Goal: Task Accomplishment & Management: Manage account settings

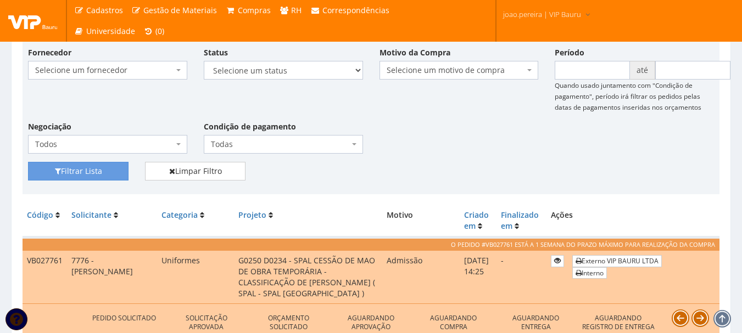
scroll to position [71, 0]
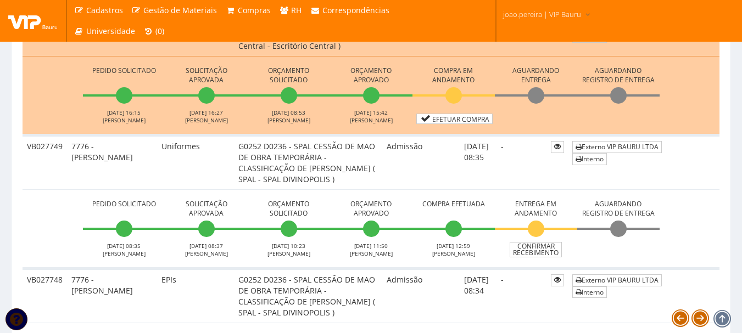
scroll to position [2157, 0]
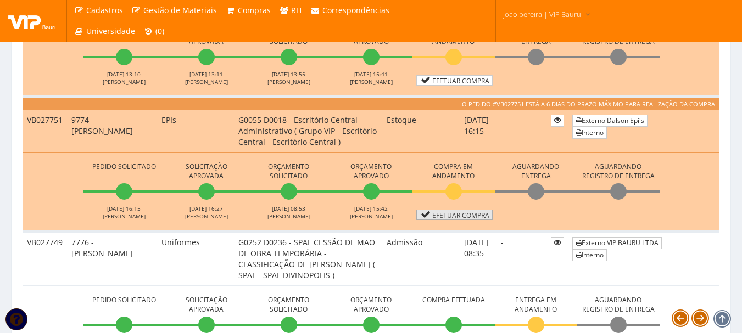
click at [461, 220] on link "Efetuar Compra" at bounding box center [454, 215] width 76 height 10
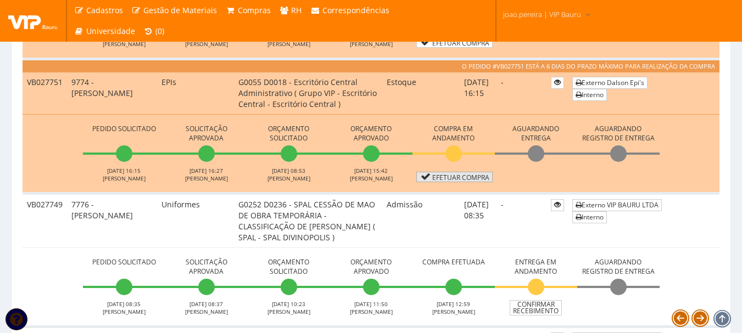
scroll to position [2212, 0]
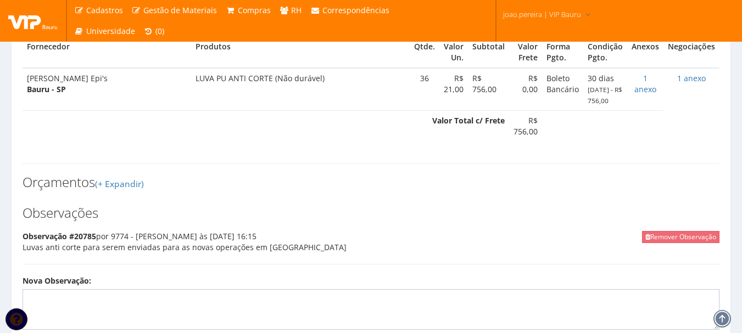
scroll to position [455, 0]
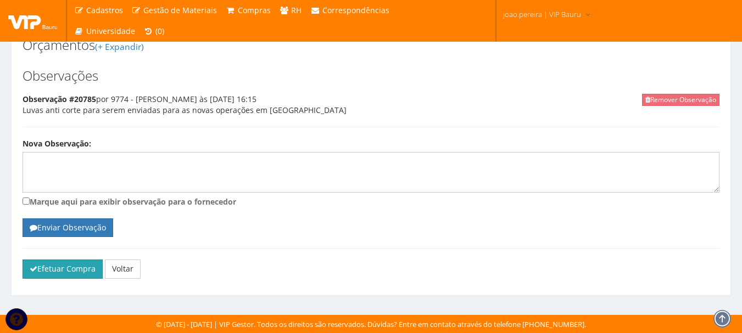
click at [68, 274] on button "Efetuar Compra" at bounding box center [63, 269] width 80 height 19
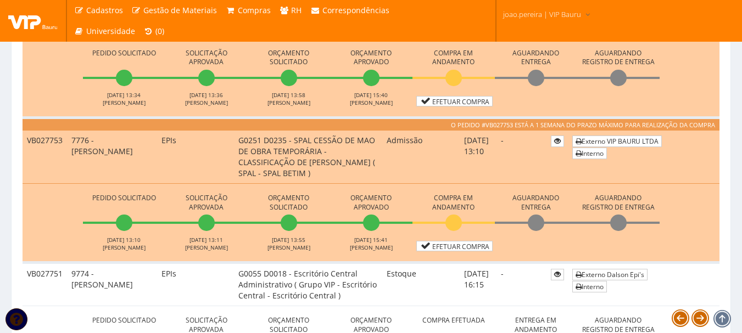
scroll to position [2196, 0]
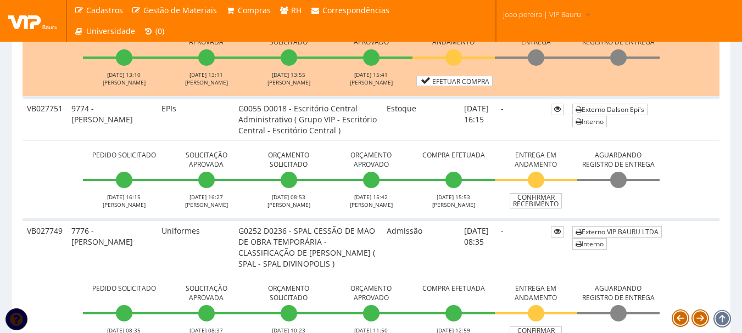
click at [450, 88] on td "Pedido Solicitado 01/10/2025 13:10 RODRIGO MARTINS Solicitação Aprovada 01/10/2…" at bounding box center [371, 58] width 697 height 79
click at [451, 82] on link "Efetuar Compra" at bounding box center [454, 81] width 76 height 10
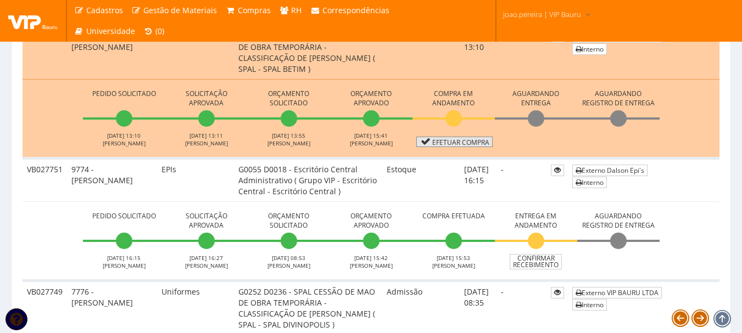
scroll to position [2086, 0]
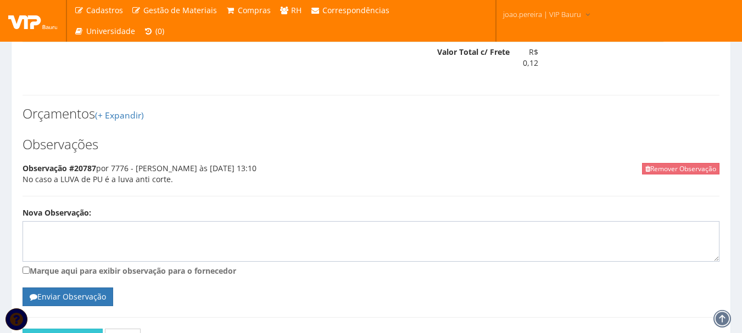
scroll to position [986, 0]
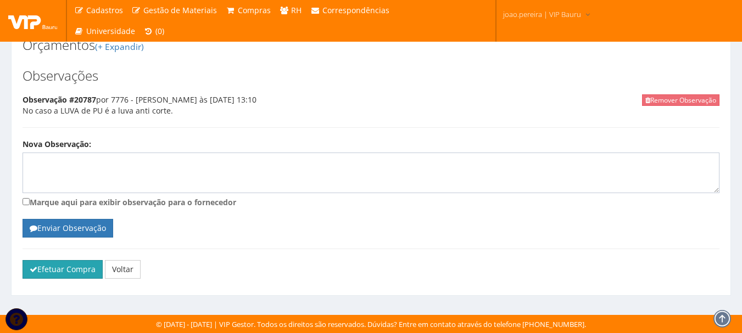
click at [65, 265] on button "Efetuar Compra" at bounding box center [63, 269] width 80 height 19
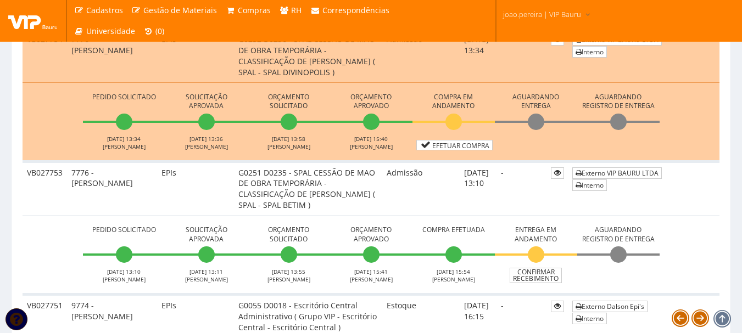
scroll to position [1976, 0]
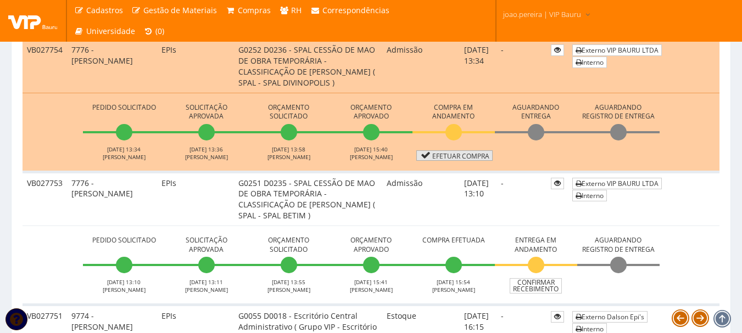
click at [466, 158] on link "Efetuar Compra" at bounding box center [454, 155] width 76 height 10
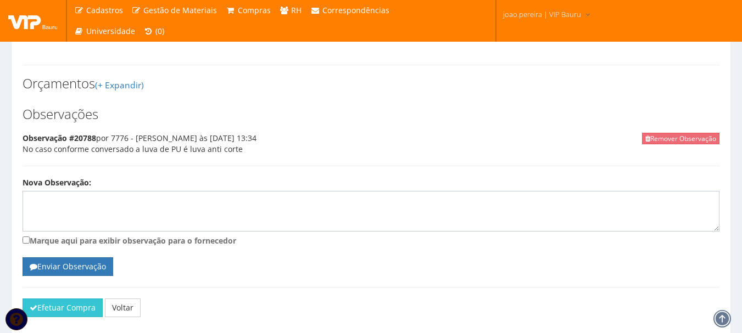
scroll to position [986, 0]
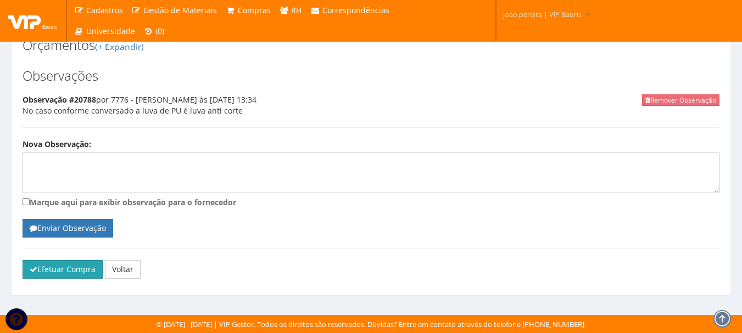
click at [73, 267] on button "Efetuar Compra" at bounding box center [63, 269] width 80 height 19
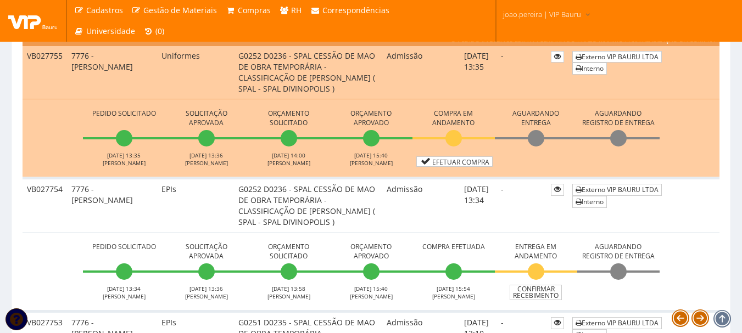
scroll to position [1811, 0]
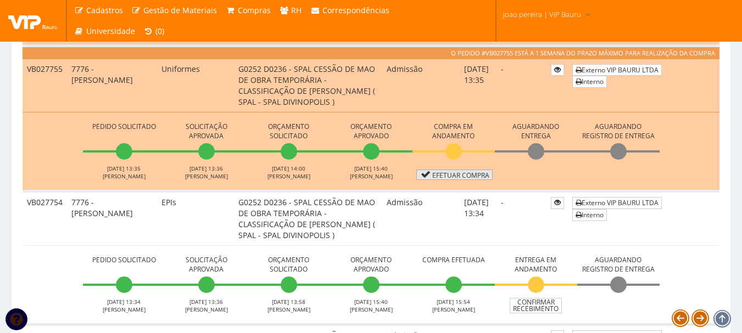
click at [466, 177] on link "Efetuar Compra" at bounding box center [454, 175] width 76 height 10
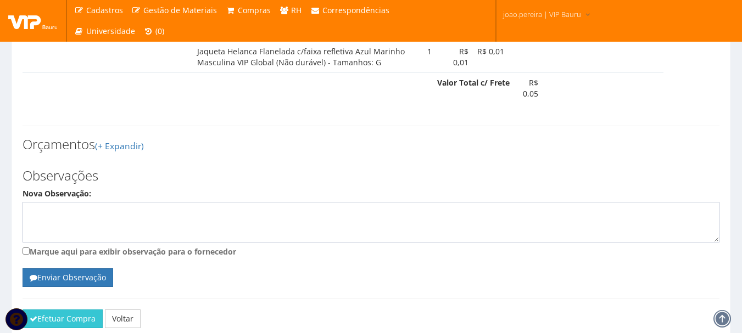
scroll to position [642, 0]
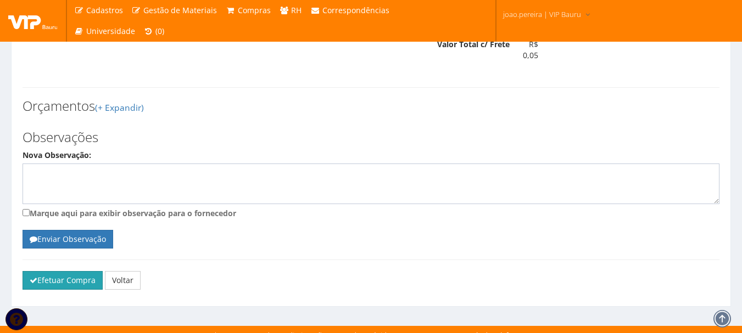
click at [44, 271] on button "Efetuar Compra" at bounding box center [63, 280] width 80 height 19
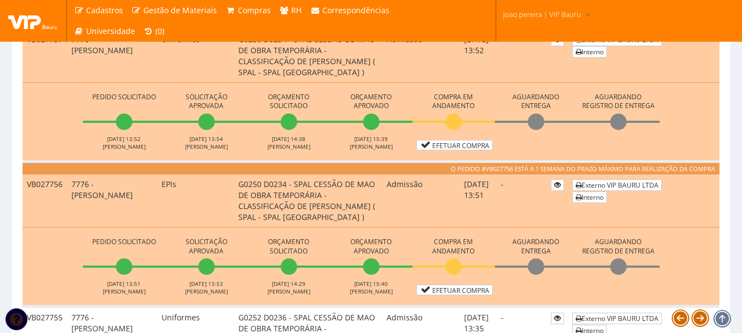
scroll to position [1647, 0]
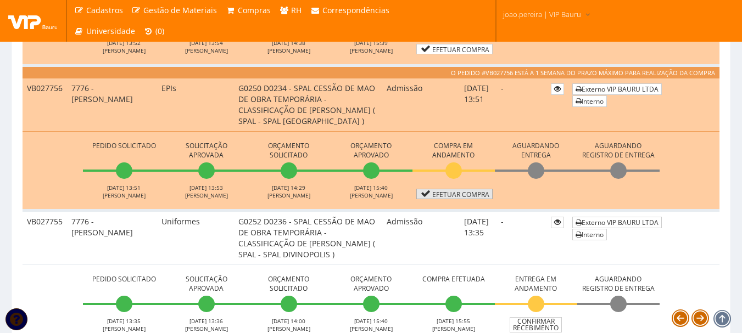
click at [458, 197] on link "Efetuar Compra" at bounding box center [454, 194] width 76 height 10
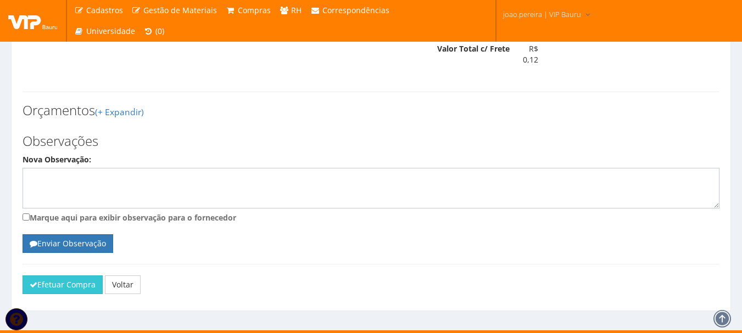
scroll to position [936, 0]
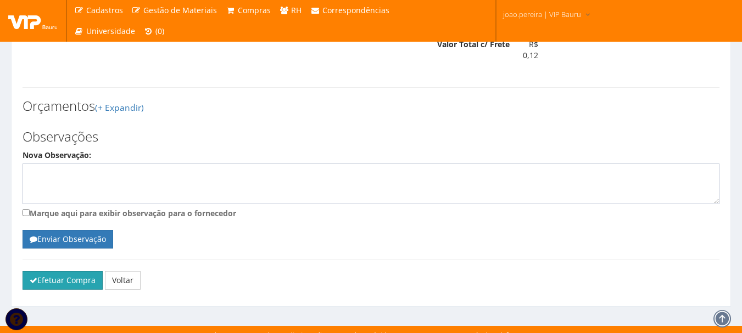
click at [51, 271] on button "Efetuar Compra" at bounding box center [63, 280] width 80 height 19
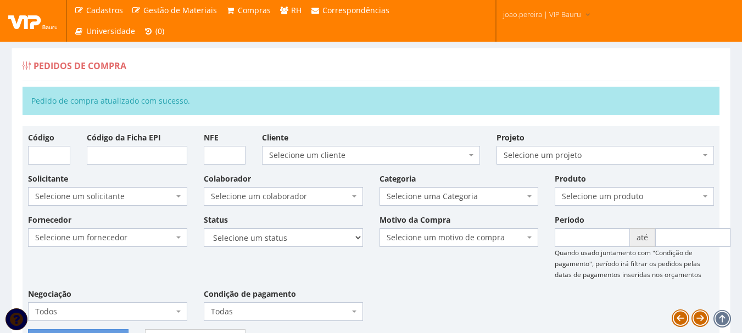
click at [210, 63] on div "Pedidos de Compra" at bounding box center [371, 68] width 697 height 26
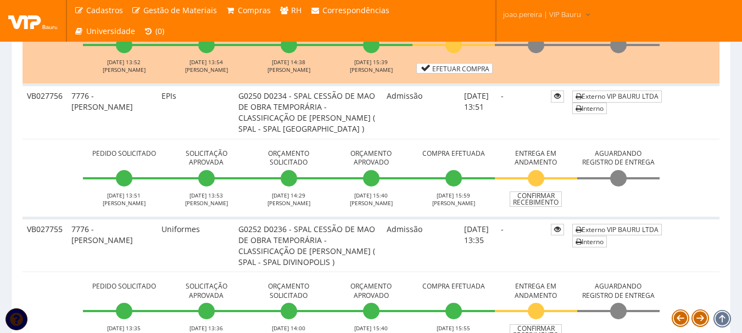
scroll to position [1647, 0]
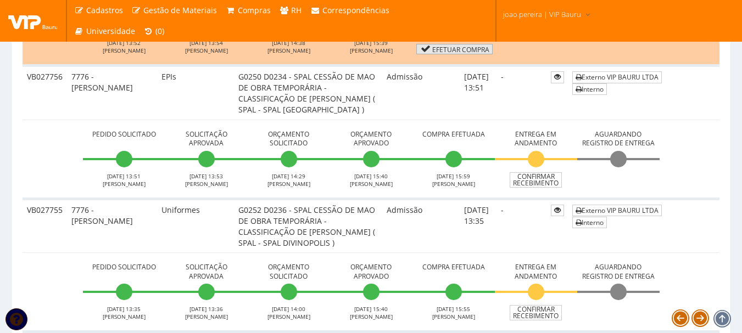
click at [463, 46] on link "Efetuar Compra" at bounding box center [454, 49] width 76 height 10
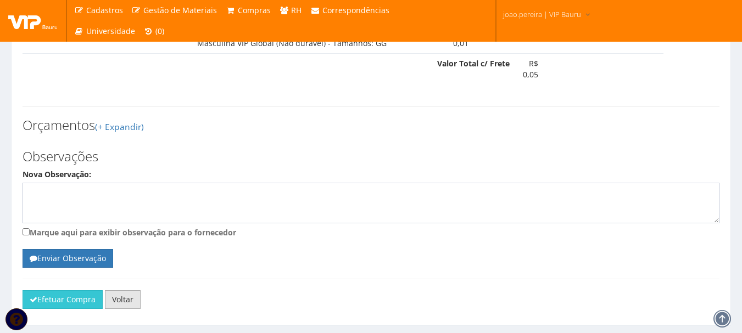
scroll to position [642, 0]
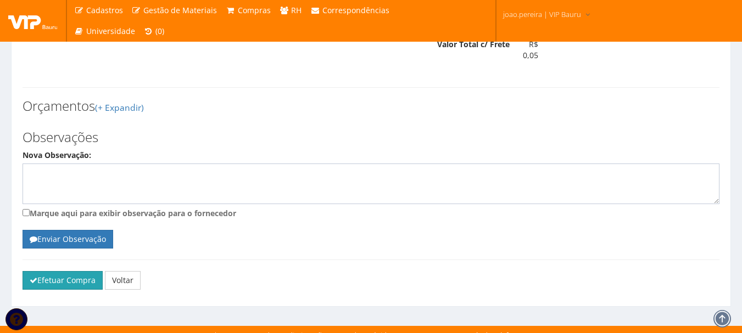
click at [74, 271] on button "Efetuar Compra" at bounding box center [63, 280] width 80 height 19
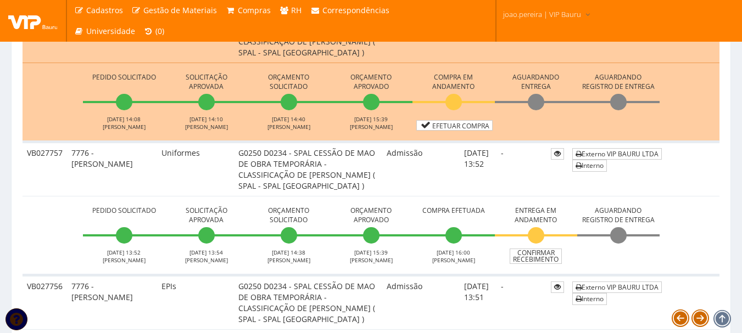
scroll to position [1427, 0]
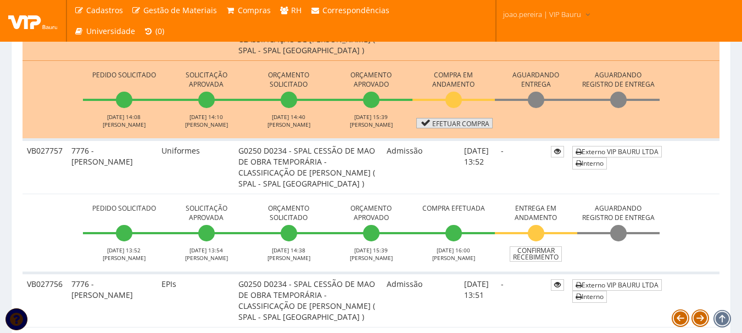
click at [463, 124] on link "Efetuar Compra" at bounding box center [454, 123] width 76 height 10
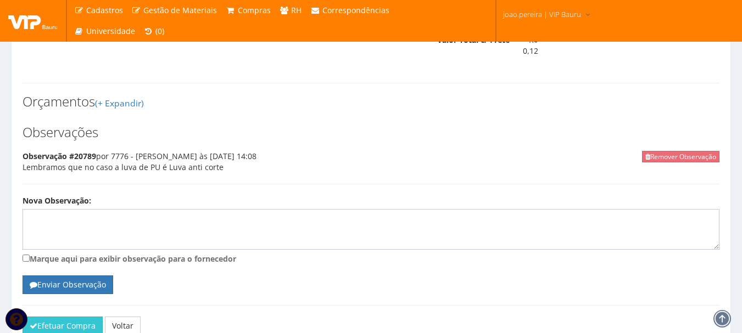
scroll to position [986, 0]
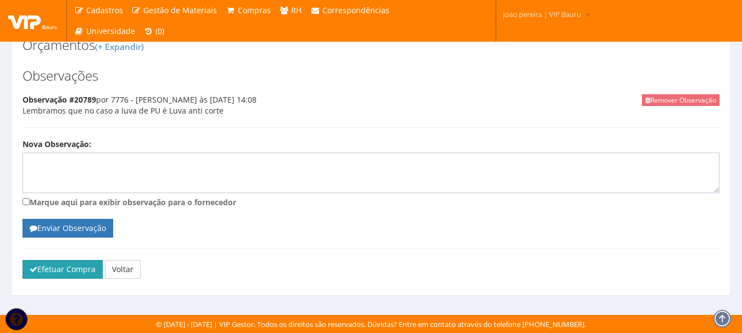
click at [62, 267] on button "Efetuar Compra" at bounding box center [63, 269] width 80 height 19
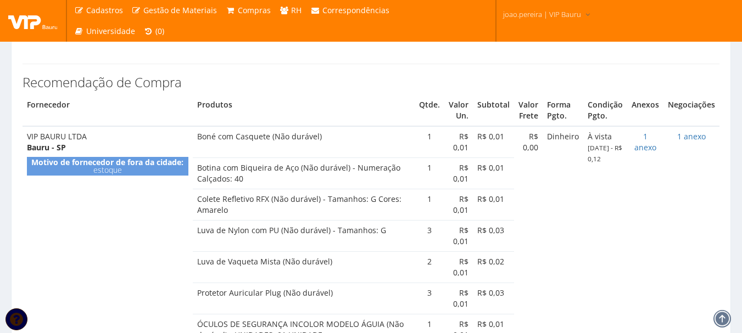
scroll to position [602, 0]
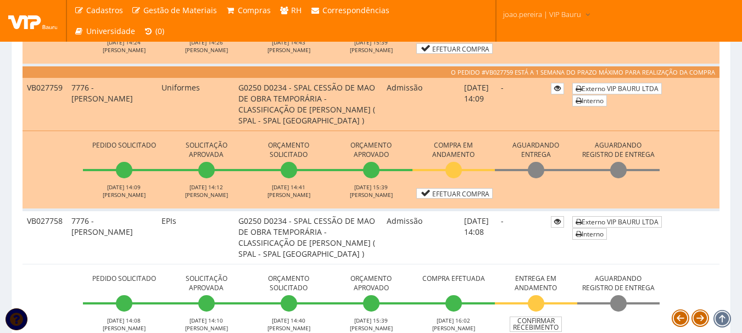
scroll to position [1208, 0]
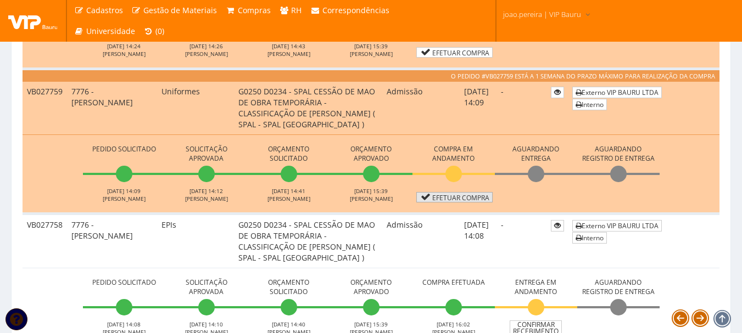
click at [459, 196] on link "Efetuar Compra" at bounding box center [454, 197] width 76 height 10
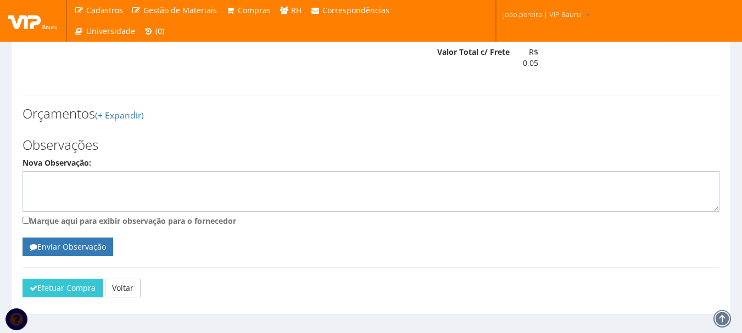
scroll to position [642, 0]
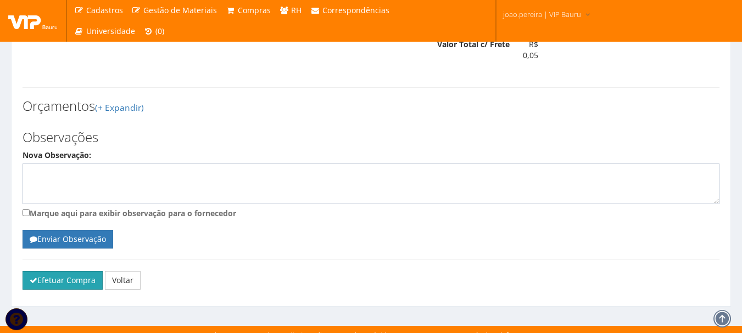
click at [49, 271] on button "Efetuar Compra" at bounding box center [63, 280] width 80 height 19
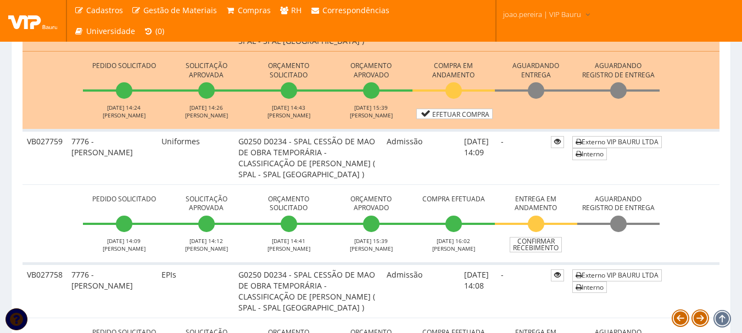
scroll to position [1208, 0]
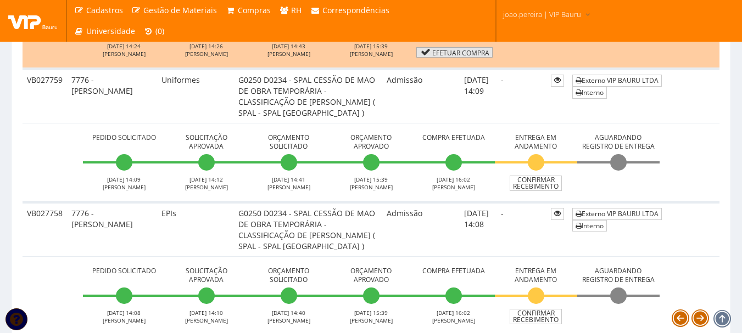
click at [454, 49] on link "Efetuar Compra" at bounding box center [454, 52] width 76 height 10
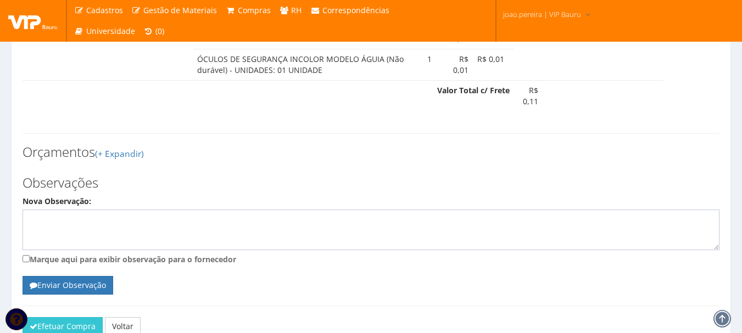
scroll to position [936, 0]
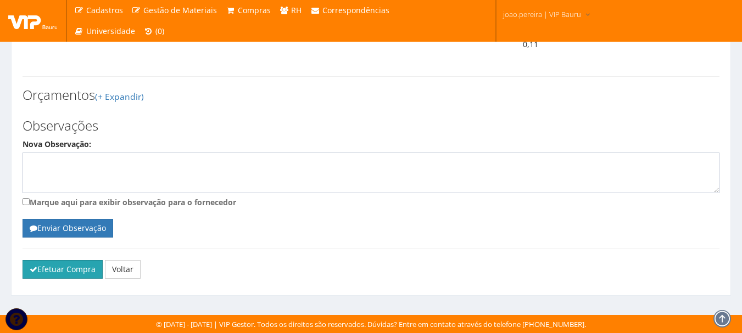
click at [55, 274] on button "Efetuar Compra" at bounding box center [63, 269] width 80 height 19
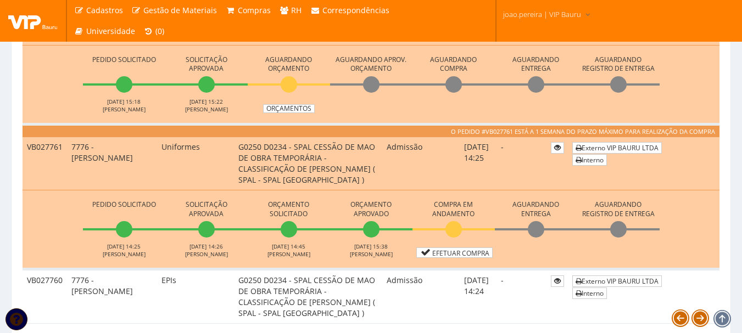
scroll to position [878, 0]
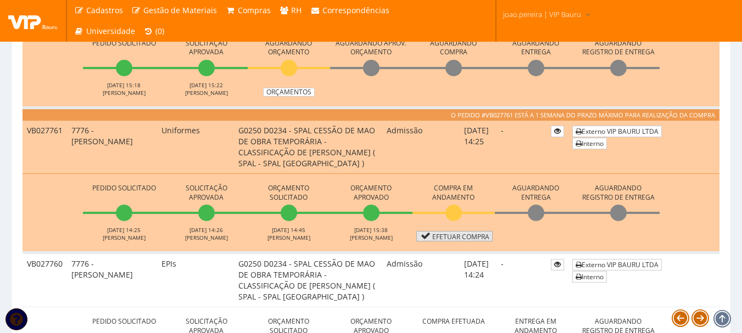
click at [467, 239] on link "Efetuar Compra" at bounding box center [454, 236] width 76 height 10
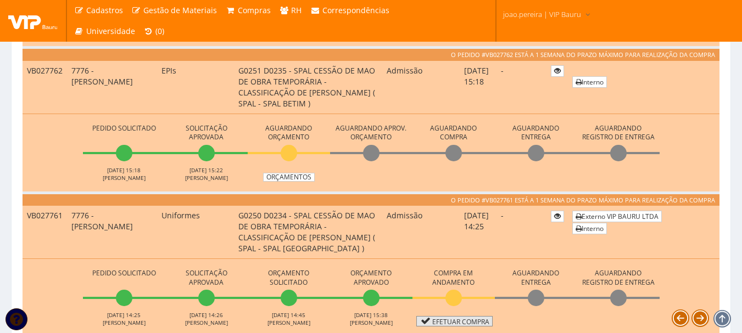
scroll to position [823, 0]
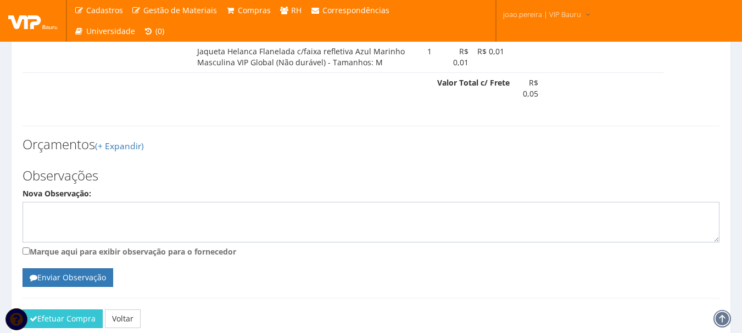
scroll to position [642, 0]
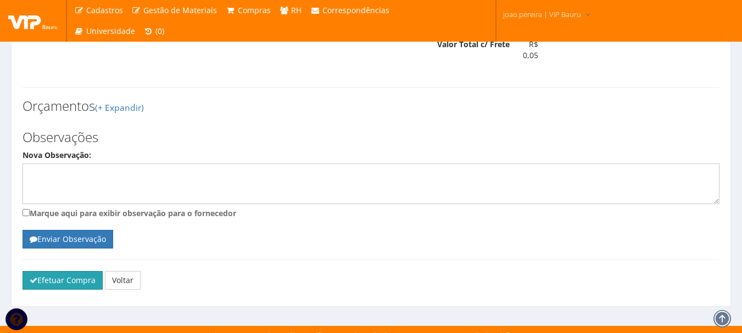
click at [59, 272] on button "Efetuar Compra" at bounding box center [63, 280] width 80 height 19
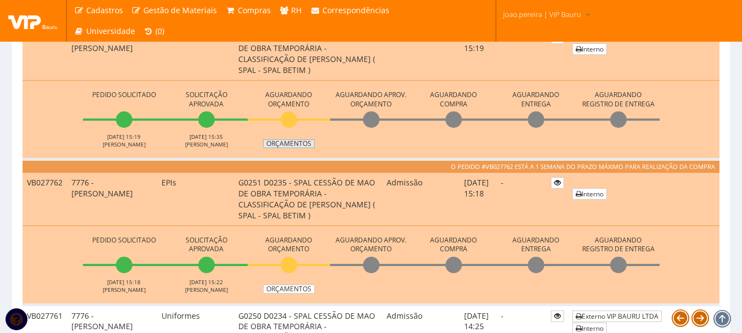
scroll to position [768, 0]
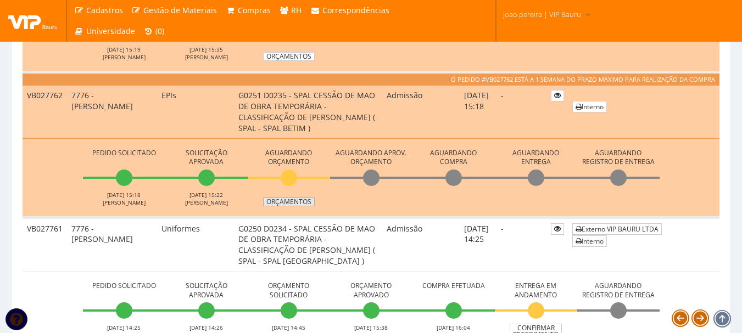
click at [293, 198] on link "Orçamentos" at bounding box center [289, 202] width 52 height 9
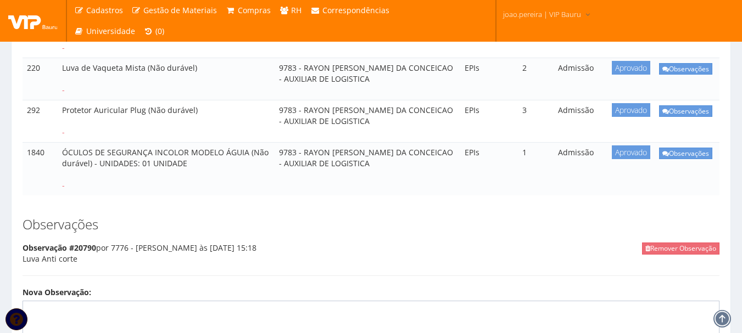
scroll to position [439, 0]
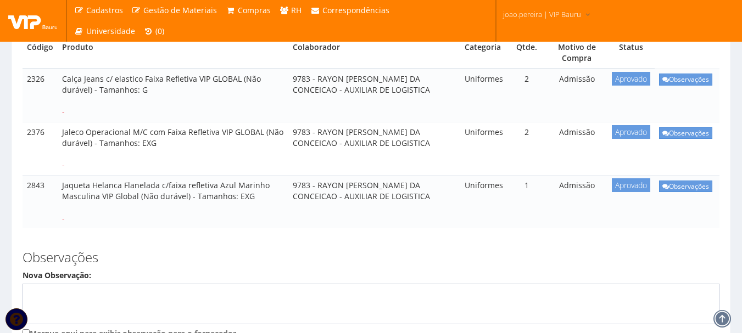
scroll to position [220, 0]
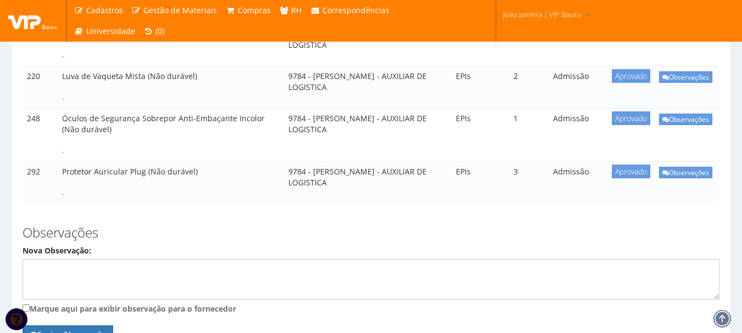
scroll to position [439, 0]
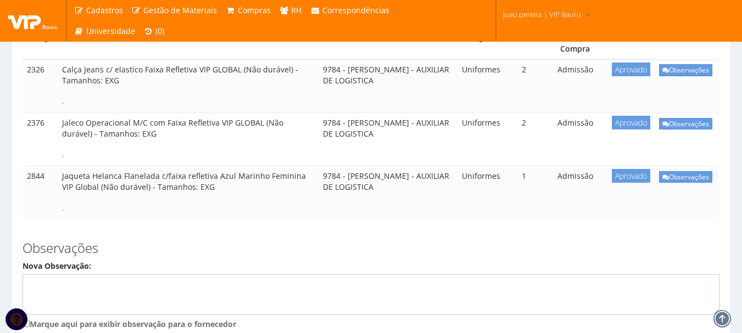
scroll to position [220, 0]
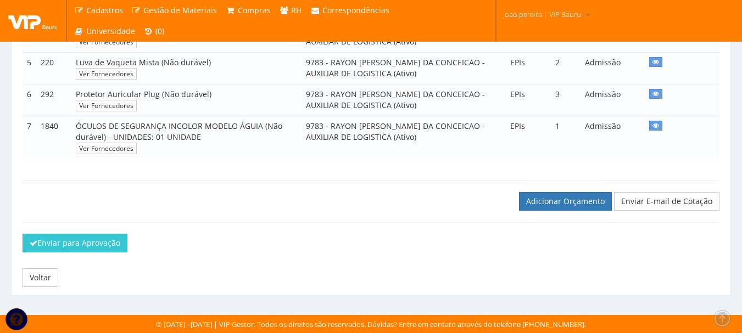
scroll to position [391, 0]
click at [572, 203] on link "Adicionar Orçamento" at bounding box center [565, 201] width 93 height 19
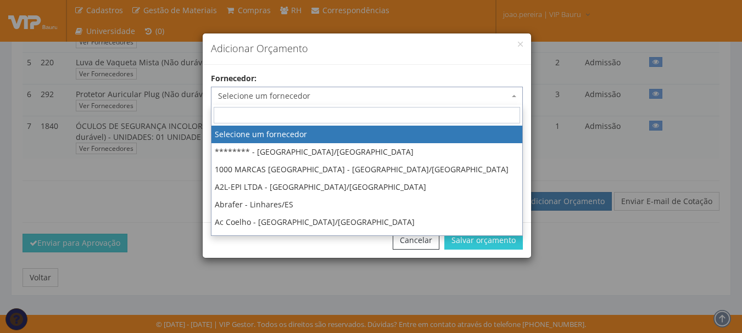
click at [321, 99] on span "Selecione um fornecedor" at bounding box center [363, 96] width 291 height 11
click at [295, 109] on input "search" at bounding box center [367, 115] width 306 height 16
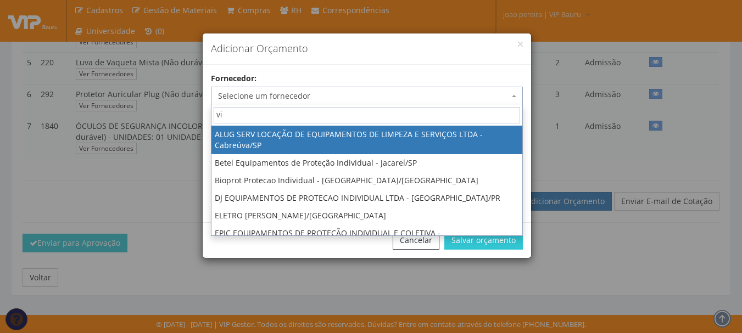
type input "vip"
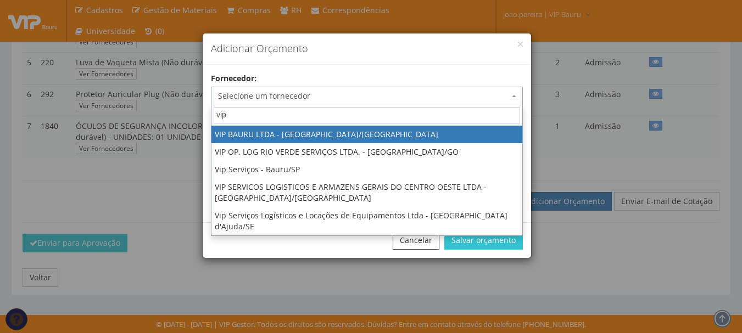
select select "532"
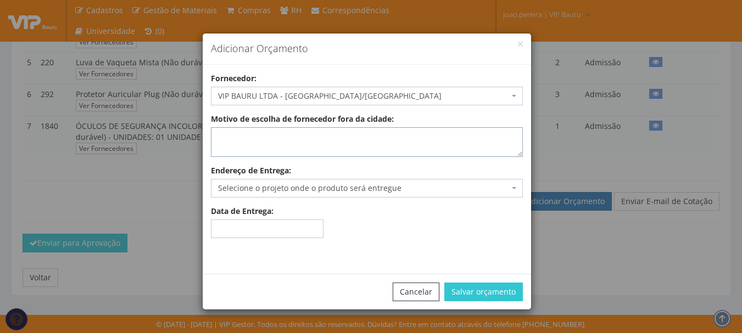
click at [286, 139] on textarea "Motivo de escolha de fornecedor fora da cidade:" at bounding box center [367, 142] width 312 height 30
type textarea "estoque"
click at [310, 191] on span "Selecione o projeto onde o produto será entregue" at bounding box center [363, 188] width 291 height 11
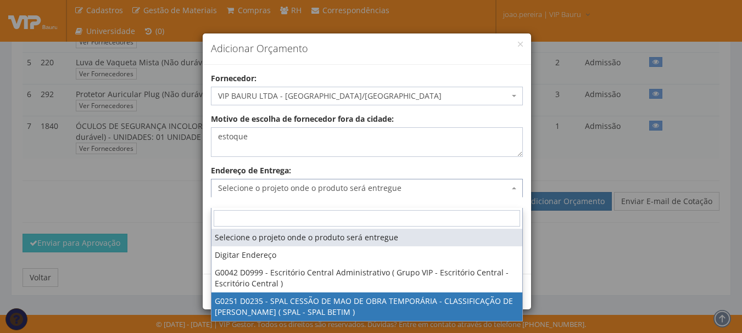
select select "251"
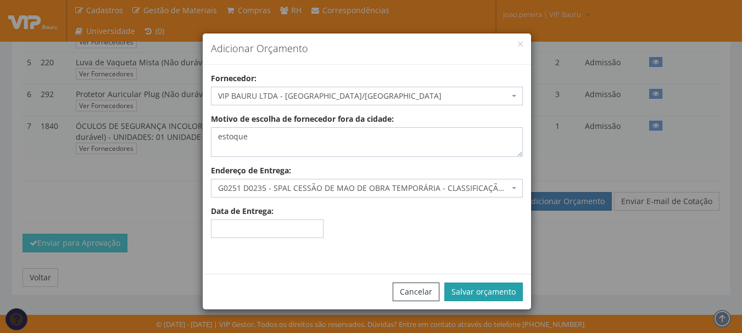
click at [481, 289] on button "Salvar orçamento" at bounding box center [483, 292] width 78 height 19
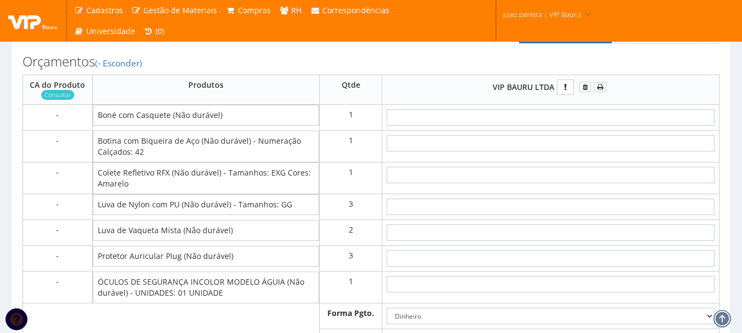
scroll to position [604, 0]
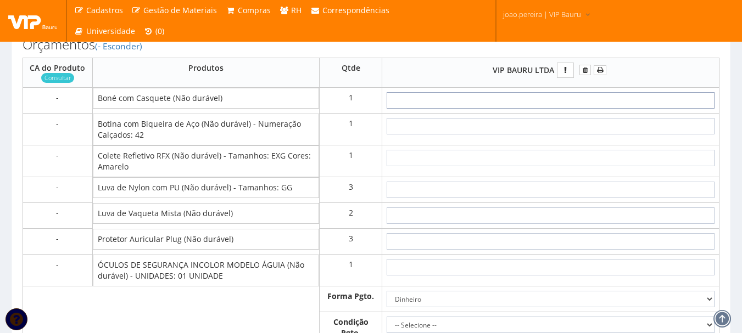
click at [562, 109] on input "text" at bounding box center [550, 100] width 328 height 16
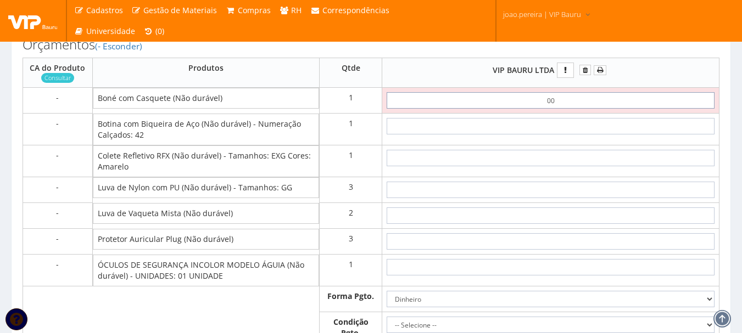
type input "0,01"
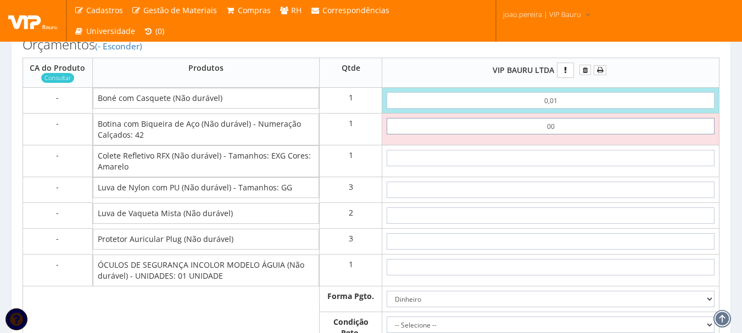
type input "0,01"
type input "0,02"
type input "0,01"
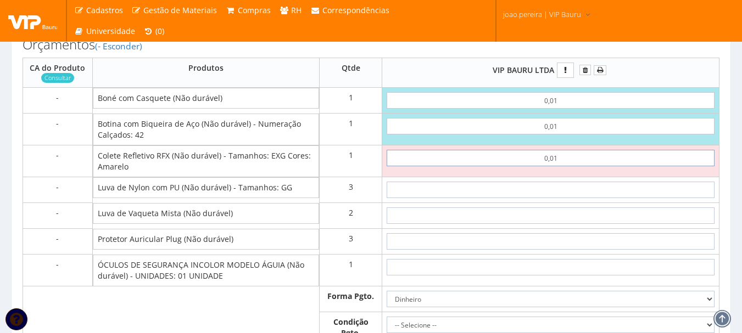
type input "0,01"
type input "0,03"
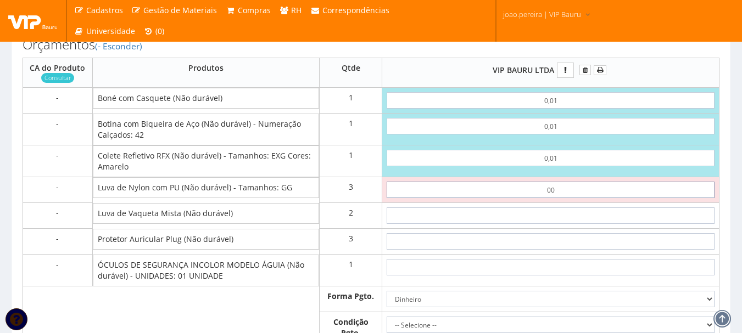
type input "0,01"
type input "0,06"
type input "0,01"
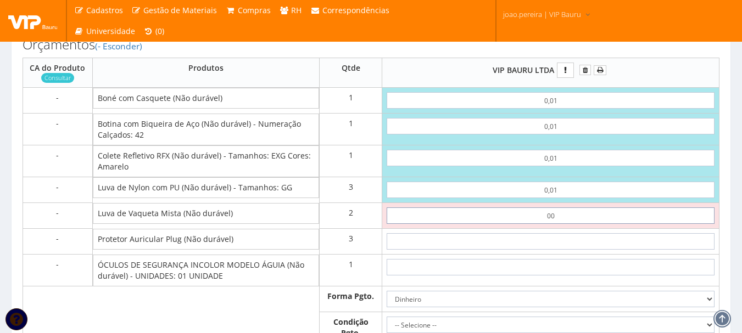
type input "0,01"
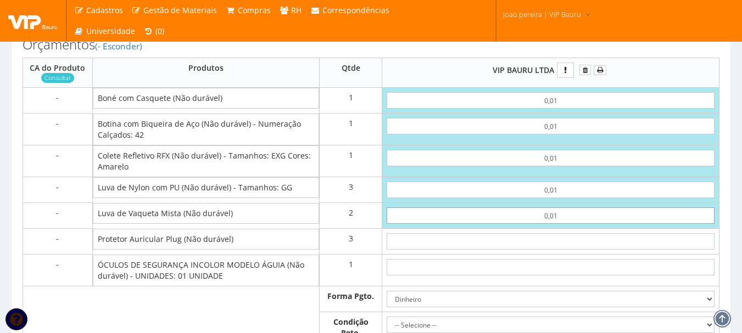
type input "0,08"
type input "0,01"
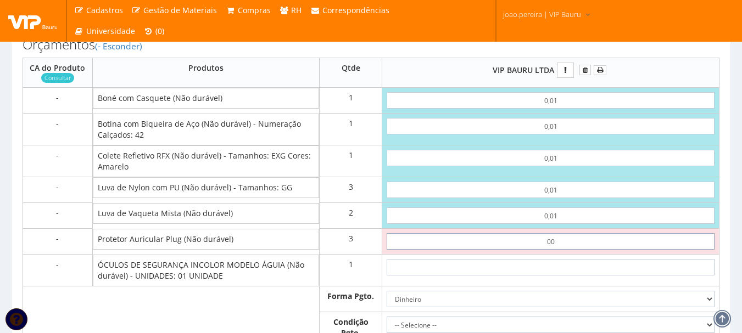
type input "0,01"
type input "0,11"
type input "0,01"
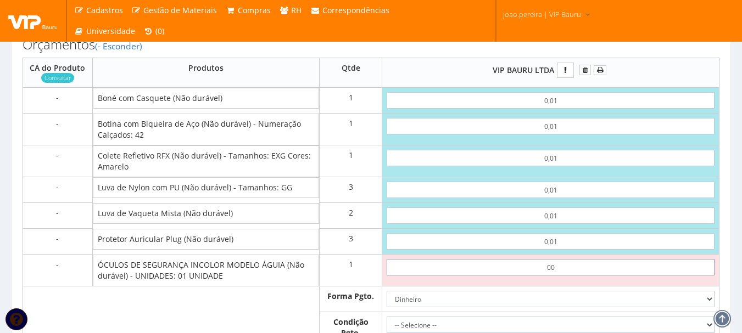
type input "0,01"
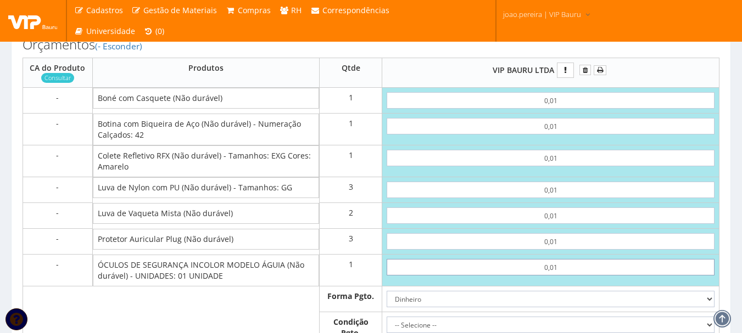
type input "0,12"
type input "0,01"
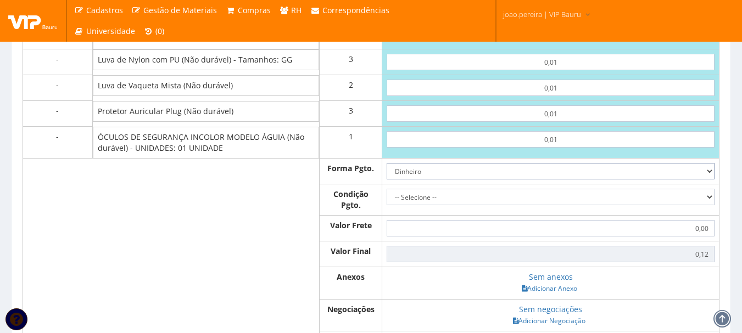
scroll to position [768, 0]
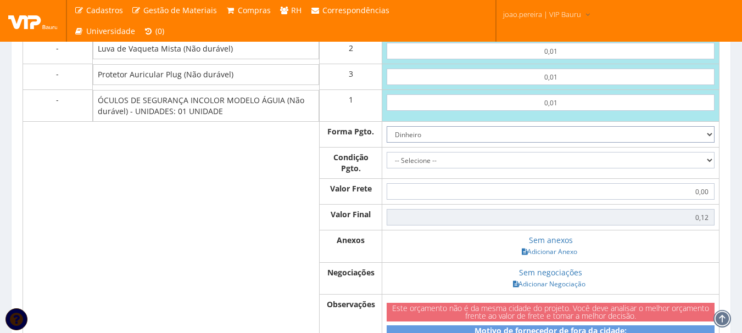
click at [709, 143] on select "Dinheiro Boleto Bancário Depósito Transferência Bancária Cartão de Crédito Cart…" at bounding box center [550, 134] width 328 height 16
click at [386, 137] on select "Dinheiro Boleto Bancário Depósito Transferência Bancária Cartão de Crédito Cart…" at bounding box center [550, 134] width 328 height 16
click at [694, 169] on select "-- Selecione -- À vista 7 dias 10 dias" at bounding box center [550, 160] width 328 height 16
select select "0"
click at [386, 163] on select "-- Selecione -- À vista 7 dias 10 dias" at bounding box center [550, 160] width 328 height 16
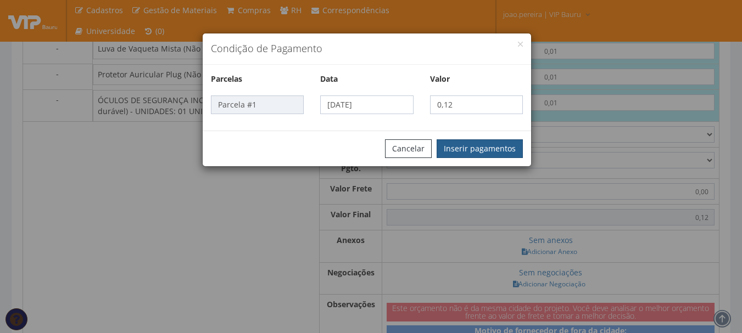
click at [495, 144] on button "Inserir pagamentos" at bounding box center [479, 148] width 86 height 19
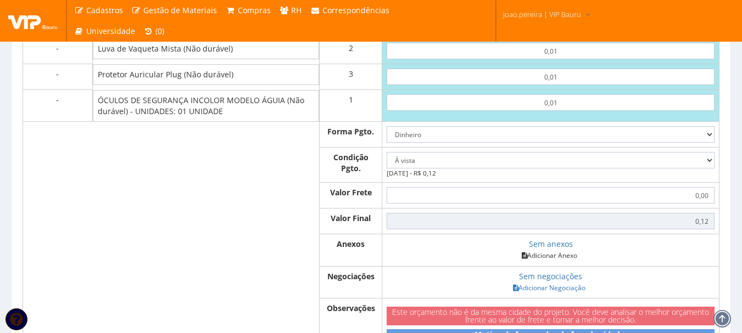
click at [562, 261] on link "Adicionar Anexo" at bounding box center [549, 256] width 62 height 12
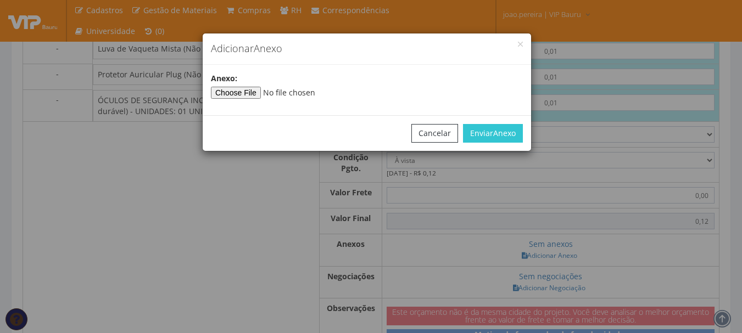
click at [259, 86] on div "Anexo :" at bounding box center [367, 86] width 328 height 26
click at [267, 93] on input"] "file" at bounding box center [285, 93] width 149 height 12
type input"] "C:\fakepath\PEDIDOS SEM NOTA FISCAL ESTOQUE.docx"
click at [491, 131] on button "Enviar Anexo" at bounding box center [493, 133] width 60 height 19
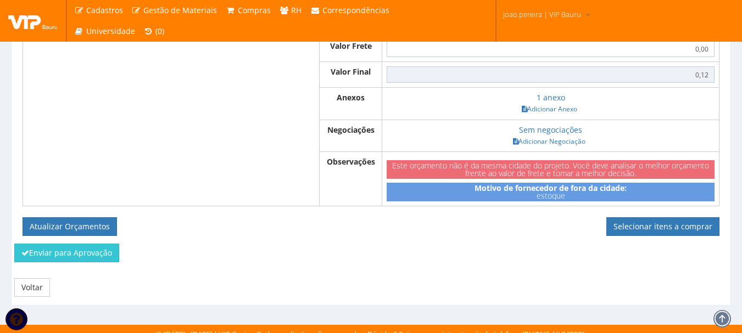
scroll to position [933, 0]
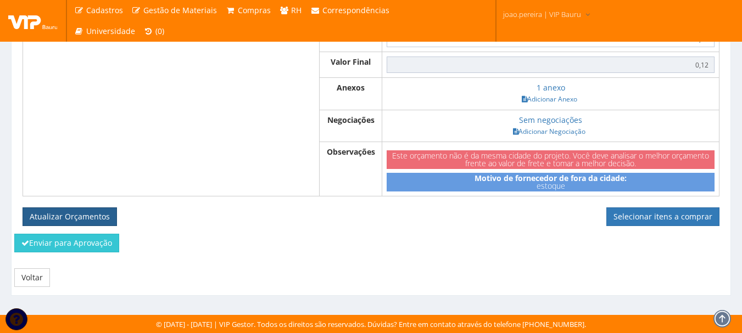
click at [76, 218] on button "Atualizar Orçamentos" at bounding box center [70, 216] width 94 height 19
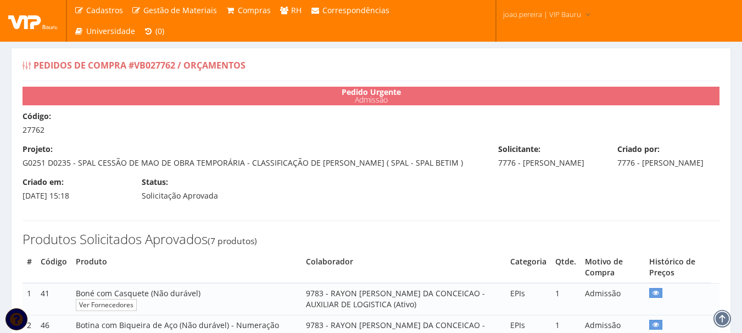
select select "0"
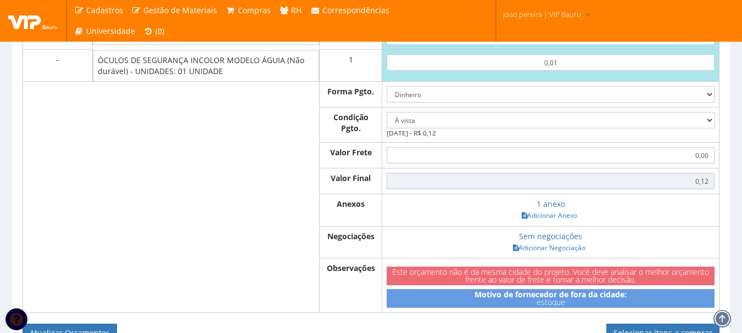
scroll to position [878, 0]
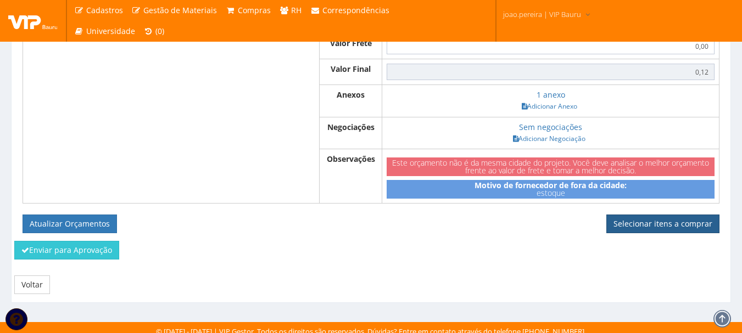
click at [661, 233] on link "Selecionar itens a comprar" at bounding box center [662, 224] width 113 height 19
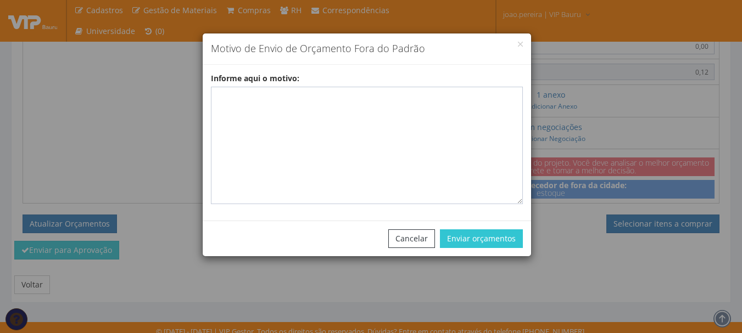
click at [209, 96] on div "Informe aqui o motivo:" at bounding box center [367, 138] width 328 height 131
click at [237, 96] on textarea "Informe aqui o motivo:" at bounding box center [367, 145] width 312 height 117
paste textarea "EPIS ou UNIFORMES - Pedido de compra para emissão de ficha de EPIS ou Uniformes…"
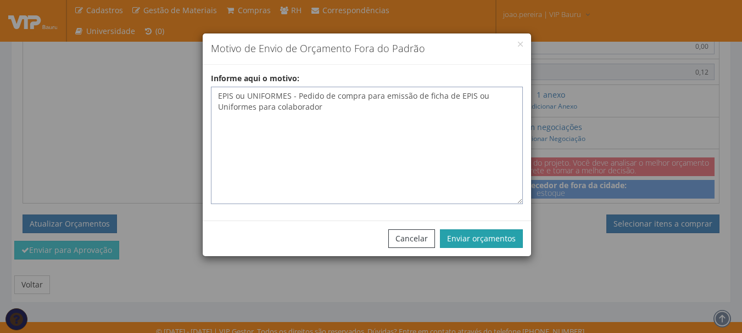
type textarea "EPIS ou UNIFORMES - Pedido de compra para emissão de ficha de EPIS ou Uniformes…"
click at [510, 239] on button "Enviar orçamentos" at bounding box center [481, 238] width 83 height 19
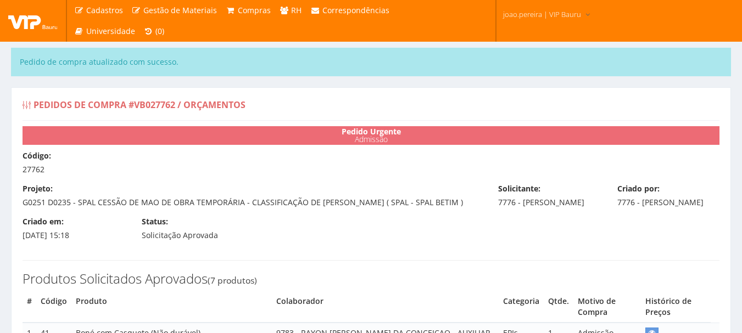
select select "0"
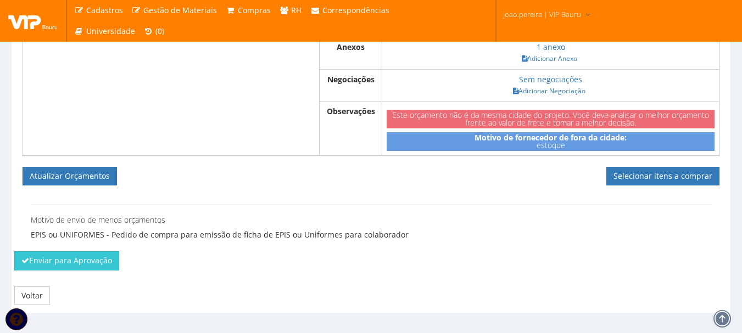
scroll to position [995, 0]
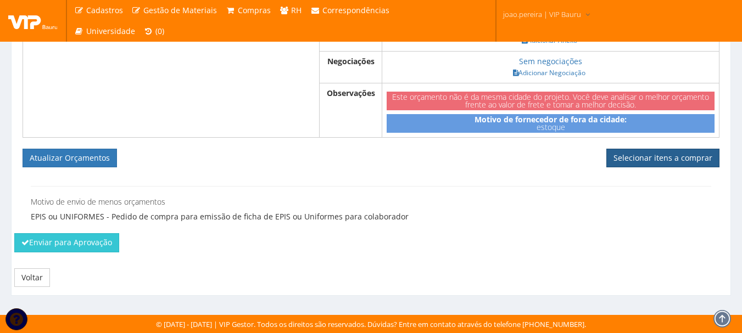
click at [683, 157] on link "Selecionar itens a comprar" at bounding box center [662, 158] width 113 height 19
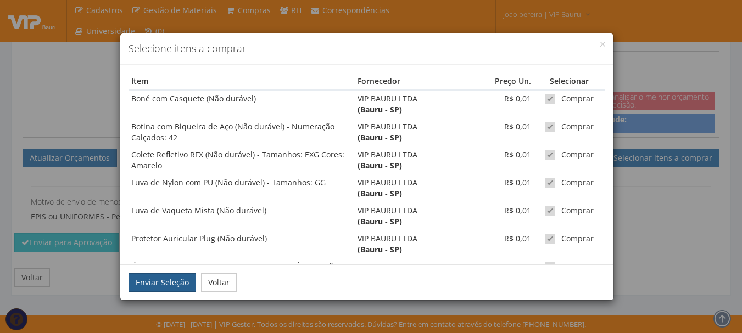
click at [163, 282] on button "Enviar Seleção" at bounding box center [162, 282] width 68 height 19
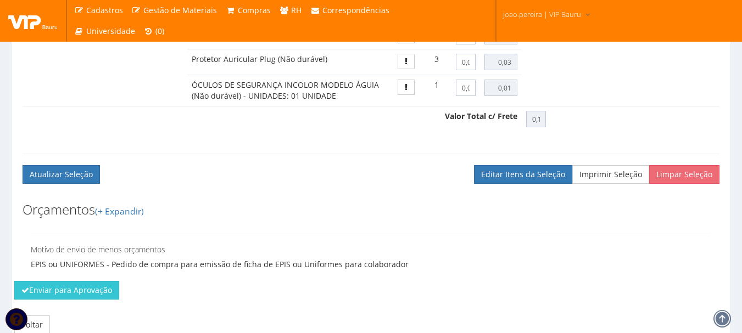
scroll to position [800, 0]
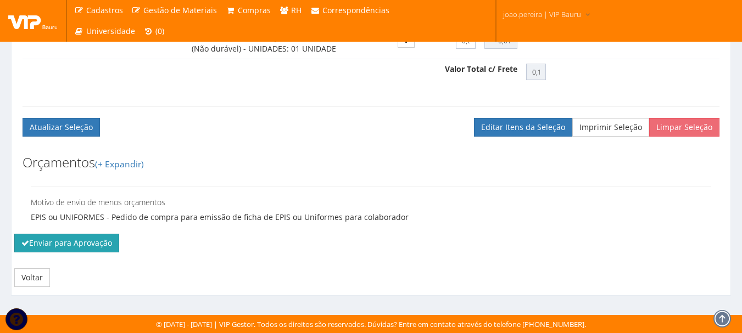
click at [54, 242] on button "Enviar para Aprovação" at bounding box center [66, 243] width 105 height 19
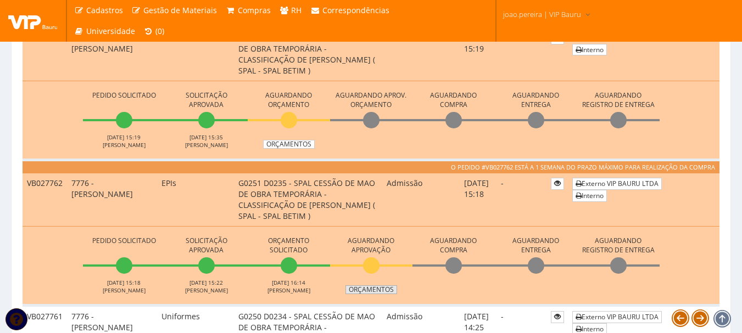
scroll to position [933, 0]
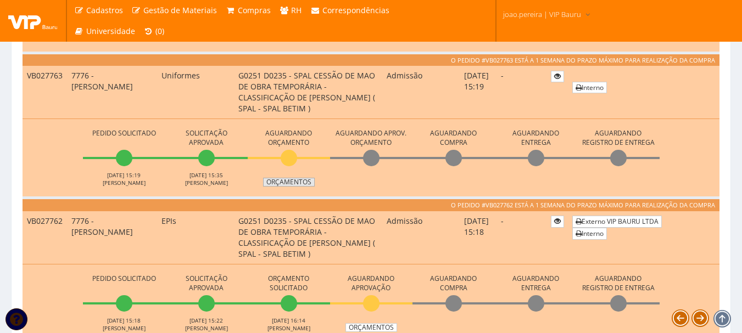
click at [292, 183] on link "Orçamentos" at bounding box center [289, 182] width 52 height 9
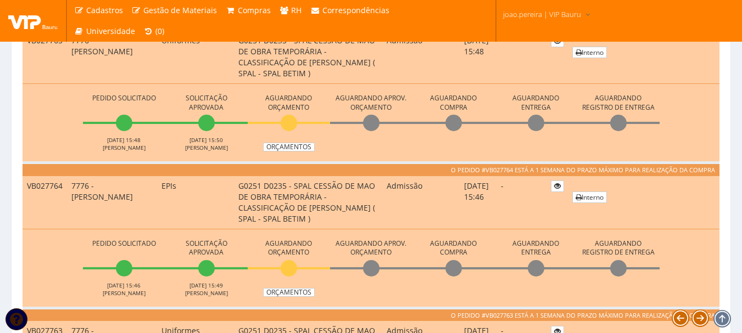
scroll to position [632, 0]
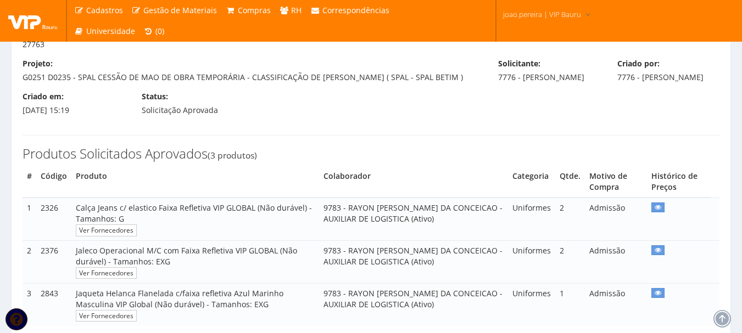
scroll to position [165, 0]
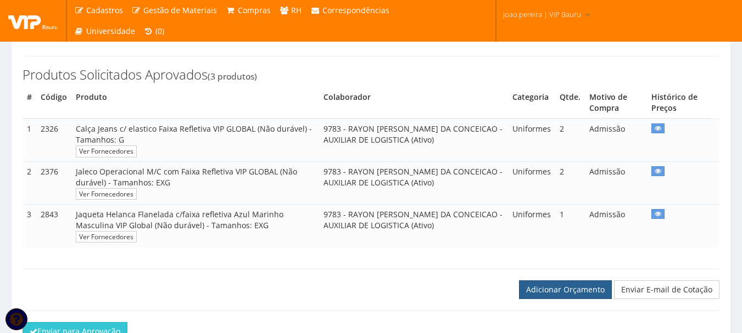
click at [565, 299] on link "Adicionar Orçamento" at bounding box center [565, 289] width 93 height 19
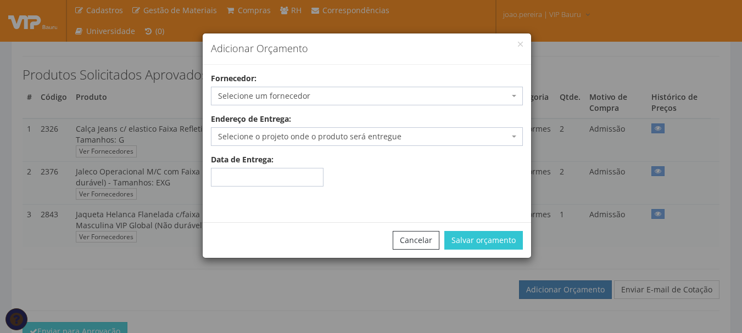
click at [386, 92] on span "Selecione um fornecedor" at bounding box center [363, 96] width 291 height 11
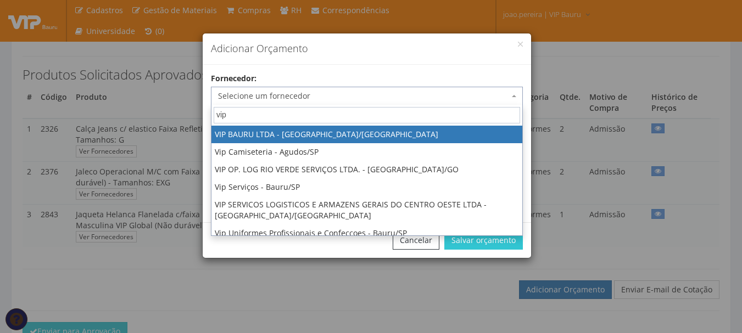
type input "vip"
select select "532"
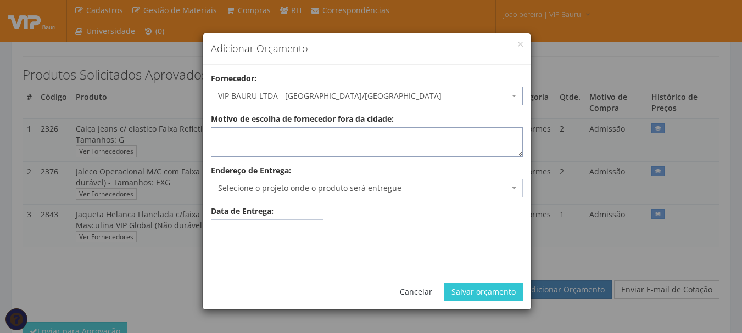
click at [242, 140] on textarea "Motivo de escolha de fornecedor fora da cidade:" at bounding box center [367, 142] width 312 height 30
type textarea "estoque"
click at [246, 188] on span "Selecione o projeto onde o produto será entregue" at bounding box center [363, 188] width 291 height 11
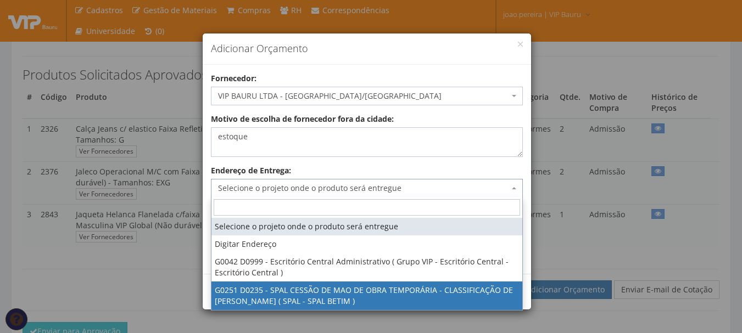
select select "251"
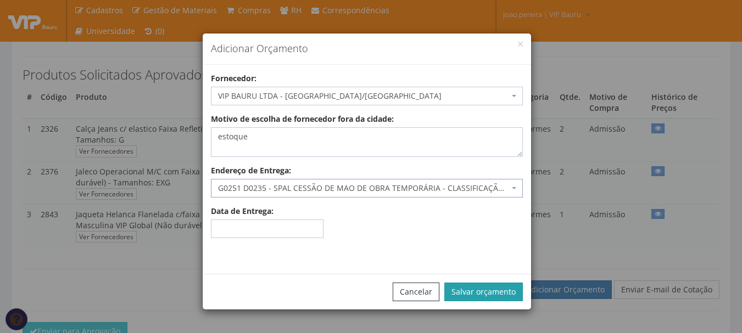
click at [512, 288] on button "Salvar orçamento" at bounding box center [483, 292] width 78 height 19
click at [503, 291] on button "Salvar orçamento" at bounding box center [483, 292] width 78 height 19
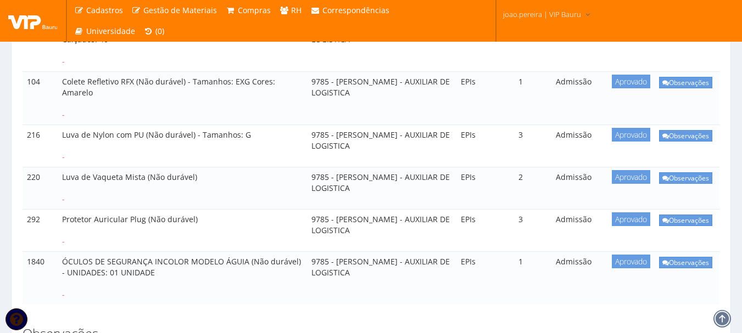
scroll to position [384, 0]
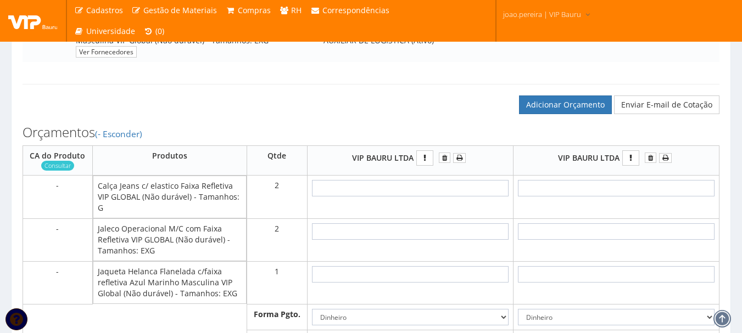
scroll to position [384, 0]
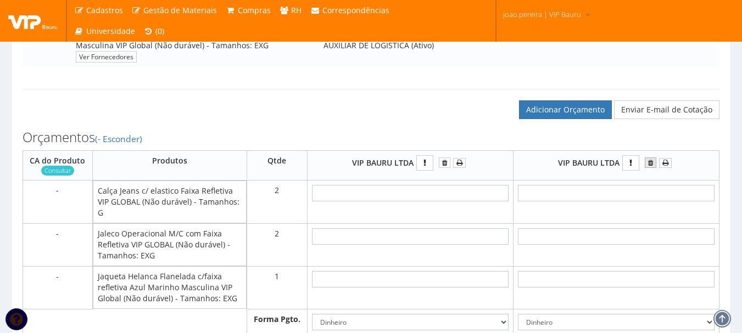
click at [652, 167] on icon "submit" at bounding box center [650, 163] width 5 height 8
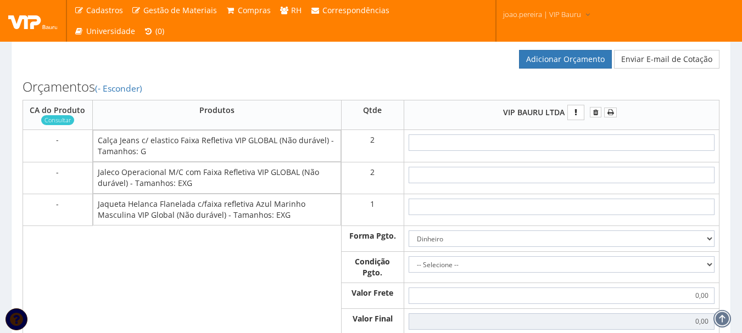
scroll to position [439, 0]
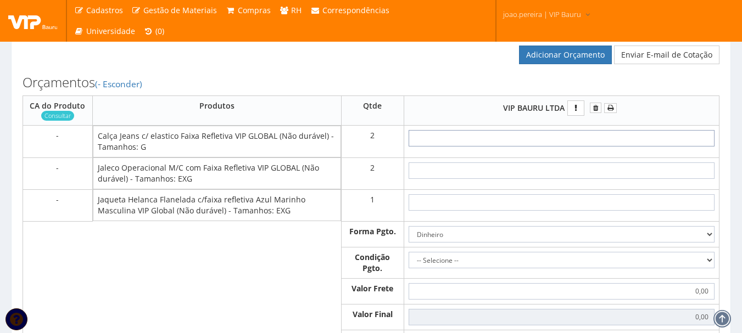
click at [595, 144] on input "text" at bounding box center [561, 138] width 306 height 16
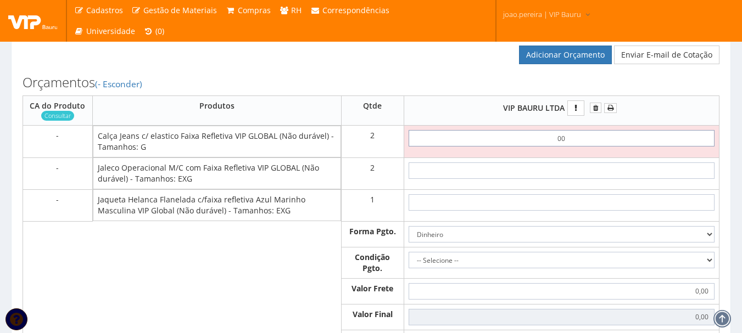
type input "0,01"
type input "0,02"
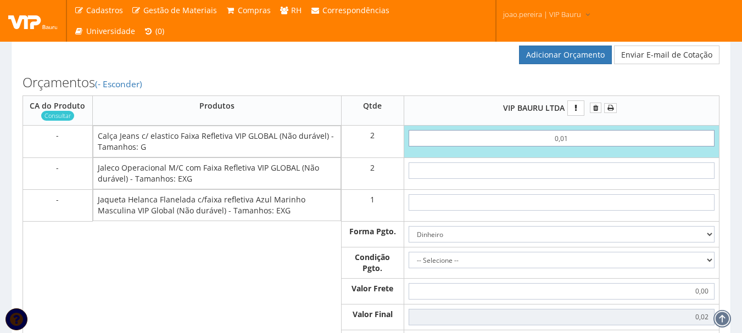
type input "0,01"
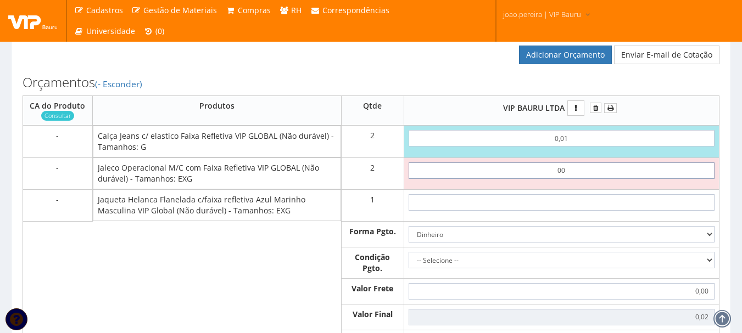
type input "0,01"
type input "0,04"
type input "0,01"
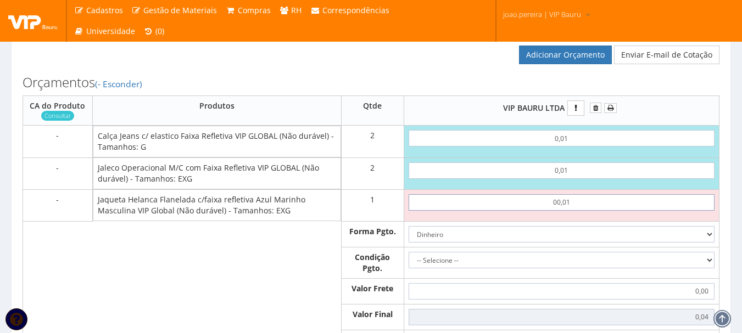
type input "00,01"
type input "0,05"
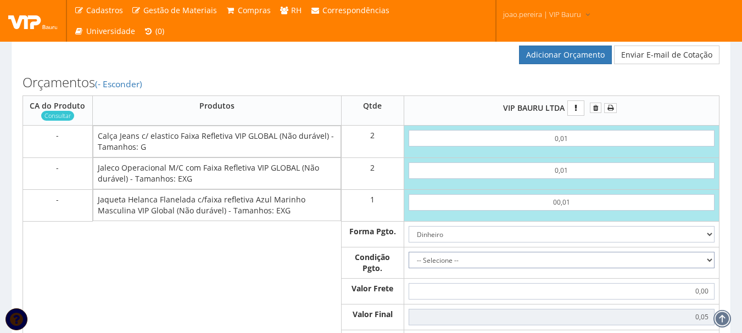
click at [699, 268] on select "-- Selecione -- À vista 7 dias 10 dias" at bounding box center [561, 260] width 306 height 16
select select "0"
click at [408, 262] on select "-- Selecione -- À vista 7 dias 10 dias" at bounding box center [561, 260] width 306 height 16
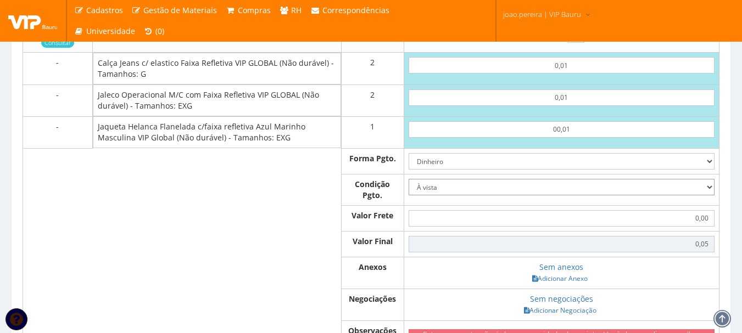
scroll to position [659, 0]
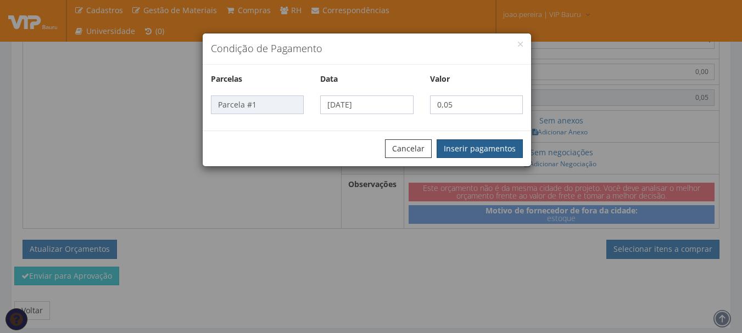
click at [493, 145] on button "Inserir pagamentos" at bounding box center [479, 148] width 86 height 19
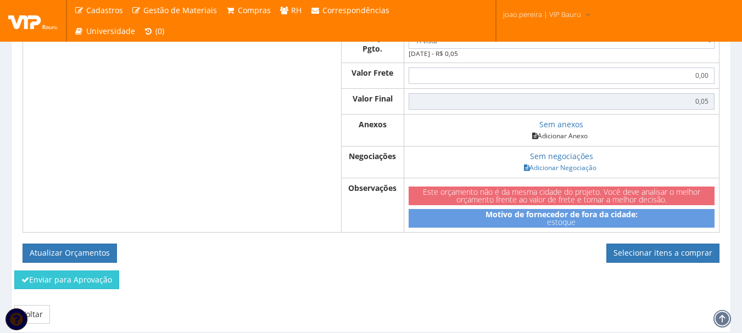
click at [576, 142] on link "Adicionar Anexo" at bounding box center [560, 136] width 62 height 12
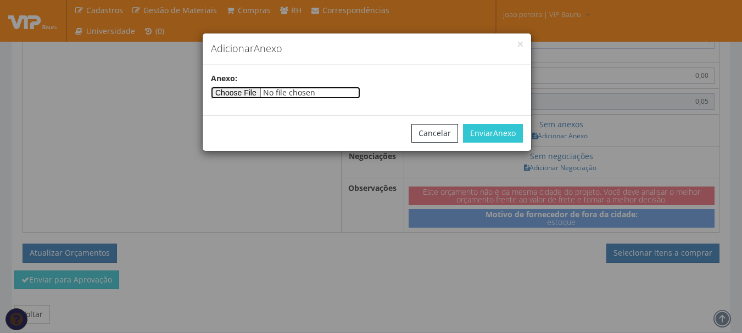
click at [276, 91] on input"] "file" at bounding box center [285, 93] width 149 height 12
type input"] "C:\fakepath\PEDIDOS SEM NOTA FISCAL ESTOQUE.docx"
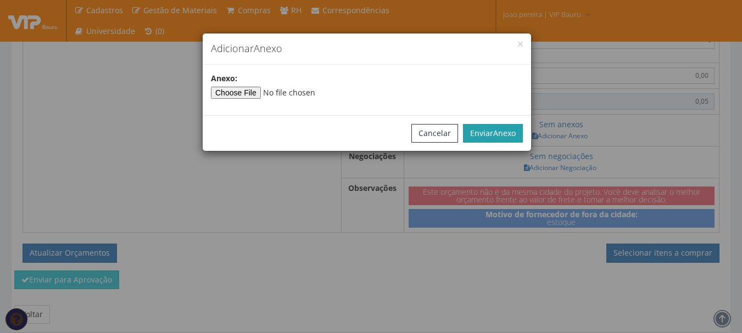
click at [500, 138] on span "Anexo" at bounding box center [504, 133] width 23 height 10
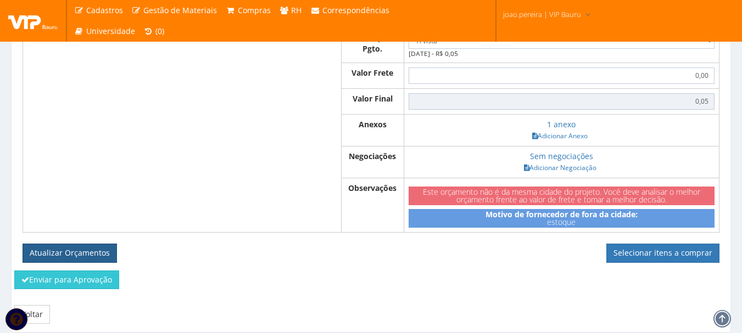
click at [61, 256] on button "Atualizar Orçamentos" at bounding box center [70, 253] width 94 height 19
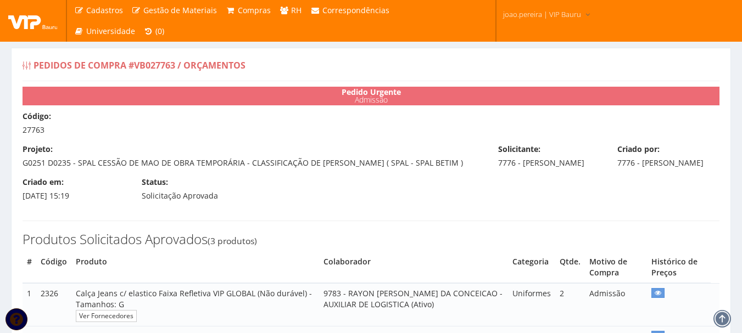
select select "0"
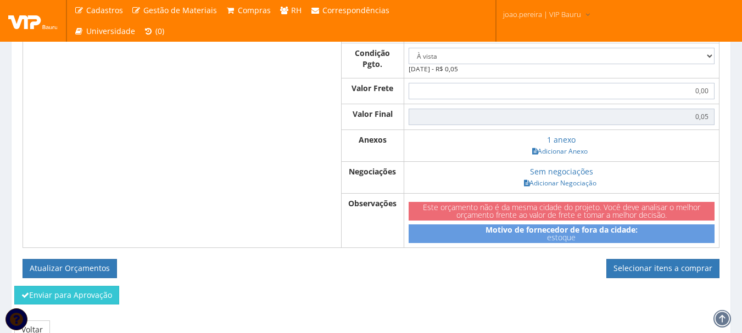
scroll to position [659, 0]
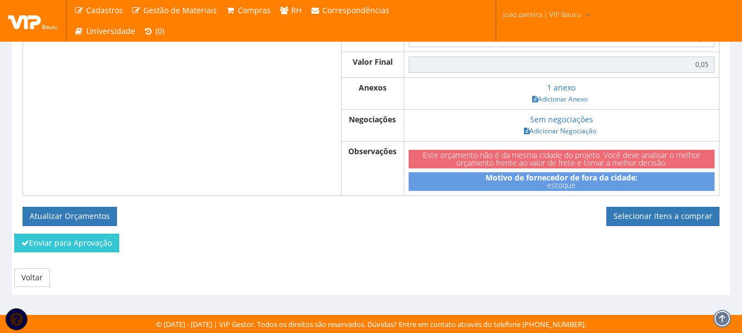
click at [686, 222] on link "Selecionar itens a comprar" at bounding box center [662, 216] width 113 height 19
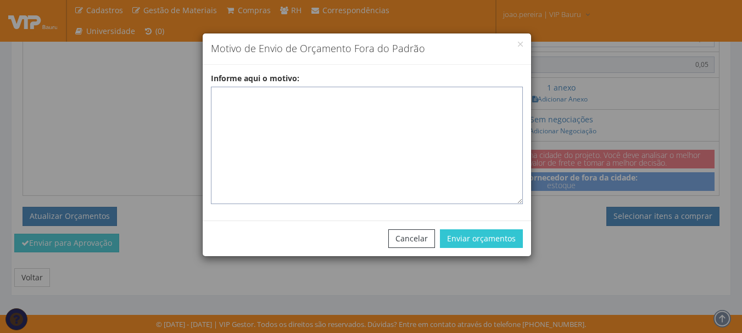
click at [287, 97] on textarea "Informe aqui o motivo:" at bounding box center [367, 145] width 312 height 117
paste textarea "EPIS ou UNIFORMES - Pedido de compra para emissão de ficha de EPIS ou Uniformes…"
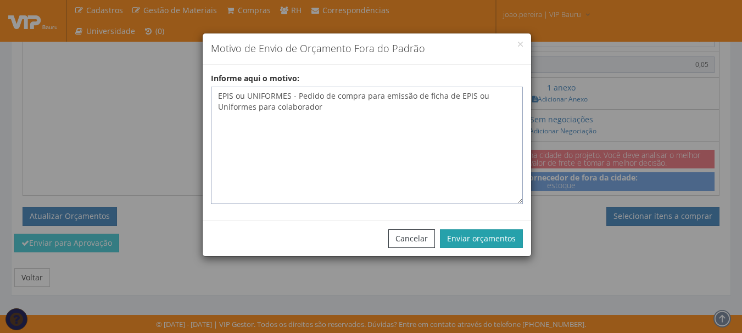
type textarea "EPIS ou UNIFORMES - Pedido de compra para emissão de ficha de EPIS ou Uniformes…"
click at [509, 244] on button "Enviar orçamentos" at bounding box center [481, 238] width 83 height 19
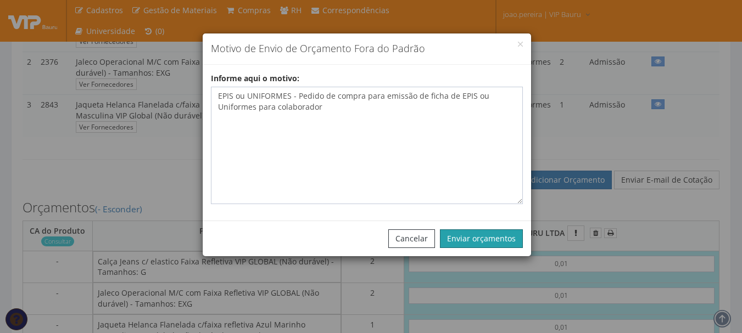
scroll to position [234, 0]
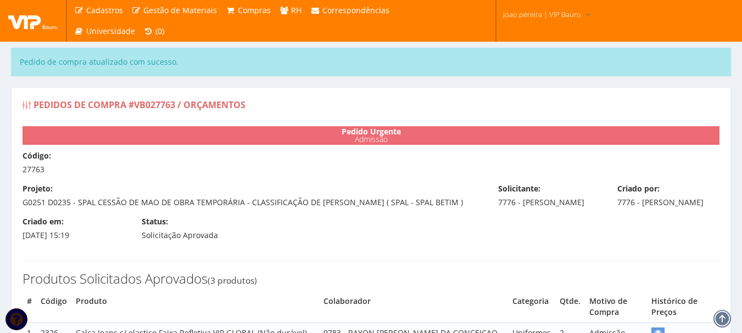
select select "0"
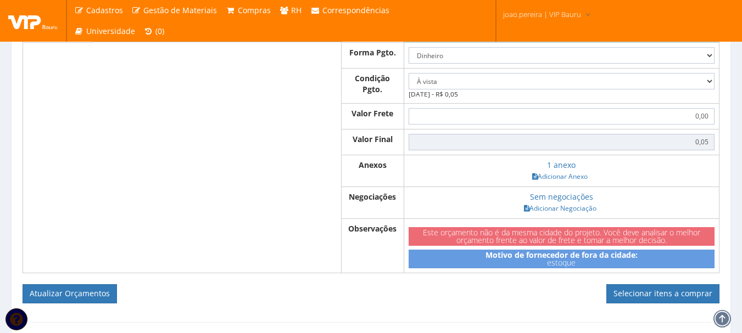
scroll to position [714, 0]
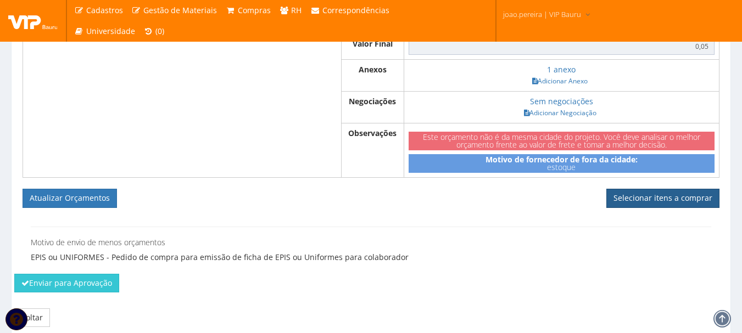
click at [655, 207] on link "Selecionar itens a comprar" at bounding box center [662, 198] width 113 height 19
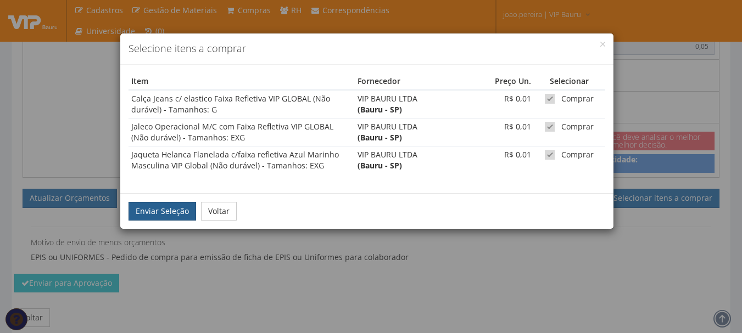
click at [170, 210] on button "Enviar Seleção" at bounding box center [162, 211] width 68 height 19
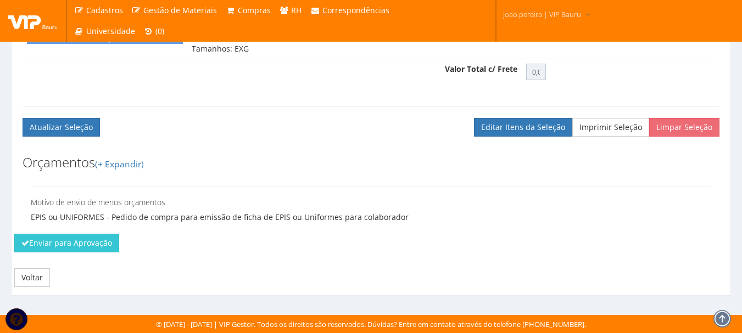
scroll to position [581, 0]
click at [37, 243] on button "Enviar para Aprovação" at bounding box center [66, 243] width 105 height 19
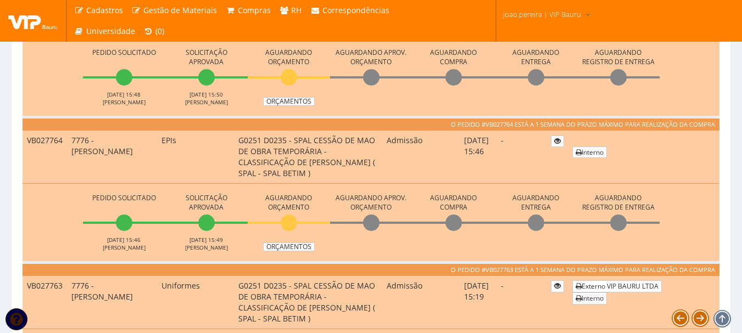
scroll to position [988, 0]
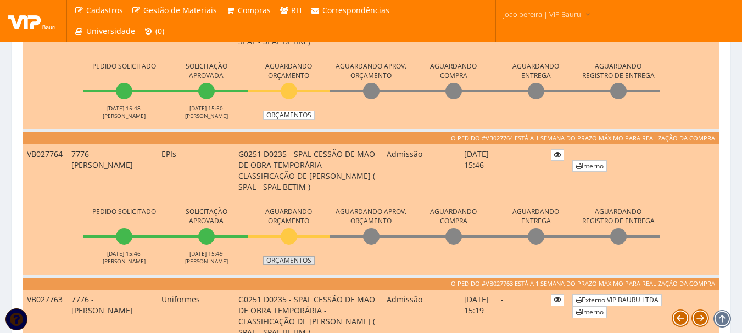
click at [293, 260] on link "Orçamentos" at bounding box center [289, 260] width 52 height 9
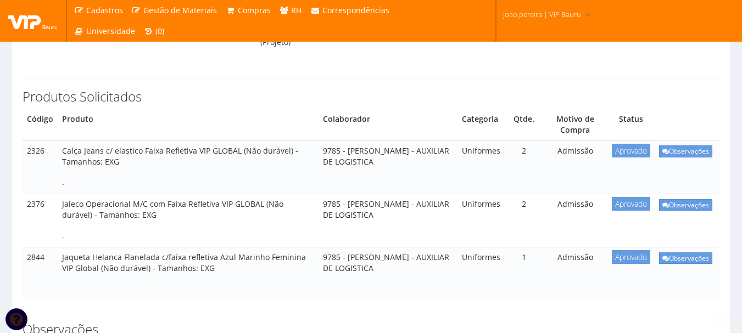
scroll to position [220, 0]
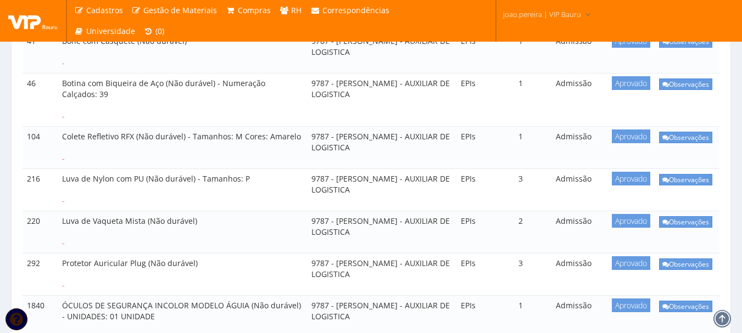
scroll to position [384, 0]
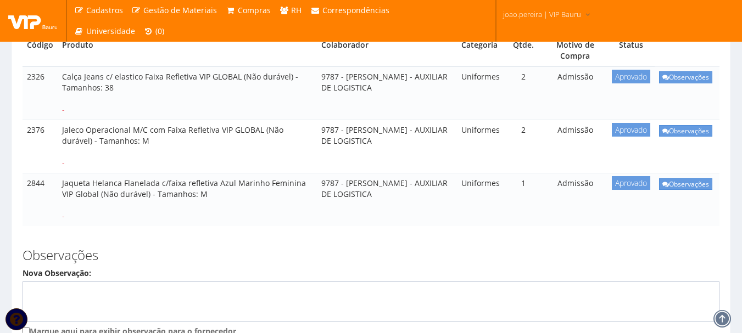
scroll to position [165, 0]
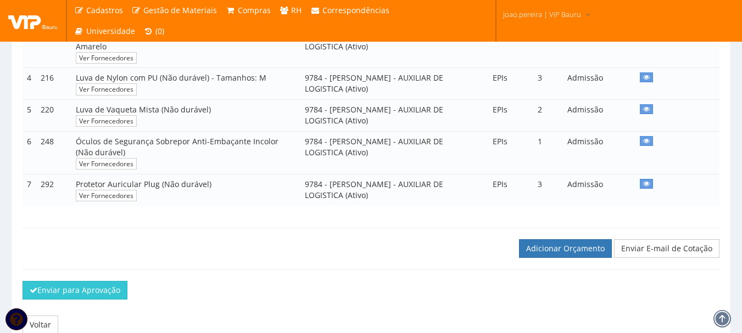
scroll to position [391, 0]
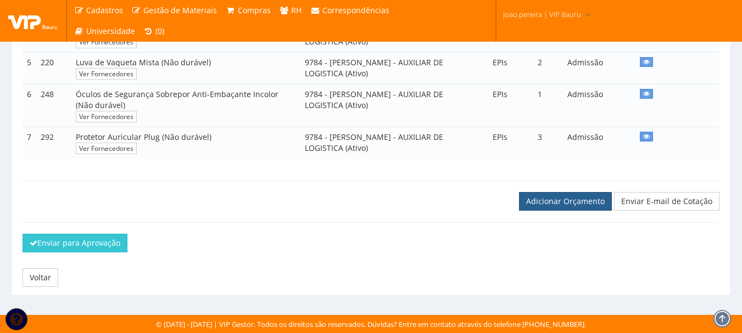
click at [536, 201] on link "Adicionar Orçamento" at bounding box center [565, 201] width 93 height 19
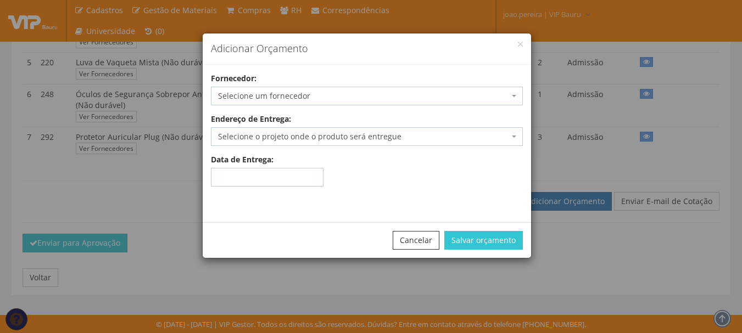
click at [318, 94] on span "Selecione um fornecedor" at bounding box center [363, 96] width 291 height 11
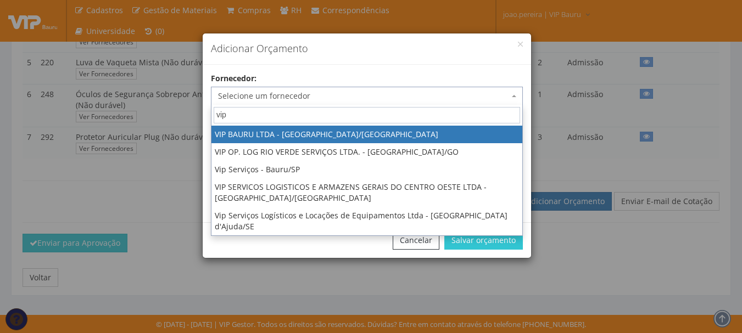
type input "vip"
select select "532"
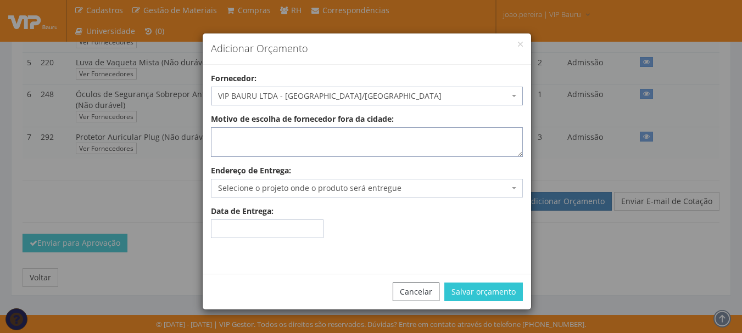
click at [303, 138] on textarea "Motivo de escolha de fornecedor fora da cidade:" at bounding box center [367, 142] width 312 height 30
type textarea "estoque"
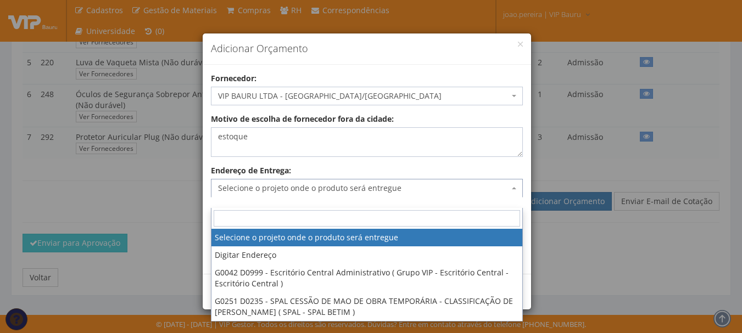
click at [283, 183] on span "Selecione o projeto onde o produto será entregue" at bounding box center [363, 188] width 291 height 11
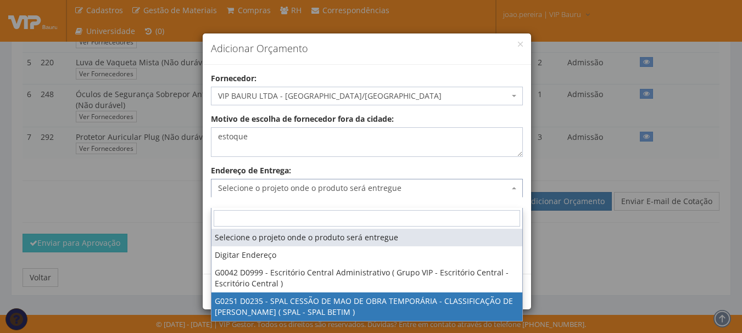
select select "251"
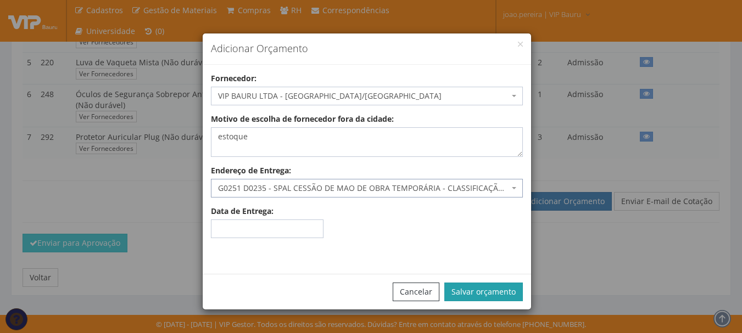
click at [470, 291] on button "Salvar orçamento" at bounding box center [483, 292] width 78 height 19
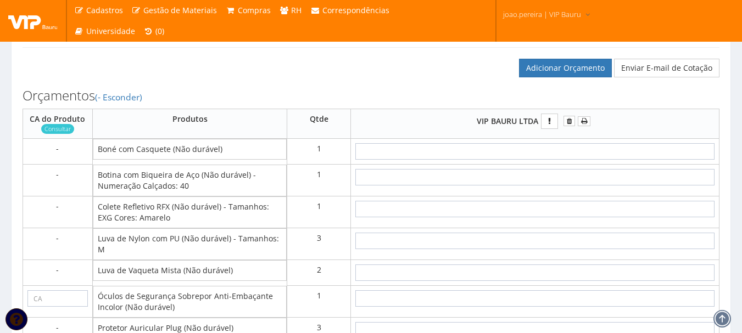
scroll to position [549, 0]
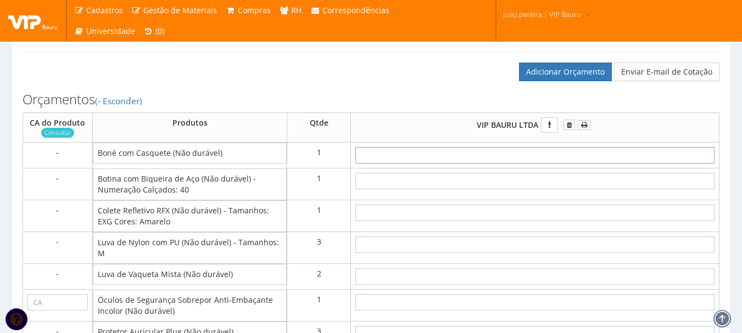
click at [549, 164] on input "text" at bounding box center [534, 155] width 359 height 16
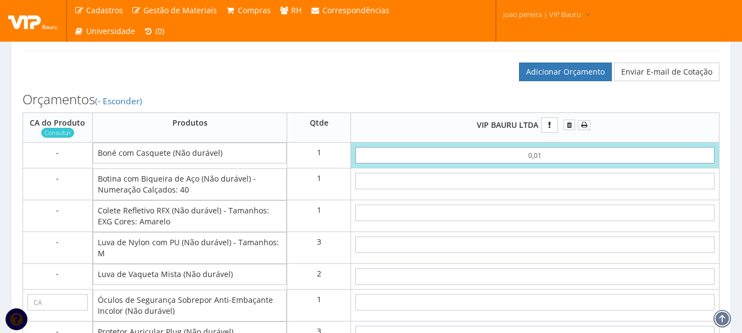
type input "0,01"
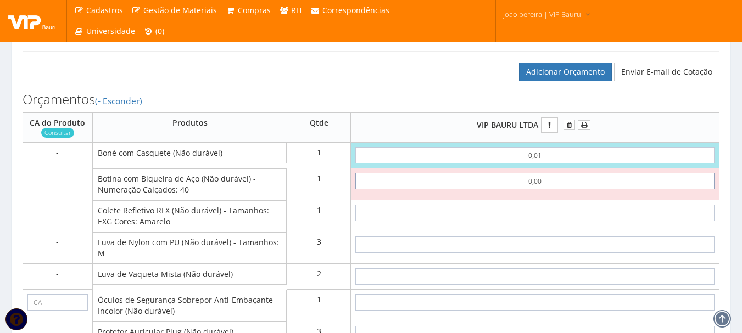
type input "00,01"
type input "0,02"
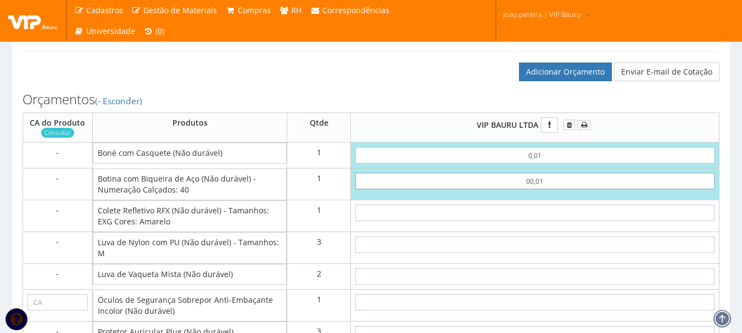
drag, startPoint x: 566, startPoint y: 192, endPoint x: 480, endPoint y: 194, distance: 86.8
click at [485, 189] on input "00,01" at bounding box center [534, 181] width 359 height 16
type input "0"
type input "0,01"
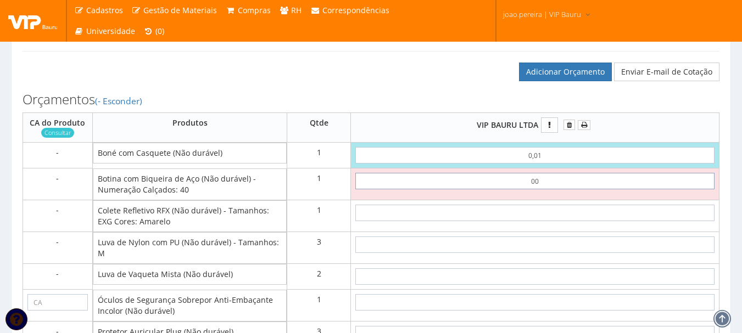
type input "0,01"
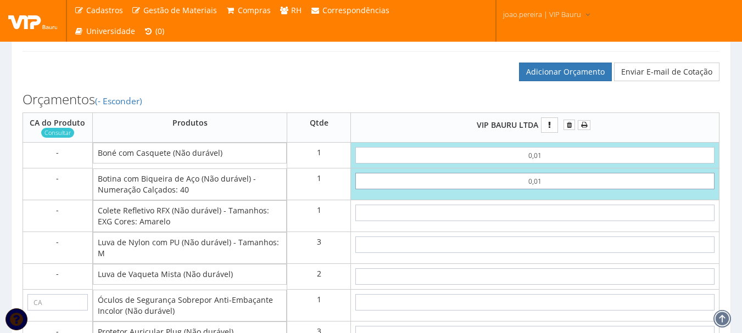
type input "0,02"
type input "0,01"
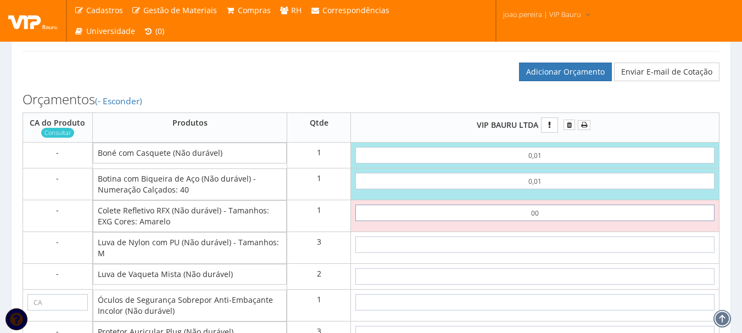
type input "0,01"
type input "0,03"
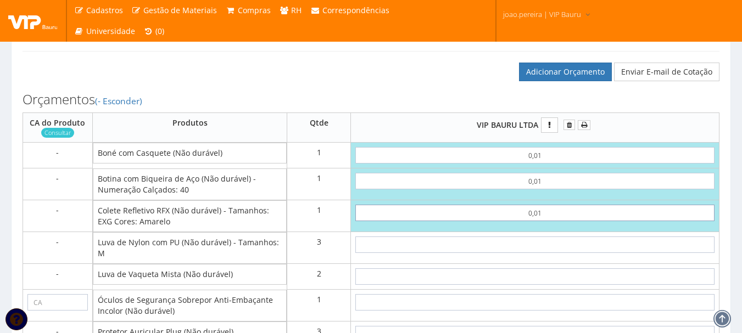
type input "0,01"
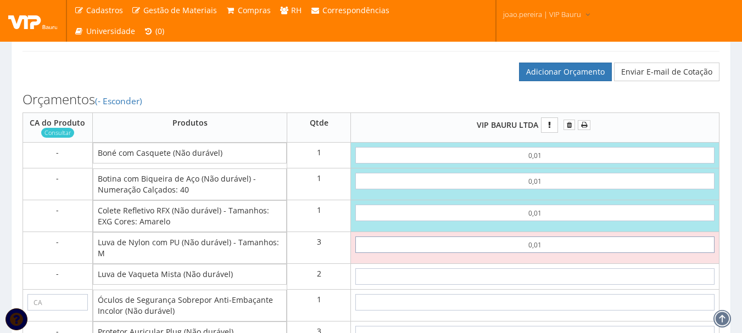
type input "0,01"
type input "0,06"
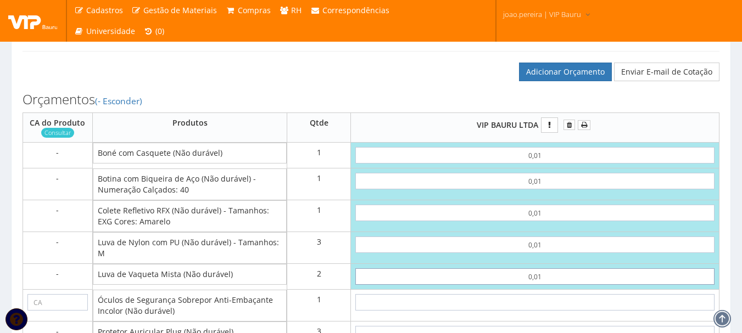
type input "0,01"
type input "0,08"
type input "0"
drag, startPoint x: 99, startPoint y: 310, endPoint x: 267, endPoint y: 312, distance: 168.5
click at [267, 312] on td "Óculos de Segurança Sobrepor Anti-Embaçante Incolor (Não durável)" at bounding box center [190, 306] width 194 height 32
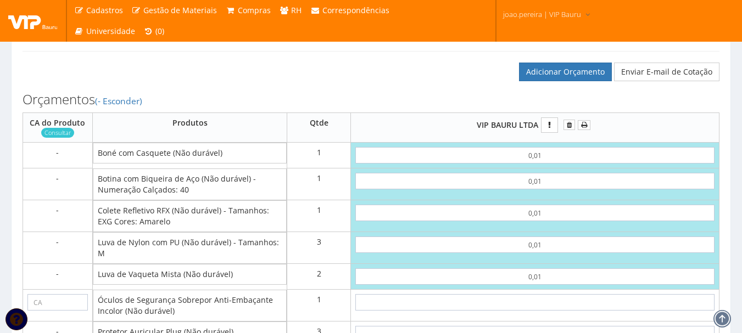
copy td "Óculos de Segurança Sobrepor Anti-Embaçante"
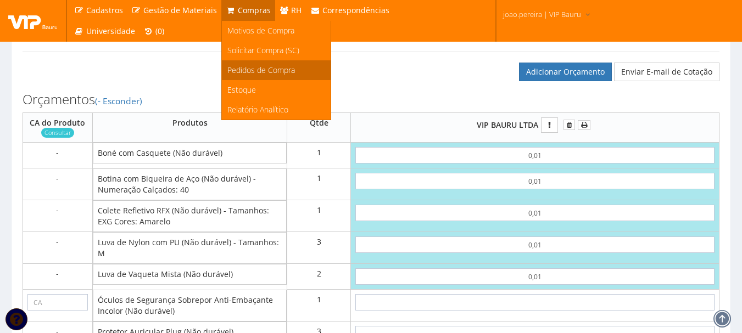
click at [257, 74] on span "Pedidos de Compra" at bounding box center [261, 70] width 68 height 10
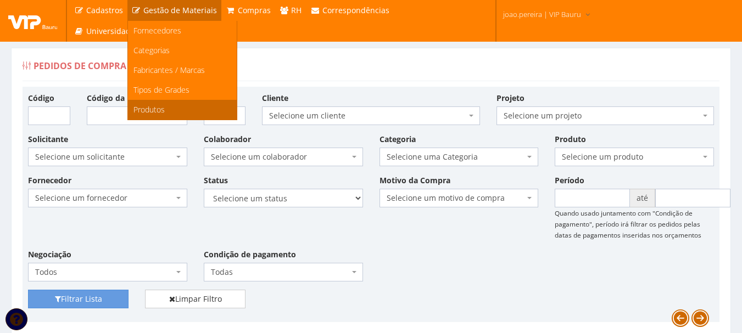
click at [144, 108] on span "Produtos" at bounding box center [148, 109] width 31 height 10
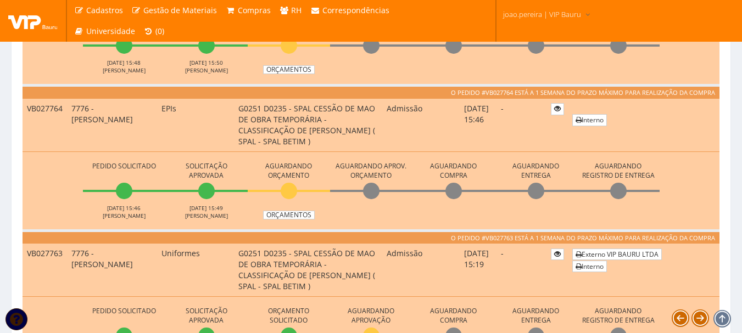
scroll to position [988, 0]
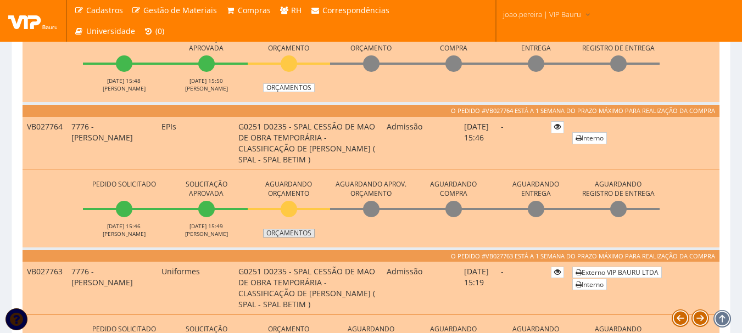
click at [296, 233] on link "Orçamentos" at bounding box center [289, 233] width 52 height 9
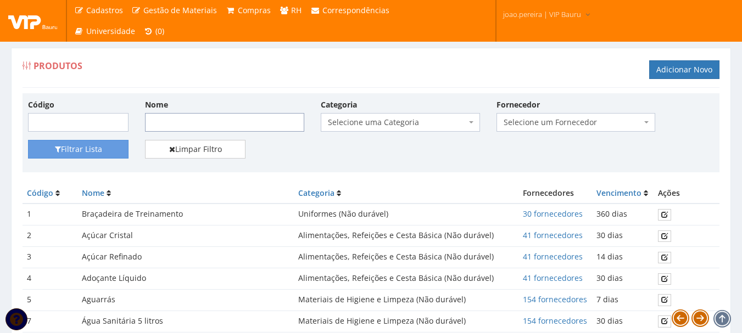
click at [195, 125] on input "Nome" at bounding box center [224, 122] width 159 height 19
paste input "Óculos de Segurança Sobrepor Anti-Embaçante"
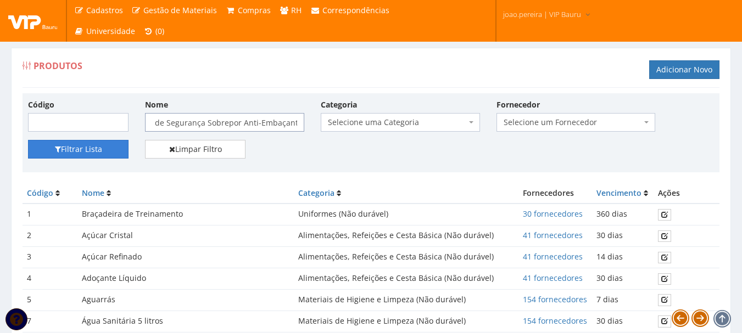
type input "Óculos de Segurança Sobrepor Anti-Embaçante"
click at [71, 153] on button "Filtrar Lista" at bounding box center [78, 149] width 100 height 19
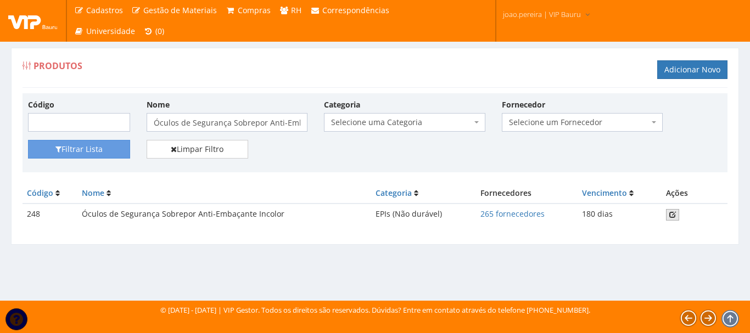
click at [675, 214] on icon at bounding box center [672, 215] width 7 height 8
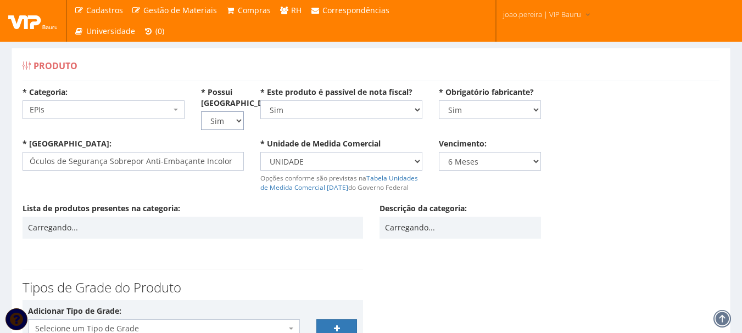
drag, startPoint x: 236, startPoint y: 120, endPoint x: 223, endPoint y: 126, distance: 14.7
click at [236, 120] on select "Não Sim" at bounding box center [222, 120] width 43 height 19
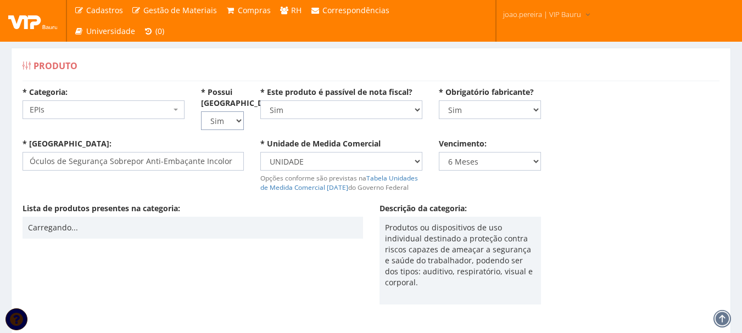
select select "0"
click at [201, 111] on select "Não Sim" at bounding box center [222, 120] width 43 height 19
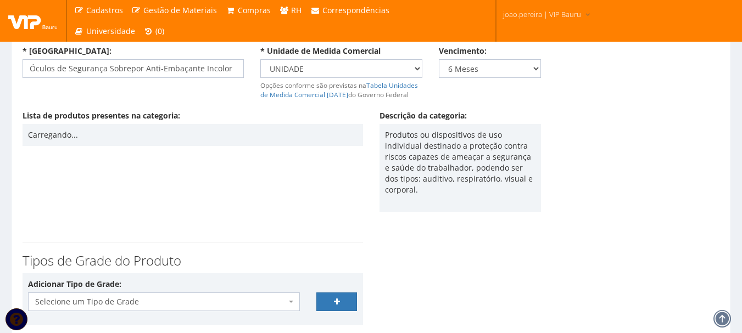
scroll to position [222, 0]
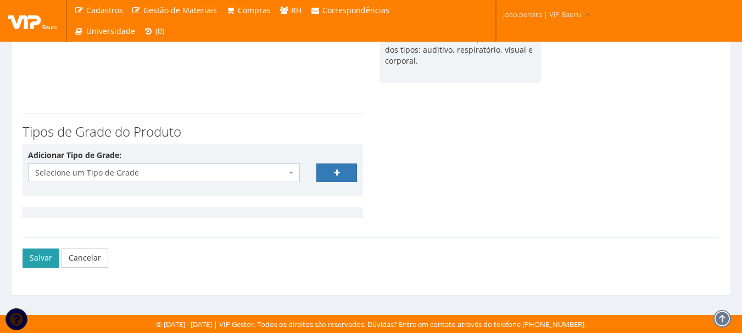
click at [40, 258] on button "Salvar" at bounding box center [41, 258] width 37 height 19
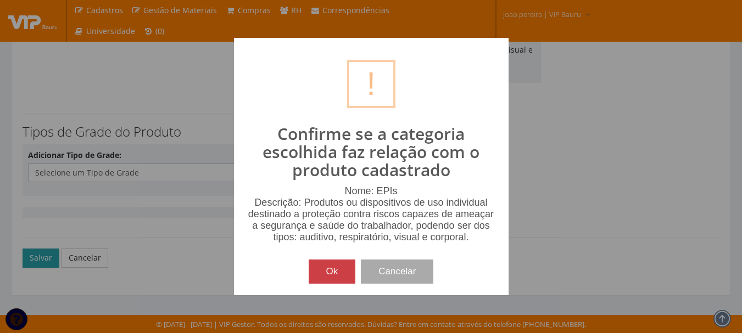
scroll to position [211, 0]
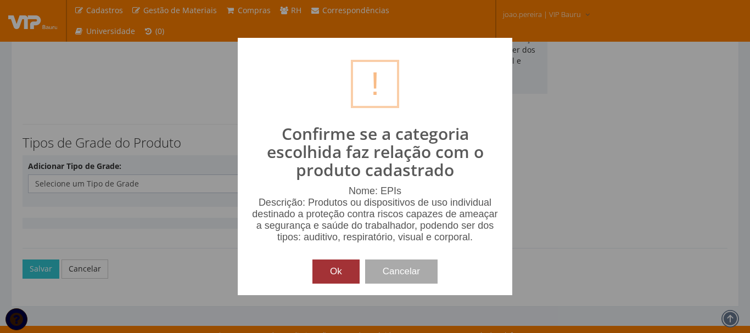
click at [324, 280] on button "Ok" at bounding box center [335, 272] width 47 height 24
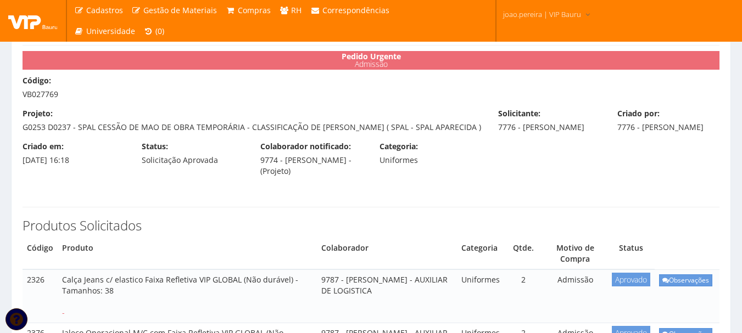
scroll to position [55, 0]
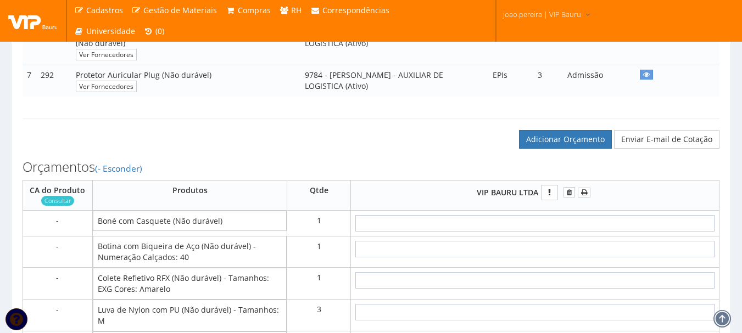
scroll to position [494, 0]
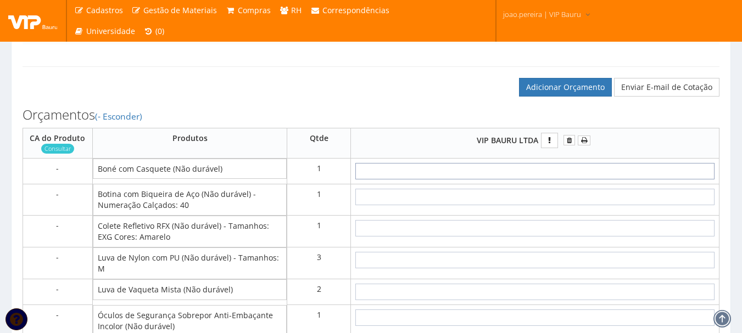
click at [573, 179] on input "text" at bounding box center [534, 171] width 359 height 16
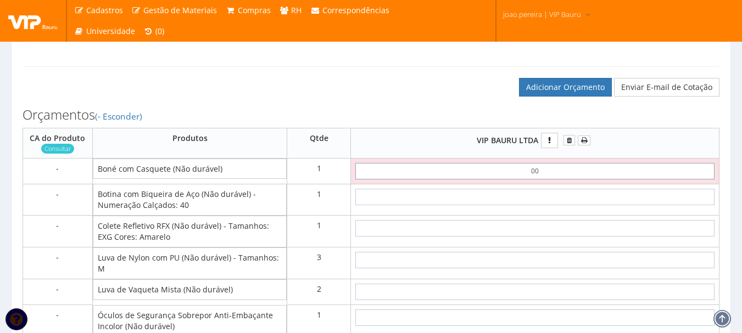
type input "0,01"
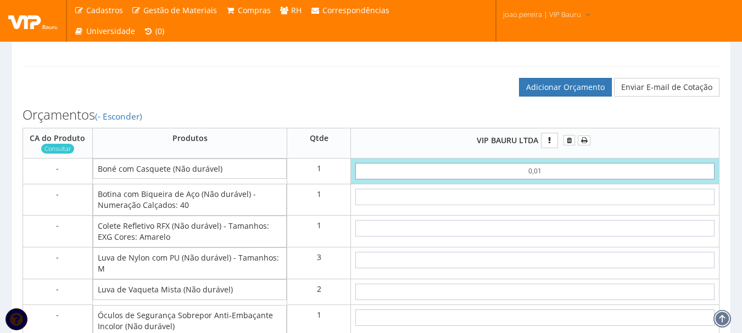
type input "0,01"
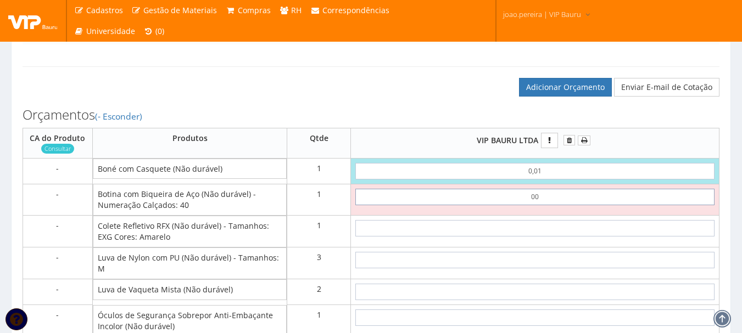
type input "0,01"
type input "0,02"
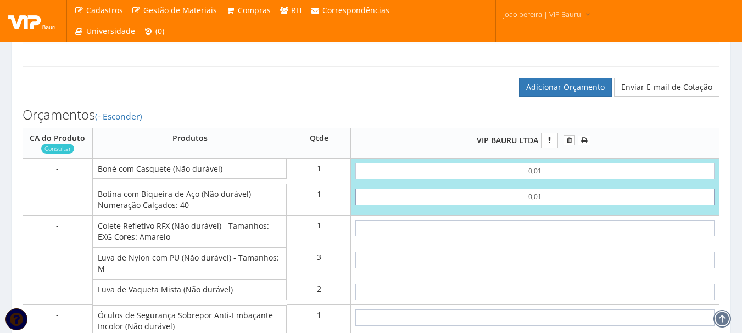
type input "0,01"
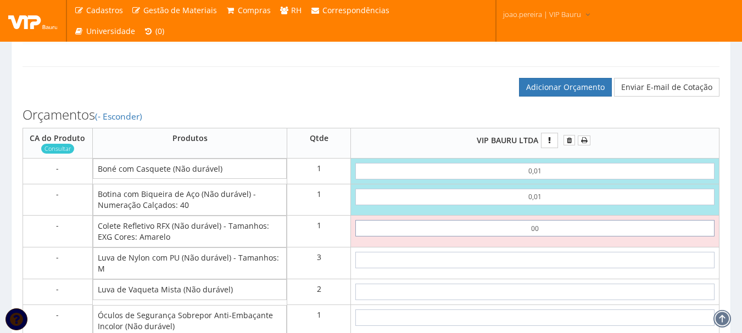
type input "0,01"
type input "0,03"
type input "0,01"
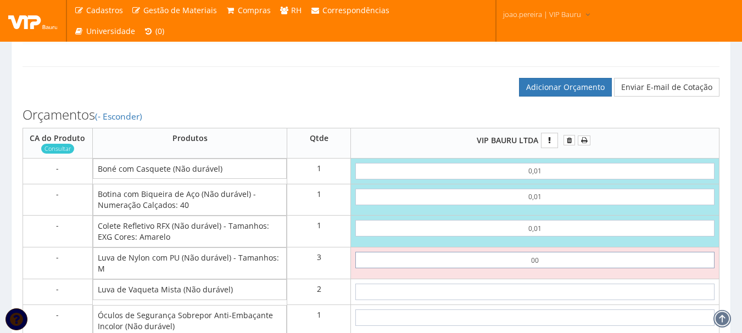
type input "0,01"
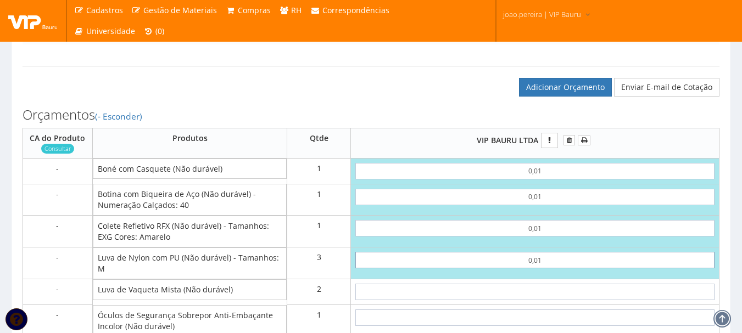
type input "0,06"
type input "0,01"
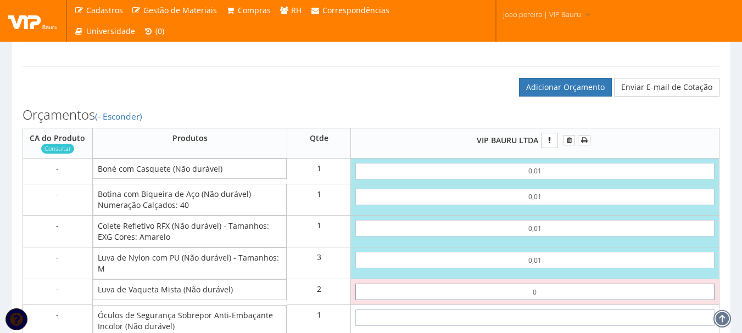
type input "01"
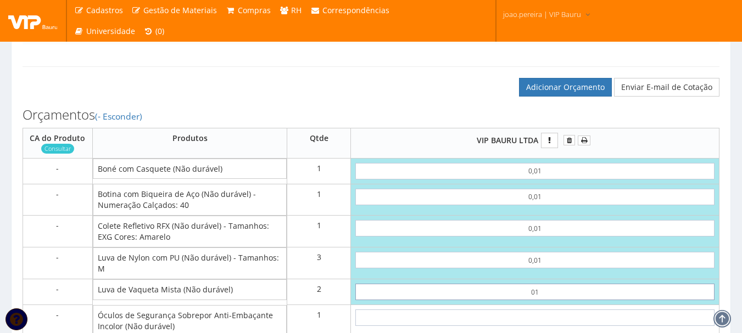
type input "2,06"
type input "0"
type input "0,06"
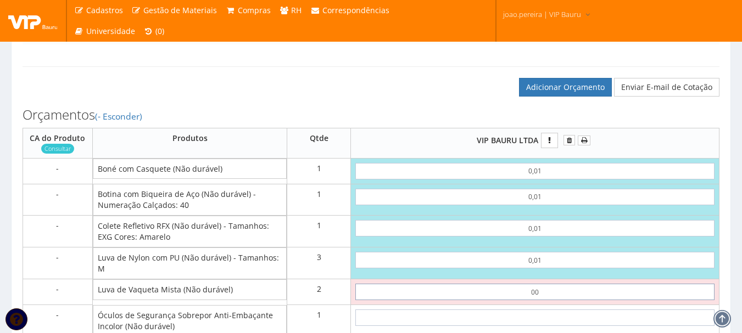
type input "0,01"
type input "0,08"
type input "0,01"
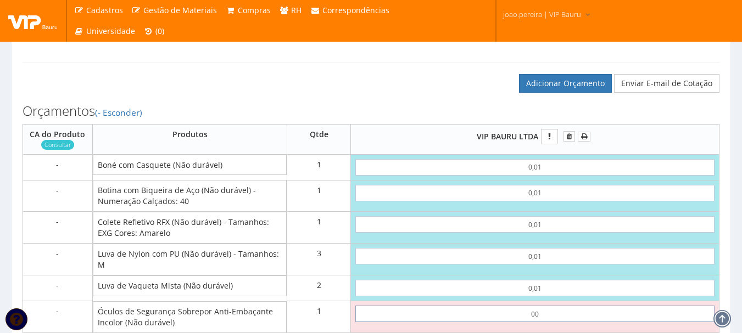
type input "0,01"
type input "0,09"
type input "0,01"
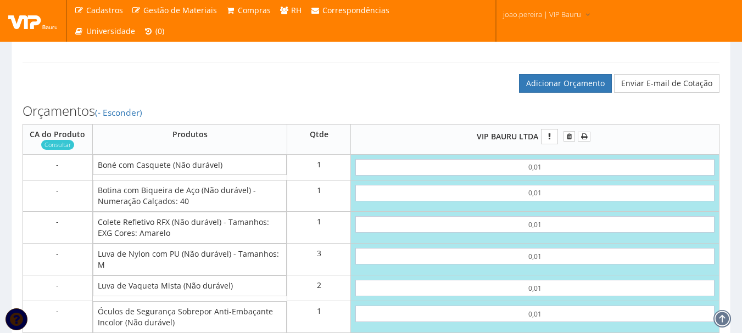
scroll to position [688, 0]
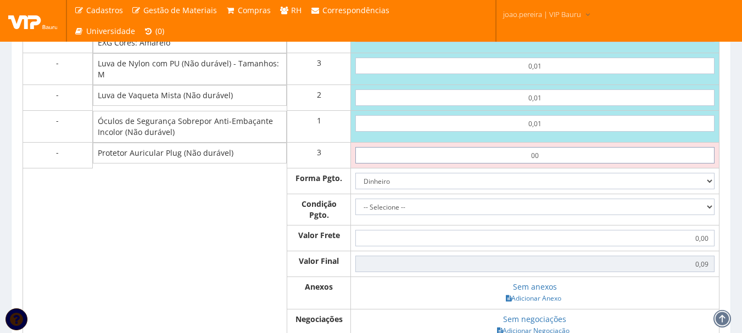
type input "0,01"
type input "0,12"
type input "0,01"
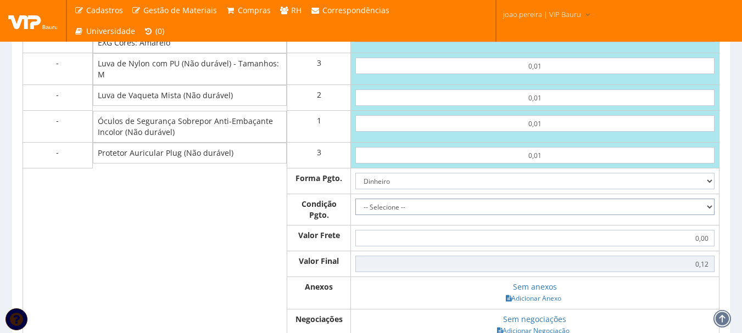
drag, startPoint x: 705, startPoint y: 215, endPoint x: 620, endPoint y: 211, distance: 85.2
click at [705, 215] on select "-- Selecione -- À vista 7 dias 10 dias" at bounding box center [534, 207] width 359 height 16
select select "0"
click at [355, 210] on select "-- Selecione -- À vista 7 dias 10 dias" at bounding box center [534, 207] width 359 height 16
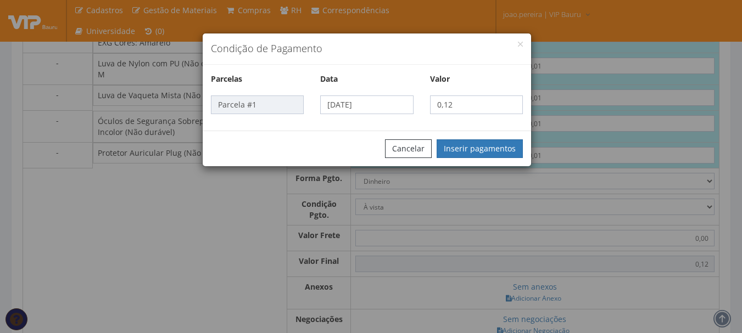
click at [535, 306] on div "Condição de Pagamento Parcelas Data Valor Parcela #1 01/10/2025 0,12 Cancelar I…" at bounding box center [371, 166] width 742 height 333
click at [481, 145] on button "Inserir pagamentos" at bounding box center [479, 148] width 86 height 19
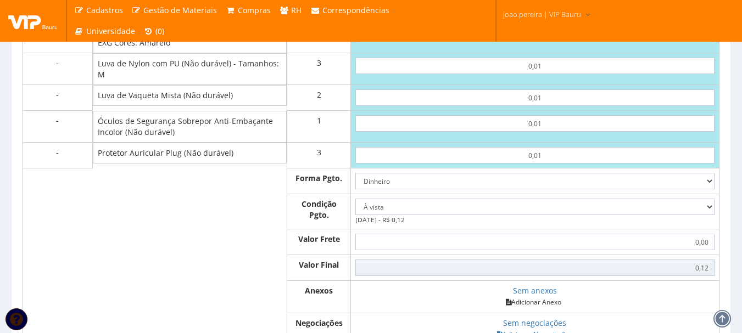
click at [536, 308] on link "Adicionar Anexo" at bounding box center [533, 302] width 62 height 12
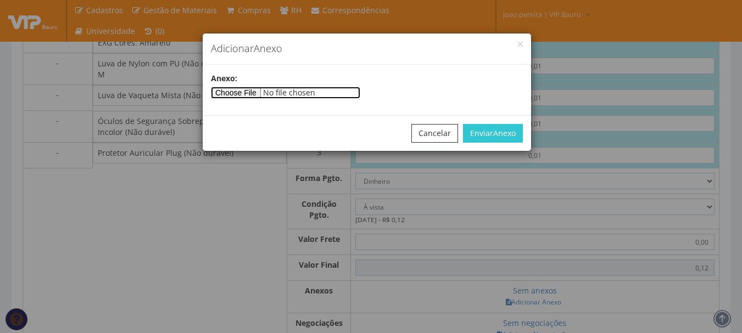
click at [255, 92] on input"] "file" at bounding box center [285, 93] width 149 height 12
type input"] "C:\fakepath\PEDIDOS SEM NOTA FISCAL ESTOQUE.docx"
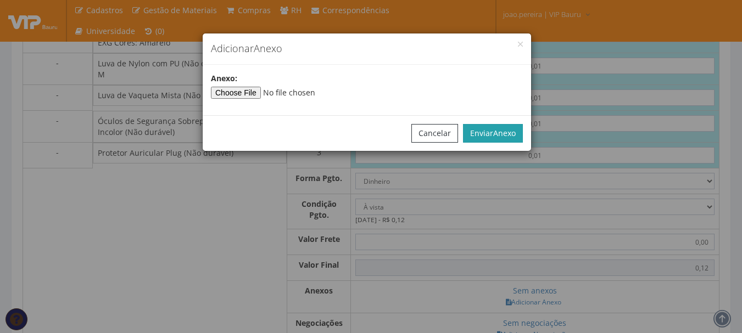
click at [498, 131] on span "Anexo" at bounding box center [504, 133] width 23 height 10
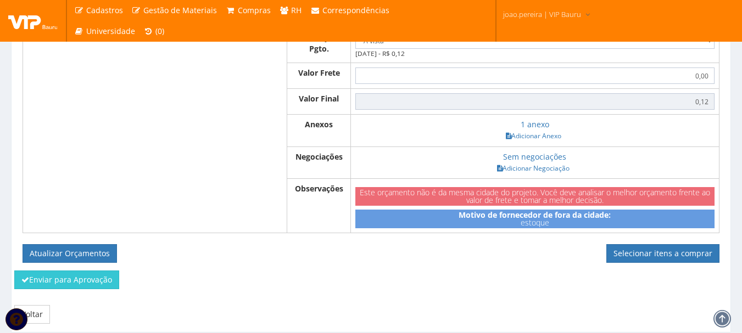
scroll to position [902, 0]
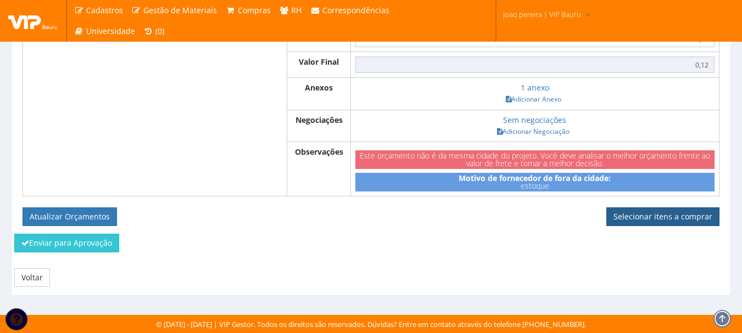
click at [650, 213] on link "Selecionar itens a comprar" at bounding box center [662, 216] width 113 height 19
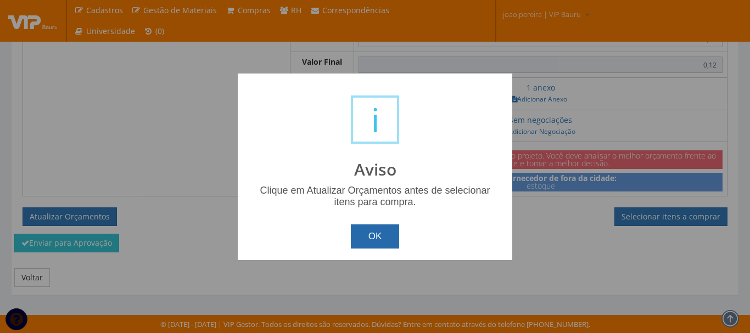
click at [374, 238] on button "OK" at bounding box center [375, 237] width 49 height 24
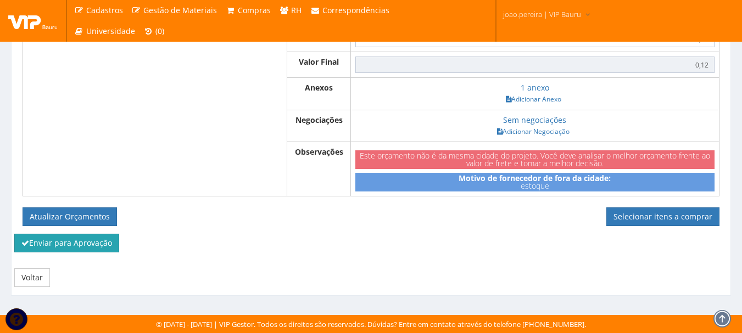
click at [66, 243] on button "Enviar para Aprovação" at bounding box center [66, 243] width 105 height 19
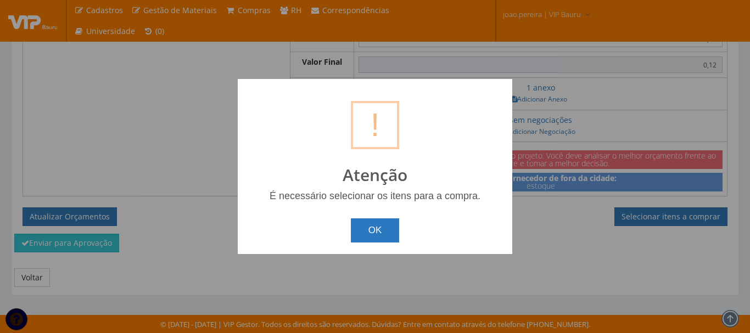
click at [361, 242] on button "OK" at bounding box center [375, 230] width 49 height 24
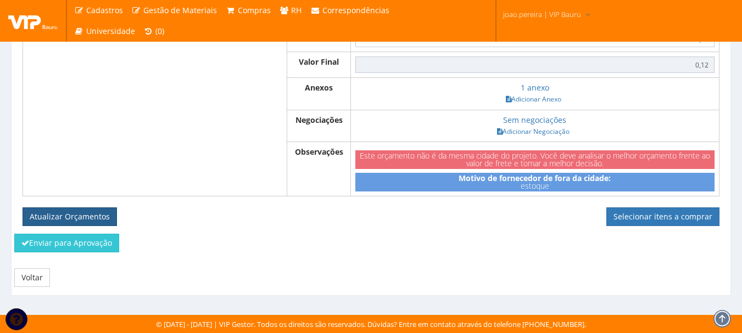
click at [61, 217] on button "Atualizar Orçamentos" at bounding box center [70, 216] width 94 height 19
click at [282, 248] on div "Enviar para Aprovação" at bounding box center [371, 247] width 730 height 26
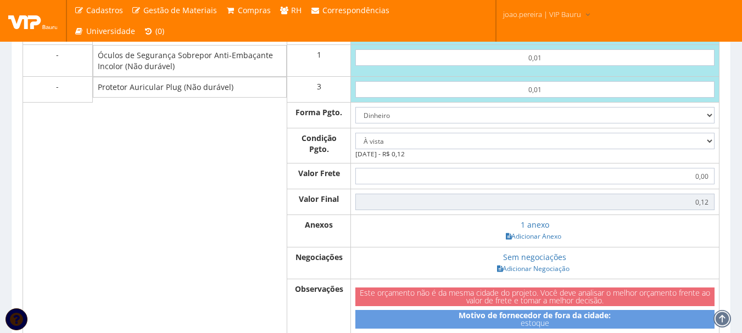
scroll to position [686, 0]
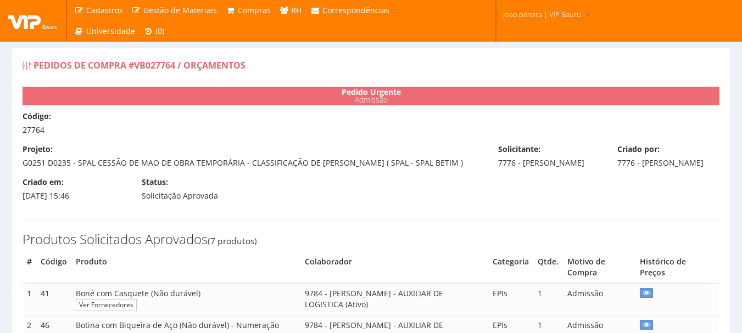
select select "0"
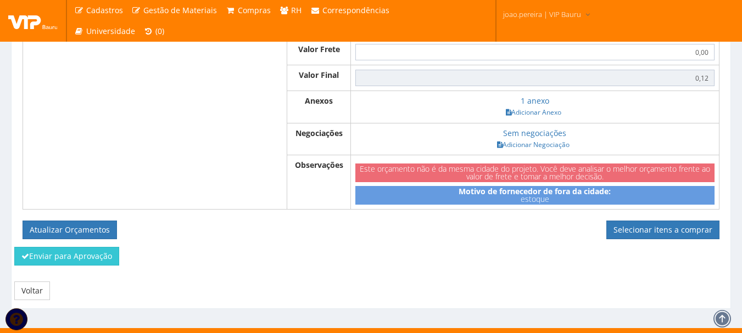
scroll to position [902, 0]
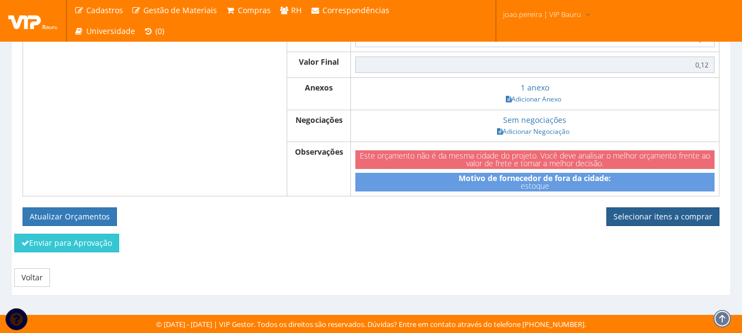
click at [655, 209] on link "Selecionar itens a comprar" at bounding box center [662, 216] width 113 height 19
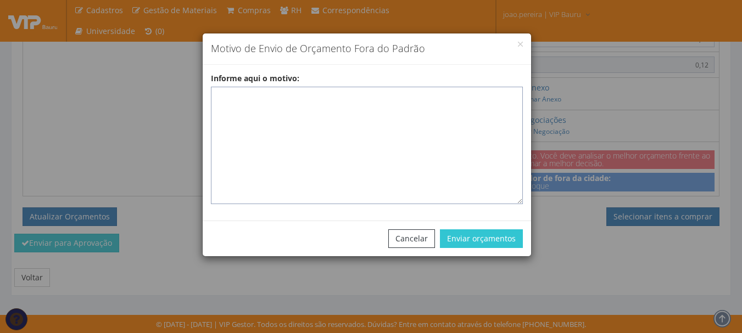
click at [326, 124] on textarea "Informe aqui o motivo:" at bounding box center [367, 145] width 312 height 117
paste textarea "Óculos de Segurança Sobrepor Anti-Embaçante"
type textarea "Óculos de Segurança Sobrepor Anti-Embaçante"
click at [353, 108] on textarea "Informe aqui o motivo:" at bounding box center [367, 145] width 312 height 117
paste textarea "EPIS ou UNIFORMES - Pedido de compra para emissão de ficha de EPIS ou Uniformes…"
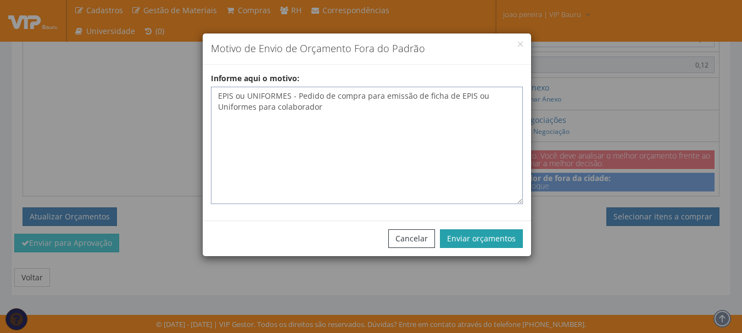
type textarea "EPIS ou UNIFORMES - Pedido de compra para emissão de ficha de EPIS ou Uniformes…"
click at [483, 233] on button "Enviar orçamentos" at bounding box center [481, 238] width 83 height 19
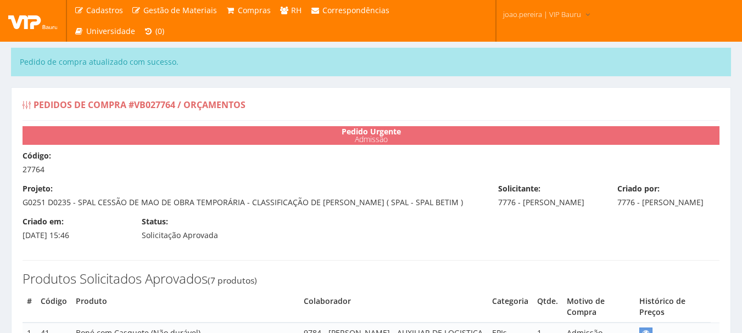
select select "0"
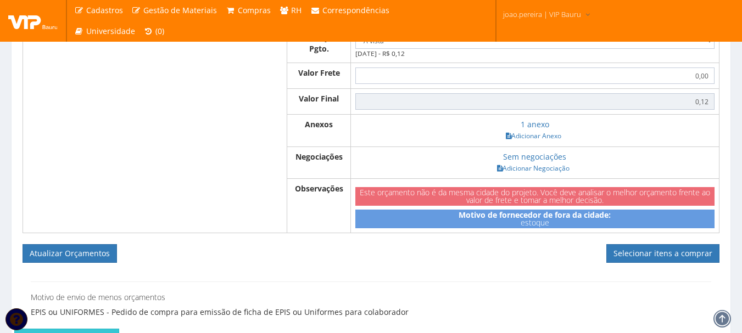
scroll to position [988, 0]
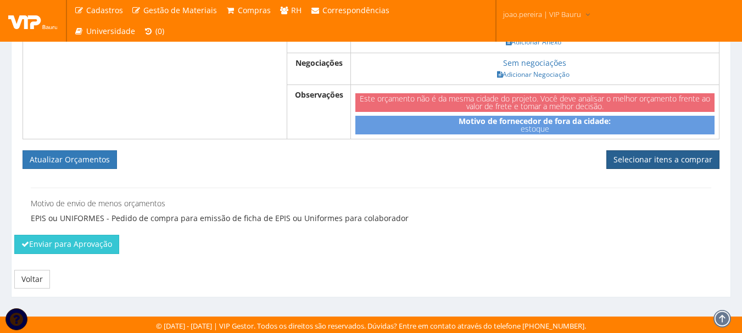
click at [659, 169] on link "Selecionar itens a comprar" at bounding box center [662, 159] width 113 height 19
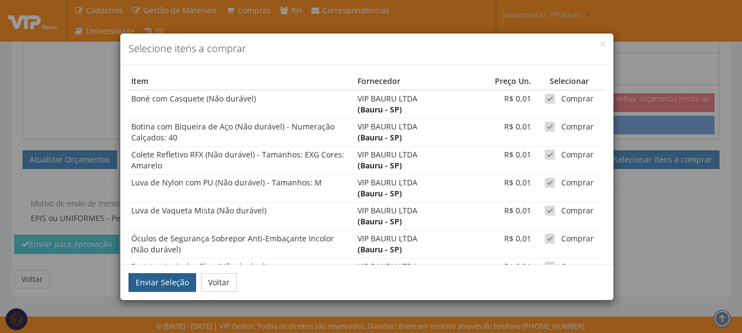
click at [163, 282] on button "Enviar Seleção" at bounding box center [162, 282] width 68 height 19
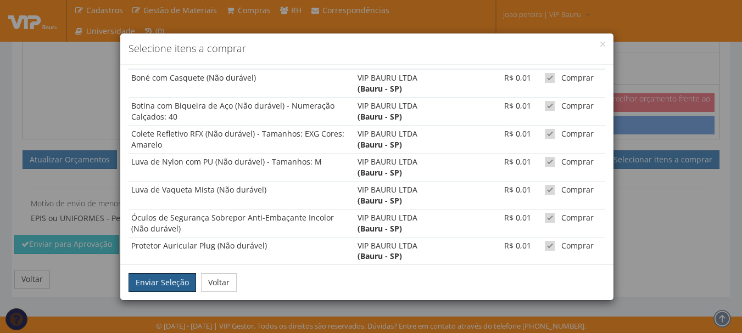
scroll to position [40, 0]
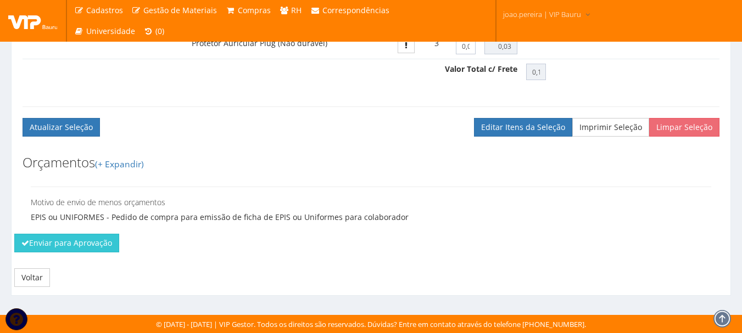
scroll to position [800, 0]
click at [58, 235] on button "Enviar para Aprovação" at bounding box center [66, 243] width 105 height 19
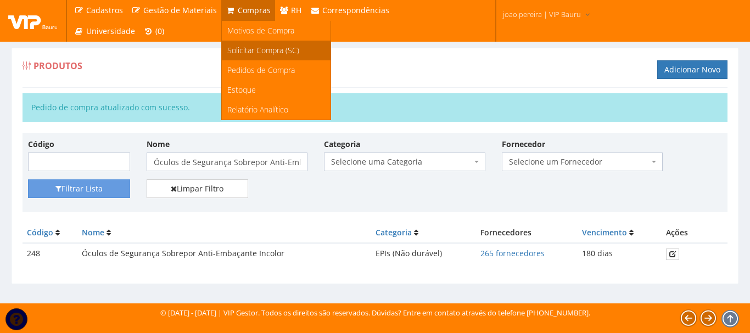
click at [258, 51] on span "Solicitar Compra (SC)" at bounding box center [263, 50] width 72 height 10
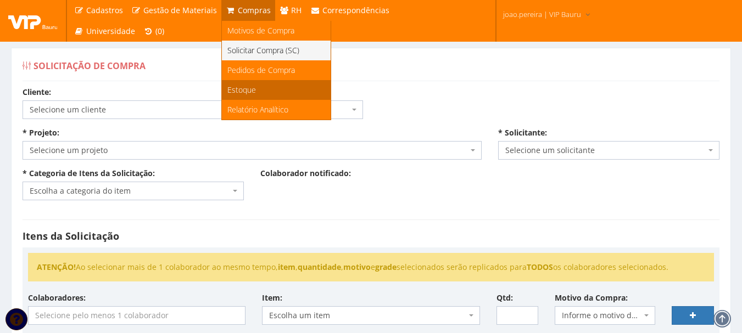
click at [244, 93] on span "Estoque" at bounding box center [241, 90] width 29 height 10
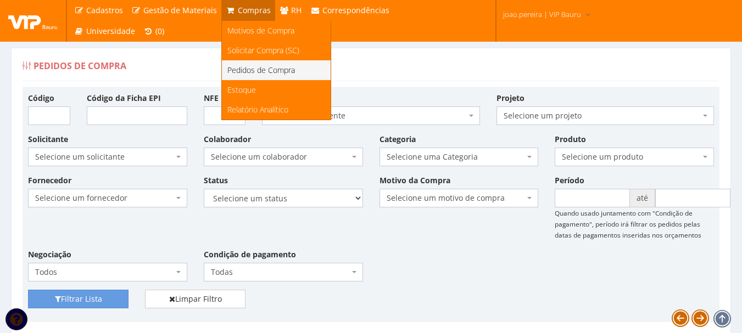
click at [255, 72] on span "Pedidos de Compra" at bounding box center [261, 70] width 68 height 10
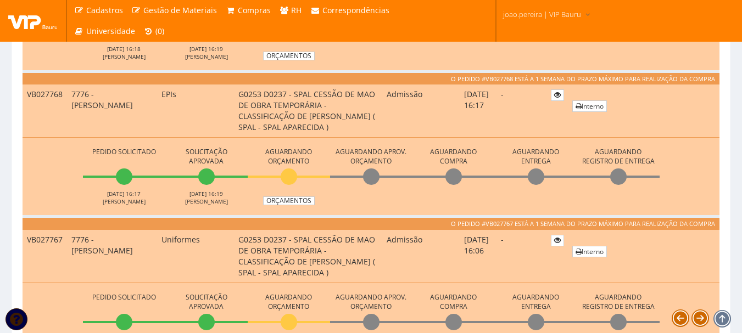
scroll to position [694, 0]
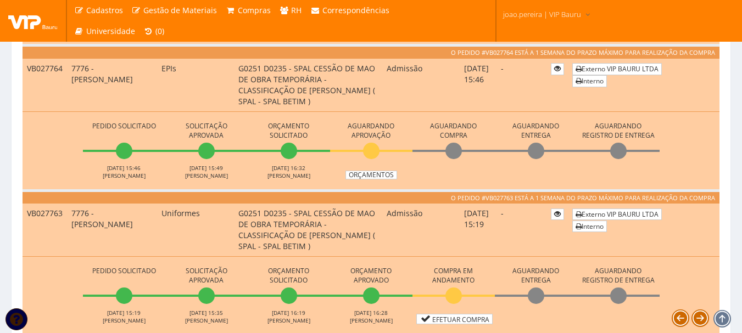
scroll to position [1098, 0]
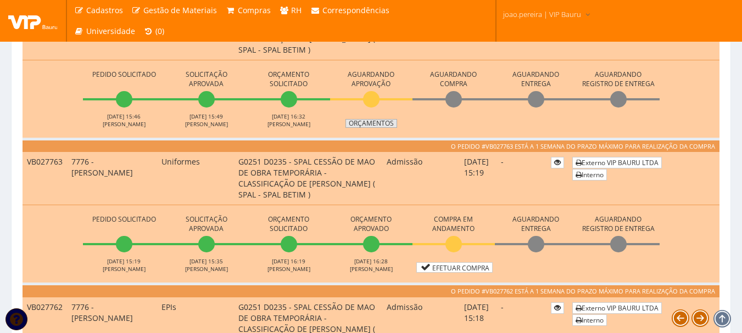
click at [383, 123] on link "Orçamentos" at bounding box center [371, 123] width 52 height 9
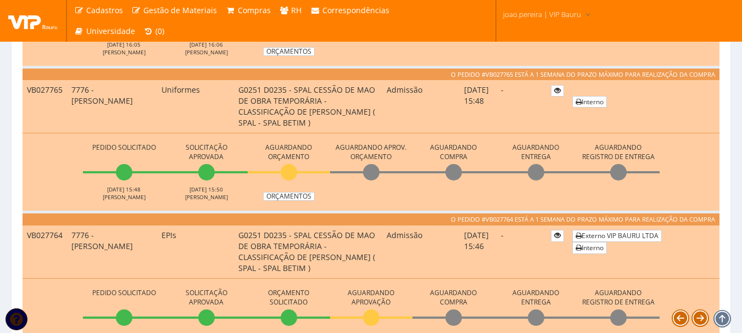
scroll to position [878, 0]
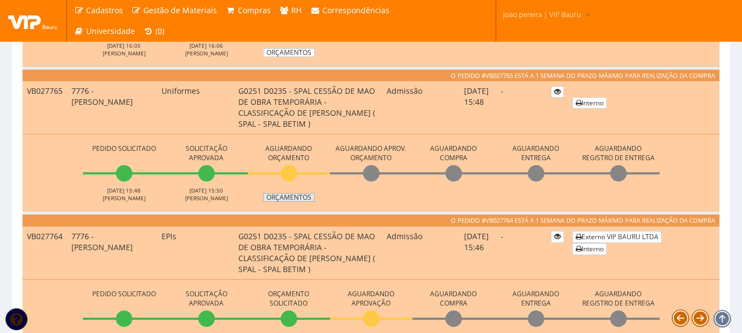
click at [284, 194] on link "Orçamentos" at bounding box center [289, 197] width 52 height 9
click at [289, 197] on link "Orçamentos" at bounding box center [289, 197] width 52 height 9
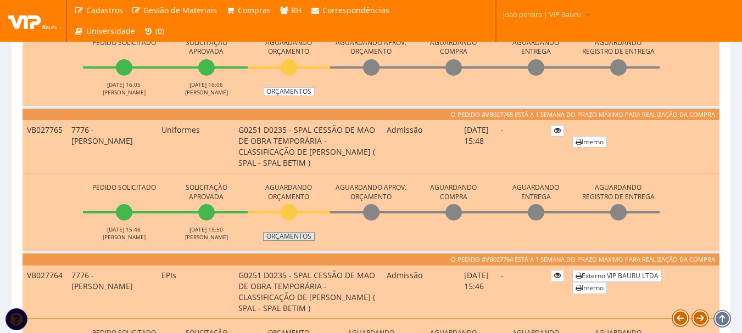
scroll to position [823, 0]
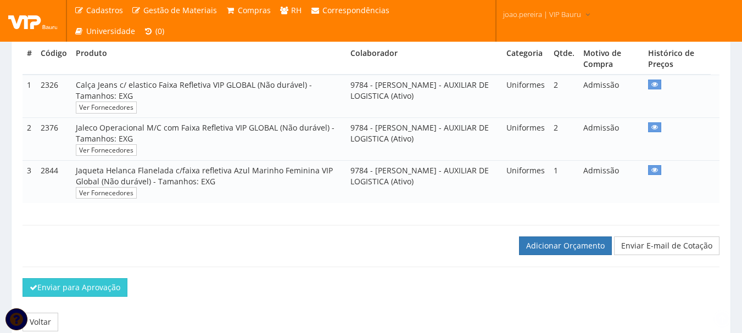
scroll to position [264, 0]
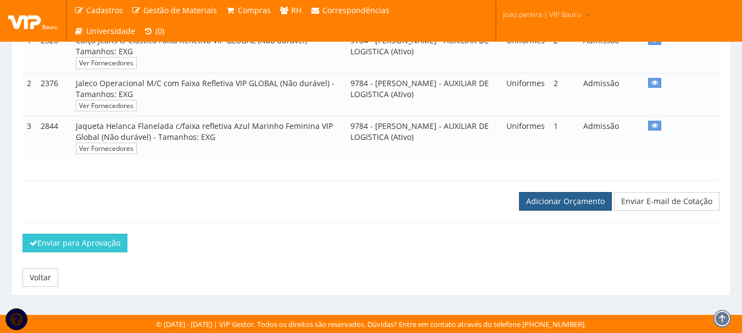
click at [576, 203] on link "Adicionar Orçamento" at bounding box center [565, 201] width 93 height 19
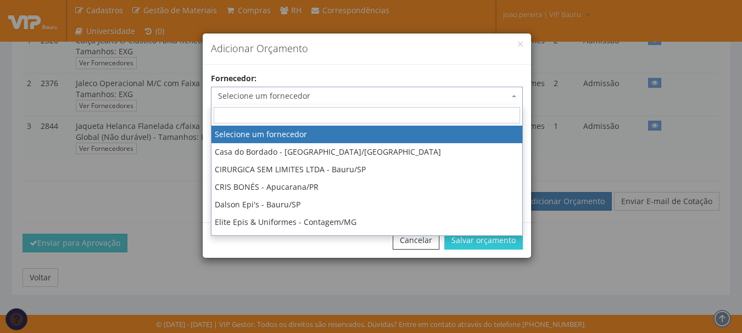
click at [304, 87] on span "Selecione um fornecedor" at bounding box center [367, 96] width 312 height 19
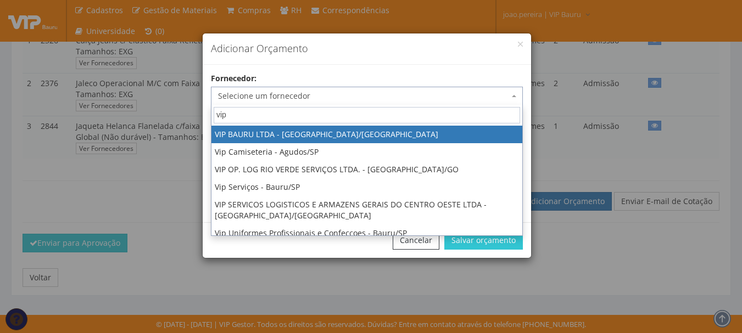
type input "vip"
select select "532"
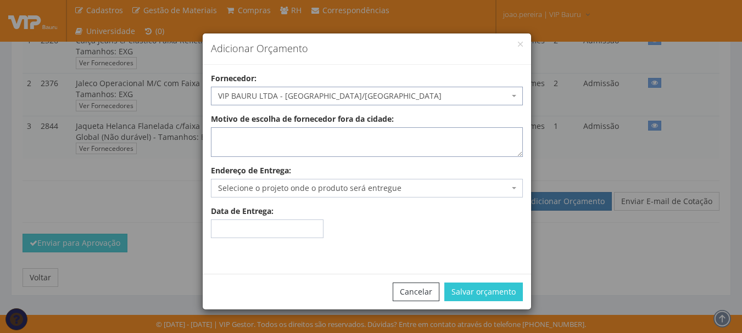
click at [277, 139] on textarea "Motivo de escolha de fornecedor fora da cidade:" at bounding box center [367, 142] width 312 height 30
type textarea "estoque"
click at [256, 187] on span "Selecione o projeto onde o produto será entregue" at bounding box center [363, 188] width 291 height 11
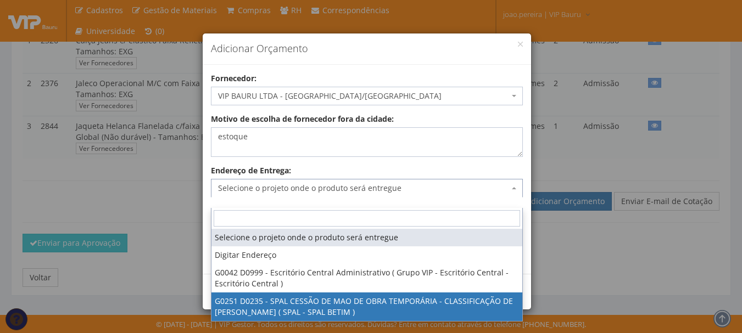
select select "251"
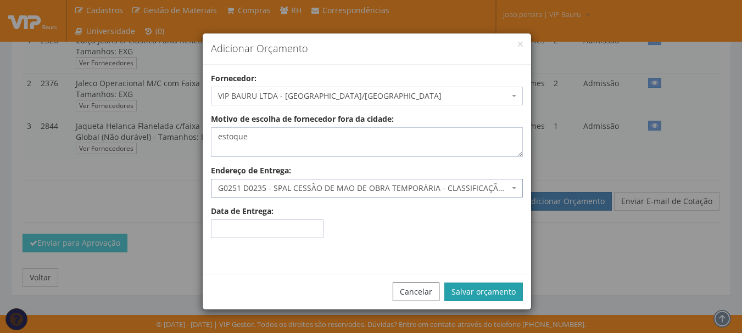
click at [484, 294] on button "Salvar orçamento" at bounding box center [483, 292] width 78 height 19
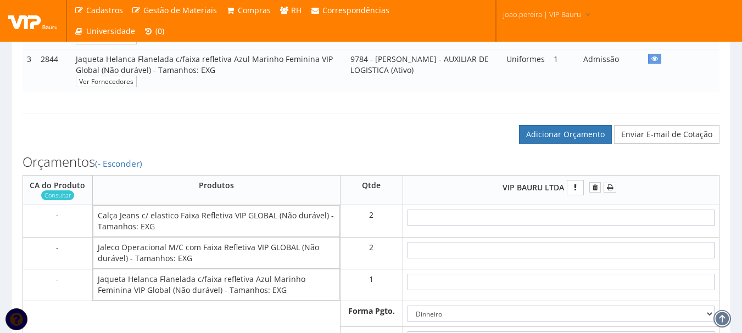
scroll to position [384, 0]
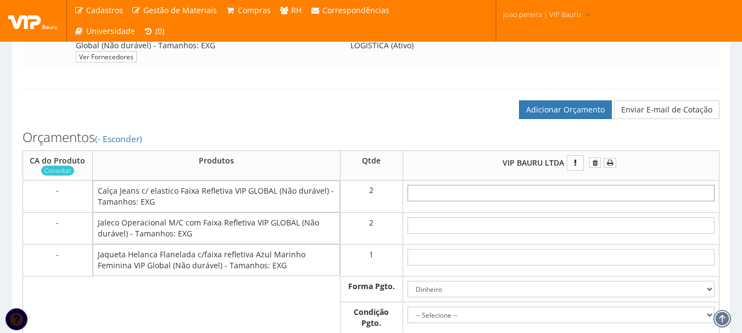
click at [594, 201] on input "text" at bounding box center [560, 193] width 307 height 16
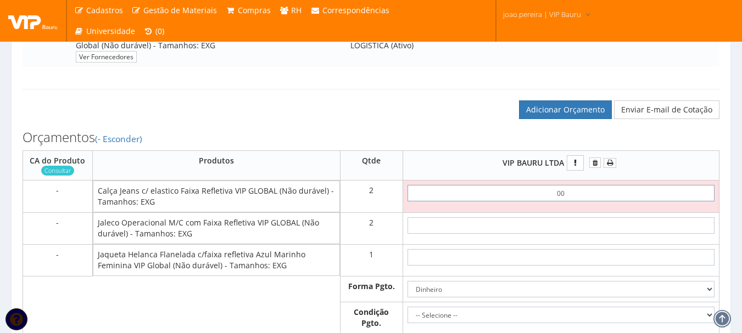
type input "0,01"
type input "0,02"
type input "0,01"
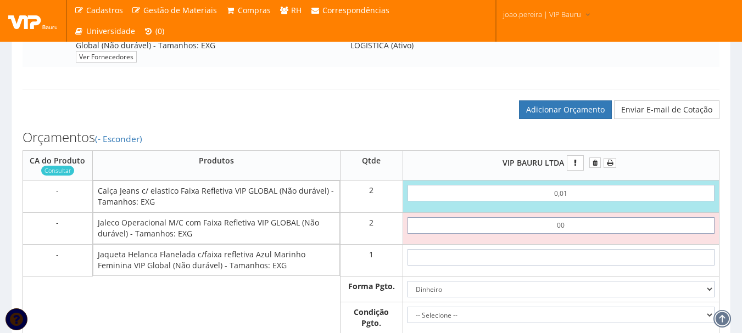
type input "0,01"
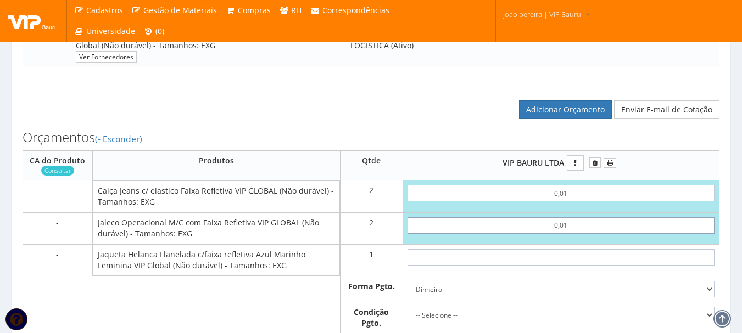
type input "0,04"
type input "0,01"
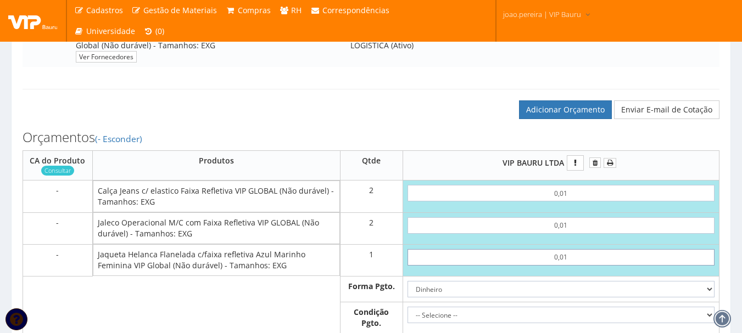
type input "0,01"
type input "0,05"
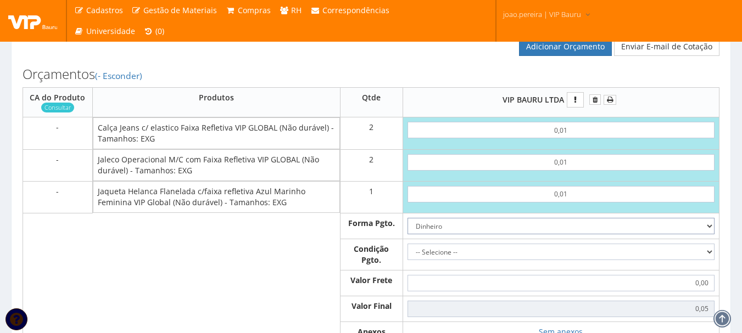
scroll to position [549, 0]
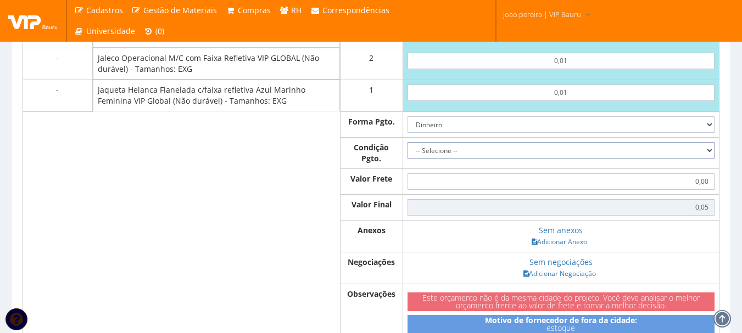
click at [706, 159] on select "-- Selecione -- À vista 7 dias 10 dias" at bounding box center [560, 150] width 307 height 16
select select "0"
click at [407, 153] on select "-- Selecione -- À vista 7 dias 10 dias" at bounding box center [560, 150] width 307 height 16
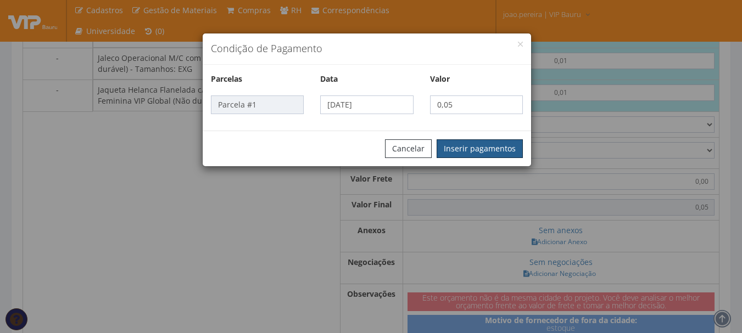
click at [463, 143] on button "Inserir pagamentos" at bounding box center [479, 148] width 86 height 19
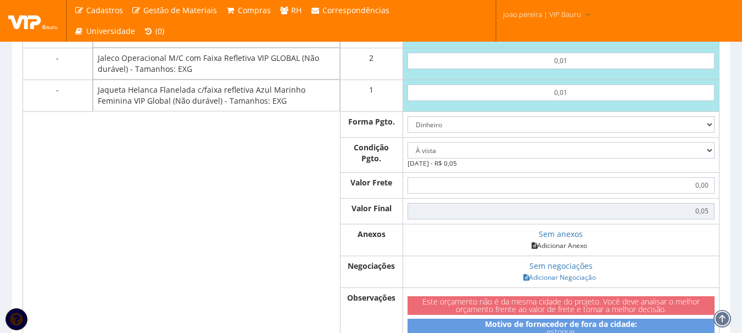
click at [565, 251] on link "Adicionar Anexo" at bounding box center [559, 246] width 62 height 12
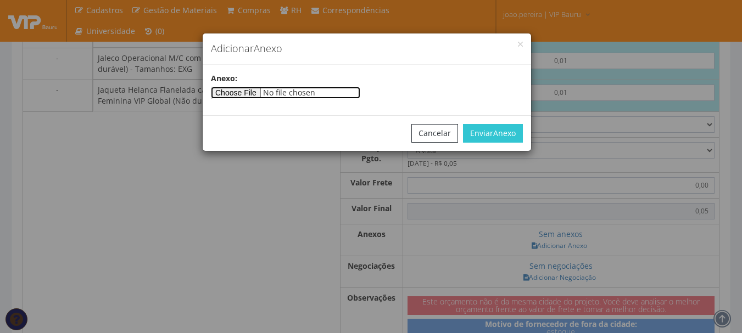
click at [253, 87] on input"] "file" at bounding box center [285, 93] width 149 height 12
type input"] "C:\fakepath\PEDIDOS SEM NOTA FISCAL ESTOQUE.docx"
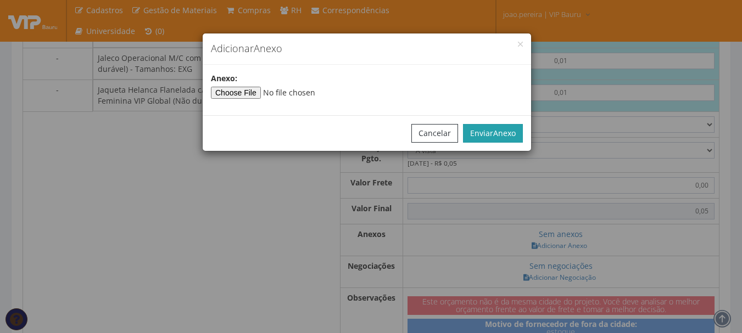
click at [493, 131] on span "Anexo" at bounding box center [504, 133] width 23 height 10
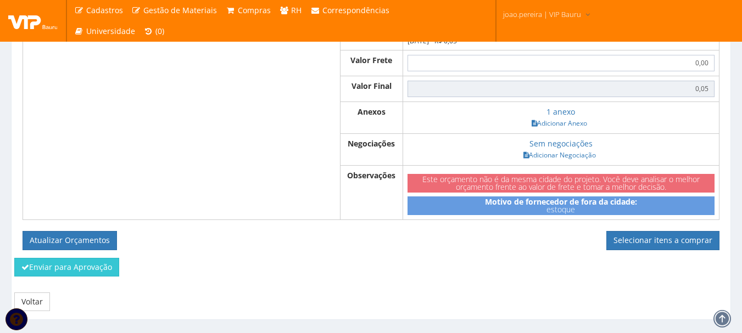
scroll to position [706, 0]
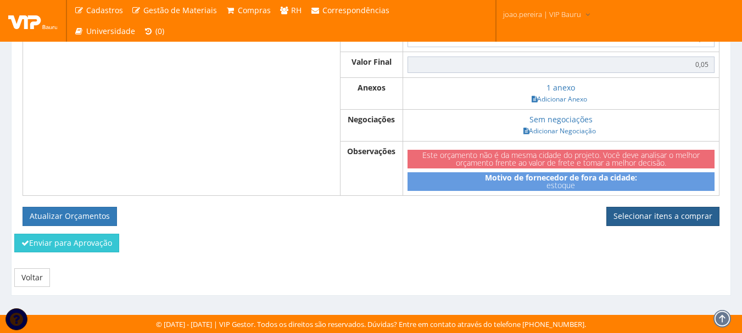
click at [658, 214] on link "Selecionar itens a comprar" at bounding box center [662, 216] width 113 height 19
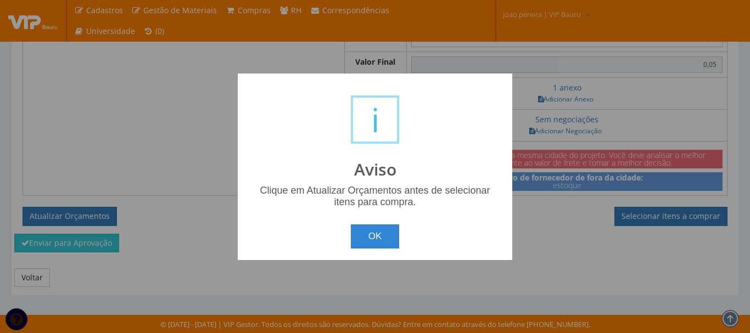
click at [348, 235] on div "OK Cancel" at bounding box center [375, 232] width 253 height 32
click at [385, 239] on button "OK" at bounding box center [375, 237] width 49 height 24
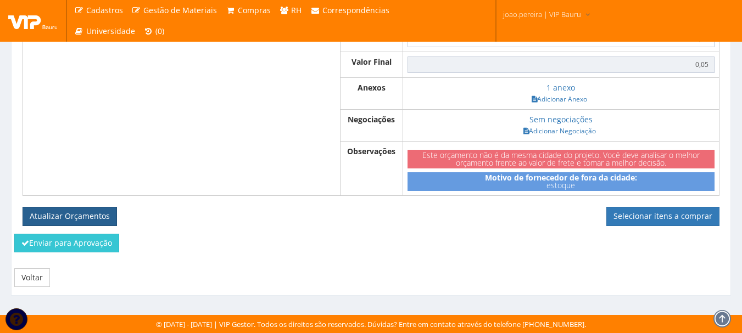
click at [65, 210] on button "Atualizar Orçamentos" at bounding box center [70, 216] width 94 height 19
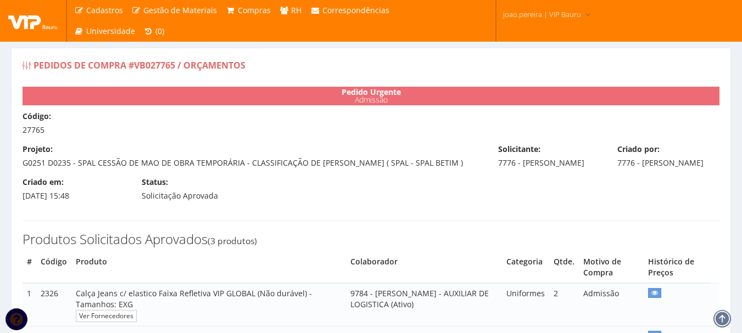
select select "0"
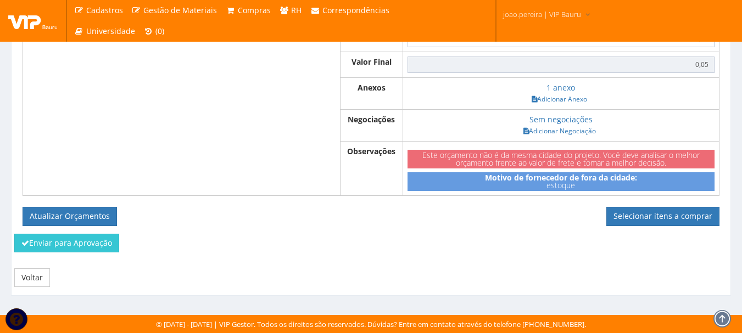
scroll to position [667, 0]
click at [671, 223] on link "Selecionar itens a comprar" at bounding box center [662, 216] width 113 height 19
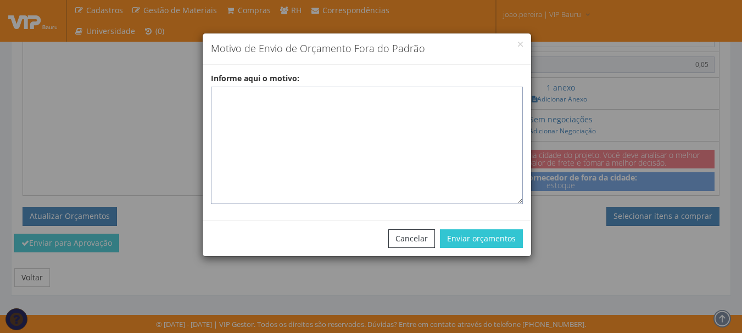
click at [290, 105] on textarea "Informe aqui o motivo:" at bounding box center [367, 145] width 312 height 117
paste textarea "EPIS ou UNIFORMES - Pedido de compra para emissão de ficha de EPIS ou Uniformes…"
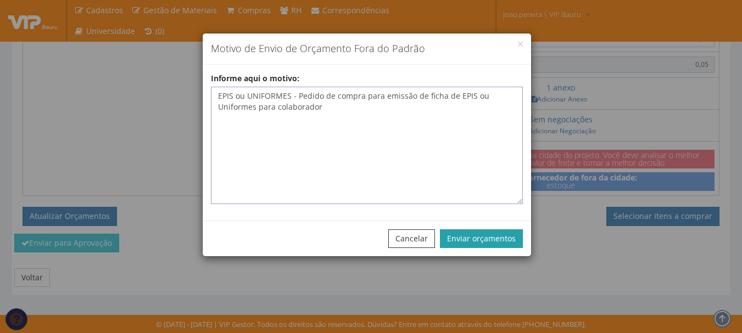
type textarea "EPIS ou UNIFORMES - Pedido de compra para emissão de ficha de EPIS ou Uniformes…"
click at [502, 240] on button "Enviar orçamentos" at bounding box center [481, 238] width 83 height 19
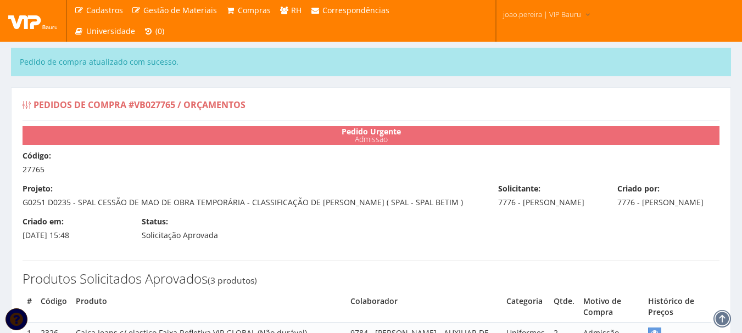
select select "0"
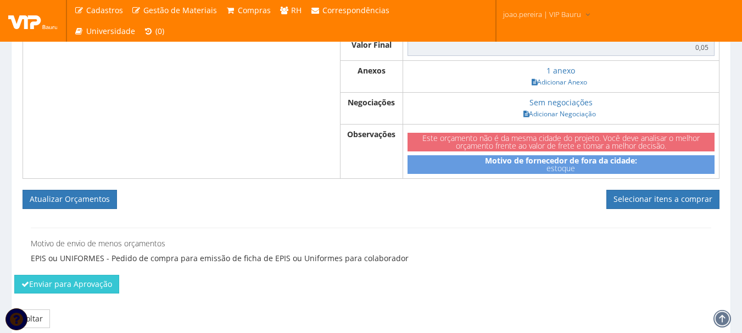
scroll to position [765, 0]
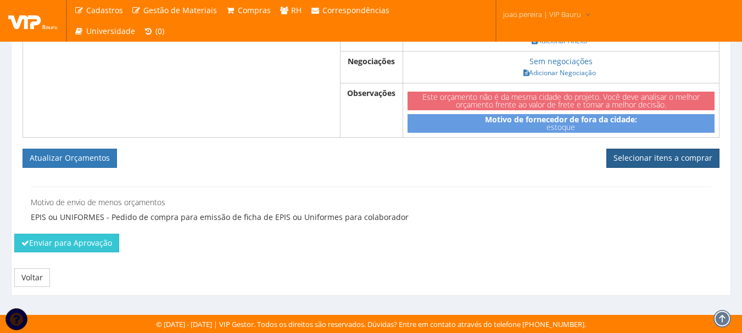
click at [666, 165] on link "Selecionar itens a comprar" at bounding box center [662, 158] width 113 height 19
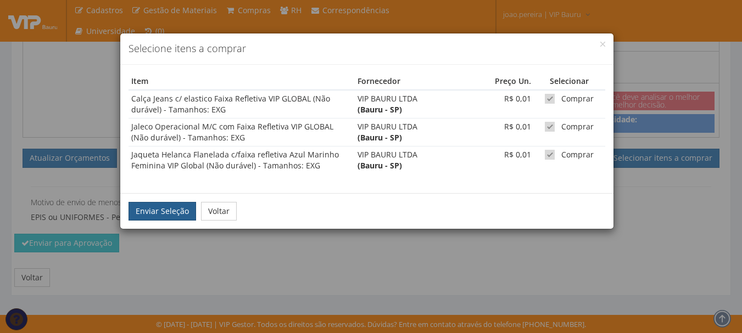
click at [166, 211] on button "Enviar Seleção" at bounding box center [162, 211] width 68 height 19
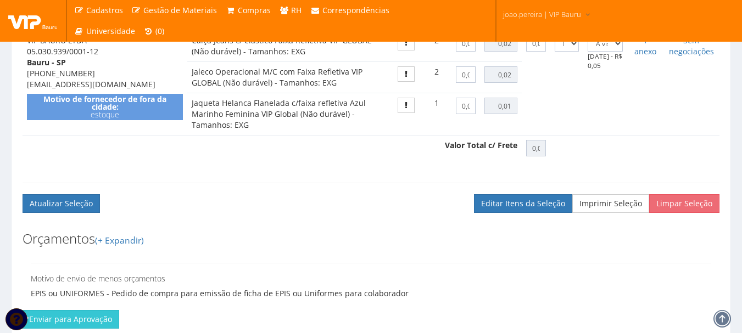
scroll to position [581, 0]
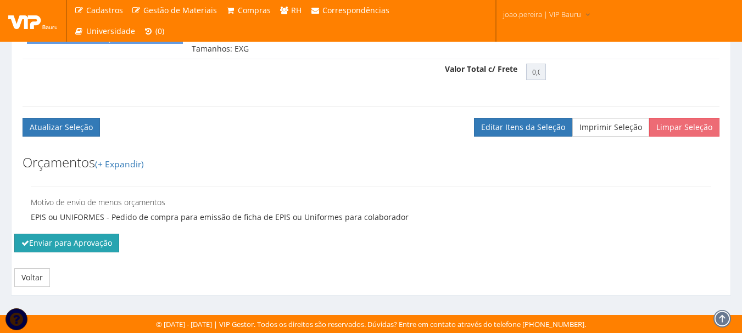
click at [86, 246] on button "Enviar para Aprovação" at bounding box center [66, 243] width 105 height 19
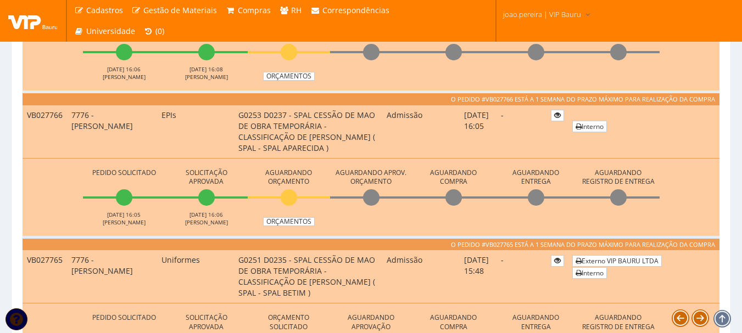
scroll to position [768, 0]
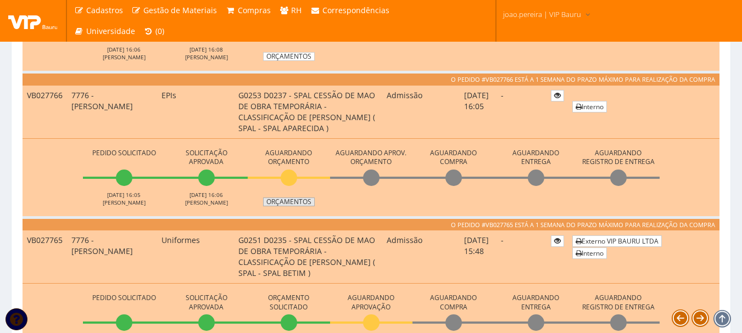
click at [292, 202] on link "Orçamentos" at bounding box center [289, 202] width 52 height 9
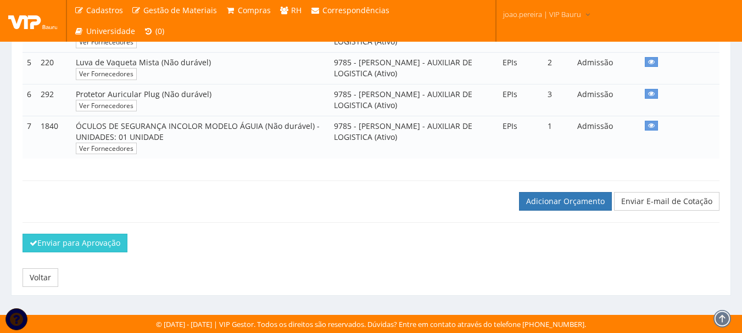
scroll to position [391, 0]
click at [569, 210] on link "Adicionar Orçamento" at bounding box center [565, 201] width 93 height 19
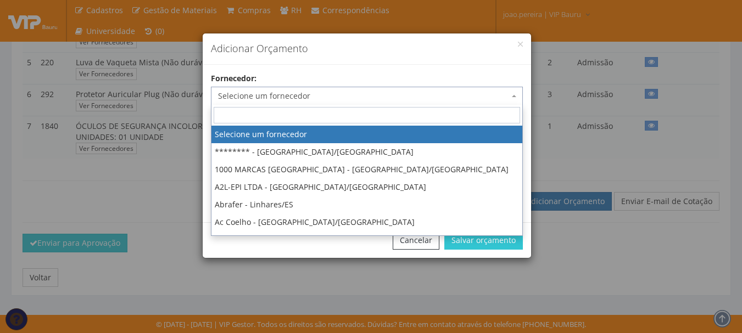
click at [269, 99] on span "Selecione um fornecedor" at bounding box center [363, 96] width 291 height 11
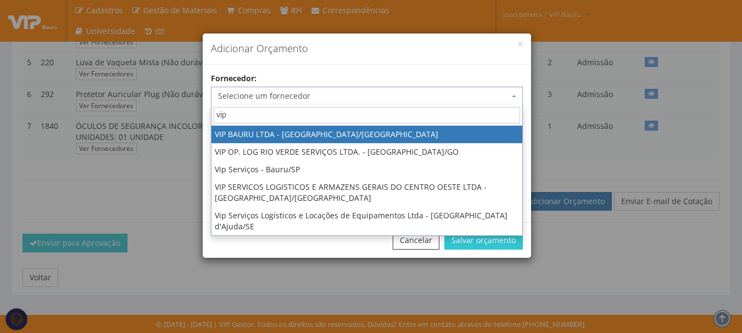
type input "vip"
select select "532"
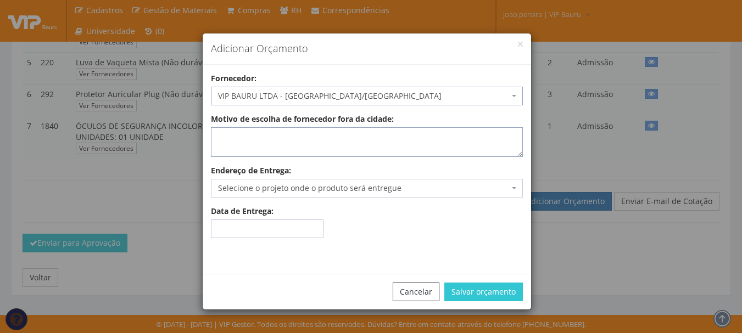
click at [269, 136] on textarea "Motivo de escolha de fornecedor fora da cidade:" at bounding box center [367, 142] width 312 height 30
type textarea "estoque"
click at [274, 186] on span "Selecione o projeto onde o produto será entregue" at bounding box center [363, 188] width 291 height 11
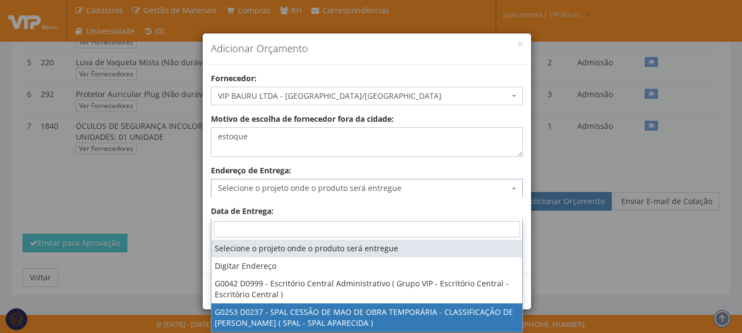
select select "253"
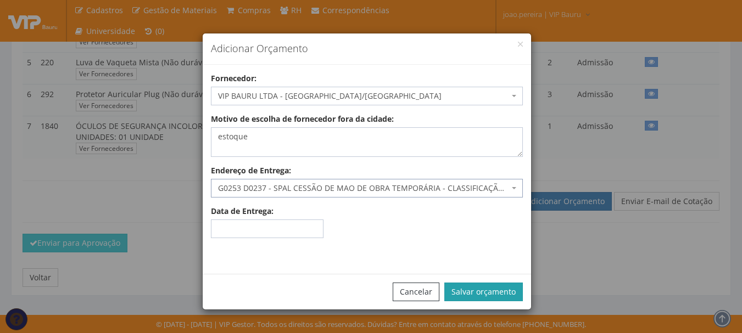
click at [486, 297] on button "Salvar orçamento" at bounding box center [483, 292] width 78 height 19
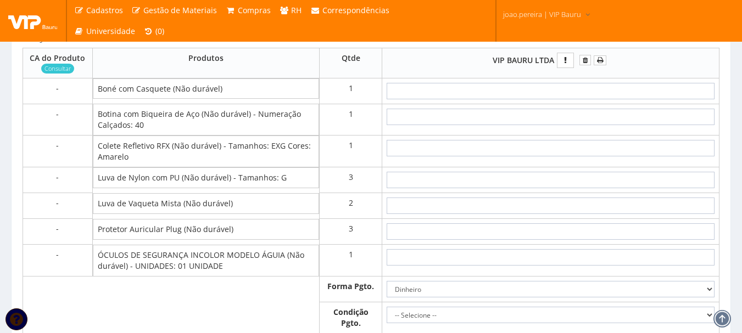
scroll to position [604, 0]
click at [594, 98] on input "text" at bounding box center [550, 90] width 328 height 16
click at [568, 98] on input "text" at bounding box center [550, 90] width 328 height 16
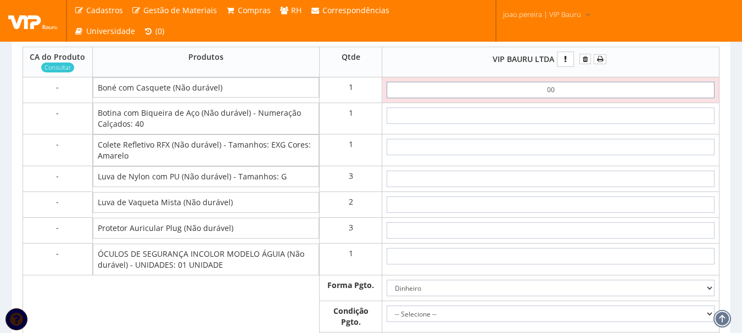
type input "0,01"
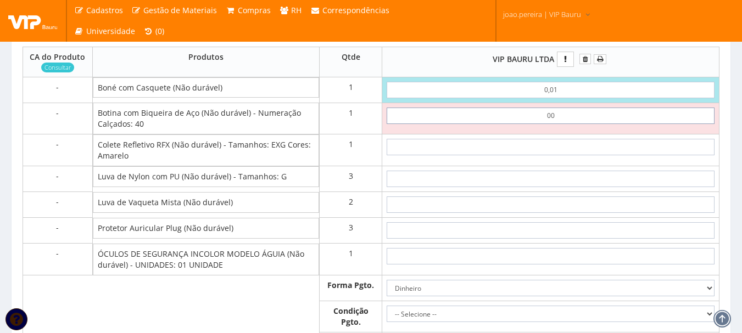
type input "0,01"
type input "0,02"
type input "0,01"
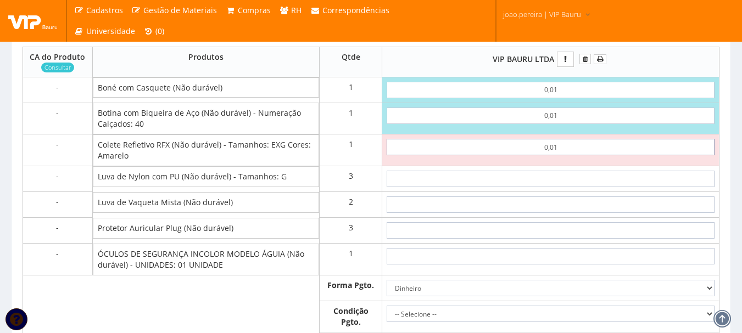
type input "0,01"
type input "0,03"
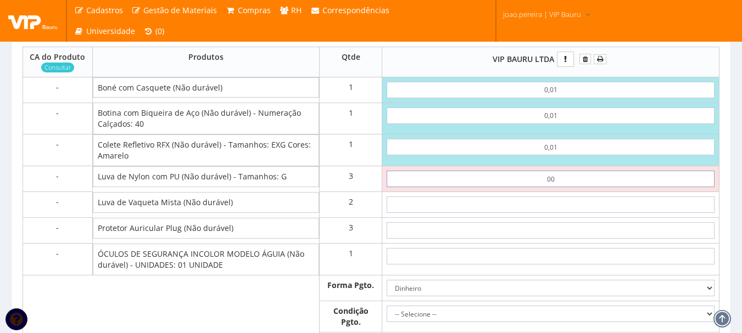
type input "0,01"
type input "0,06"
type input "0,01"
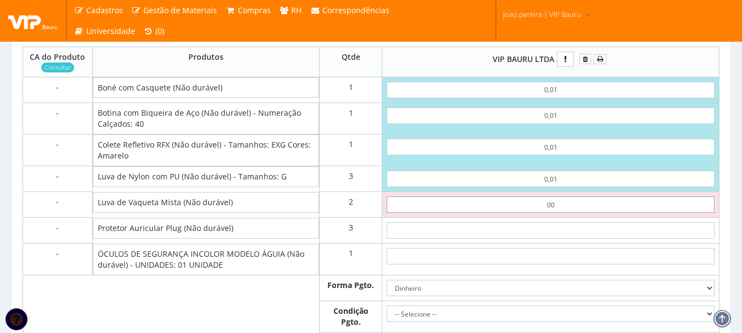
type input "0,01"
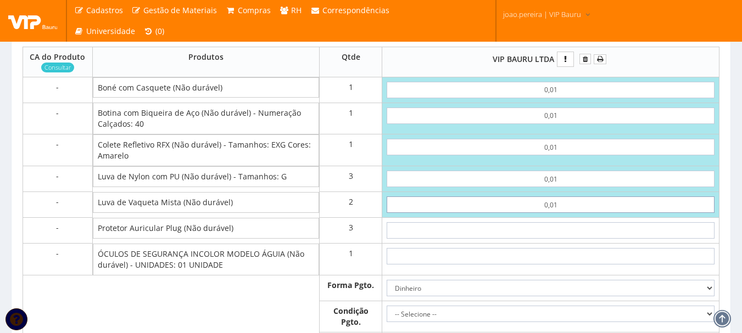
type input "0,08"
type input "0,01"
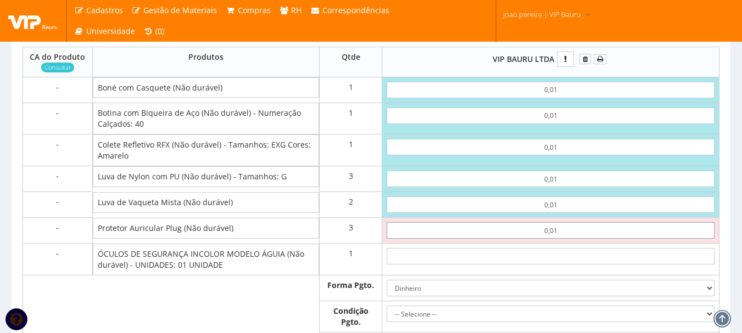
type input "0,01"
type input "0,11"
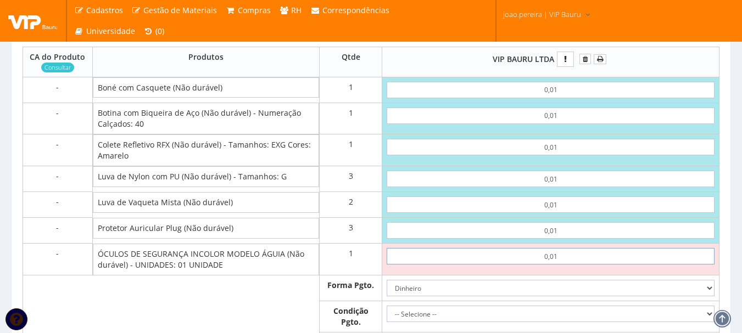
type input "0,01"
type input "0,12"
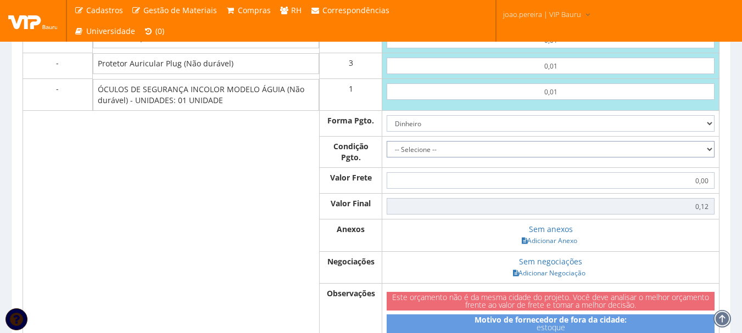
scroll to position [834, 0]
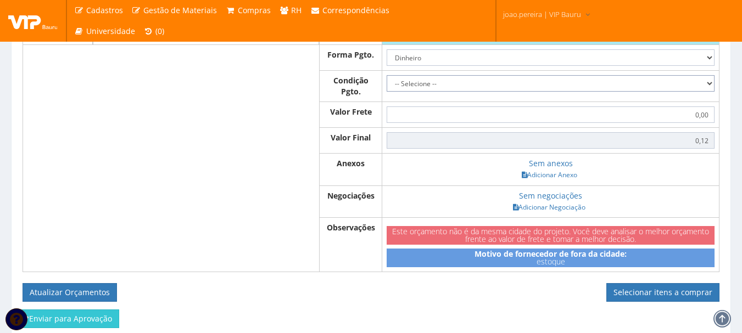
click at [708, 92] on select "-- Selecione -- À vista 7 dias 10 dias" at bounding box center [550, 83] width 328 height 16
select select "0"
click at [386, 92] on select "-- Selecione -- À vista 7 dias 10 dias" at bounding box center [550, 83] width 328 height 16
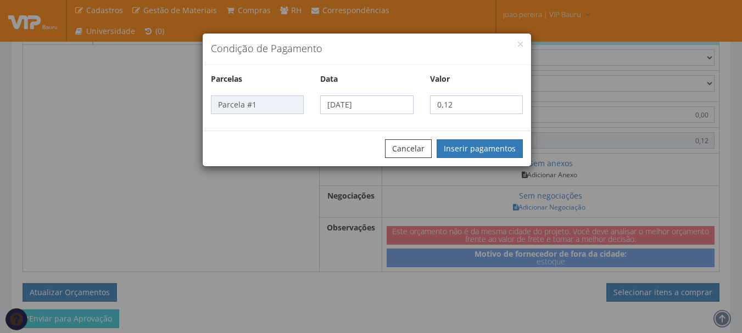
click at [558, 195] on div "Condição de Pagamento Parcelas Data Valor Parcela #1 01/10/2025 0,12 Cancelar I…" at bounding box center [371, 166] width 742 height 333
click at [506, 147] on button "Inserir pagamentos" at bounding box center [479, 148] width 86 height 19
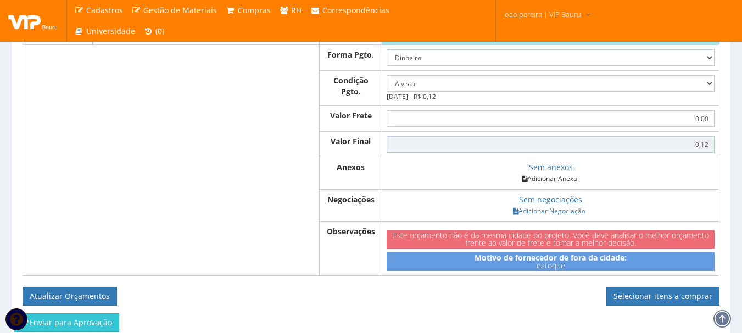
click at [554, 184] on link "Adicionar Anexo" at bounding box center [549, 179] width 62 height 12
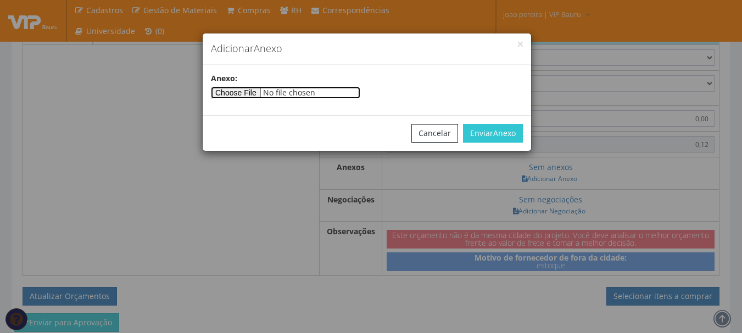
click at [234, 94] on input"] "file" at bounding box center [285, 93] width 149 height 12
type input"] "C:\fakepath\PEDIDOS SEM NOTA FISCAL ESTOQUE.docx"
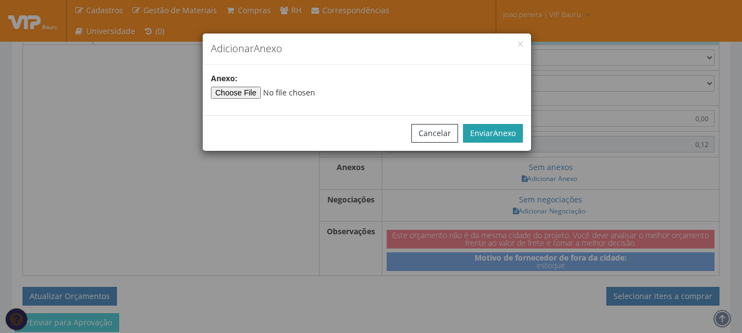
click at [490, 136] on button "Enviar Anexo" at bounding box center [493, 133] width 60 height 19
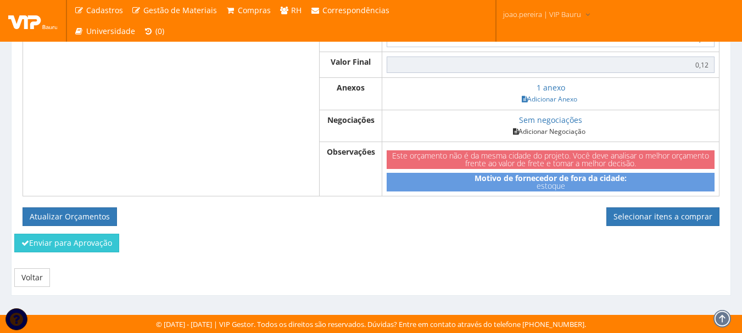
scroll to position [936, 0]
click at [87, 215] on button "Atualizar Orçamentos" at bounding box center [70, 216] width 94 height 19
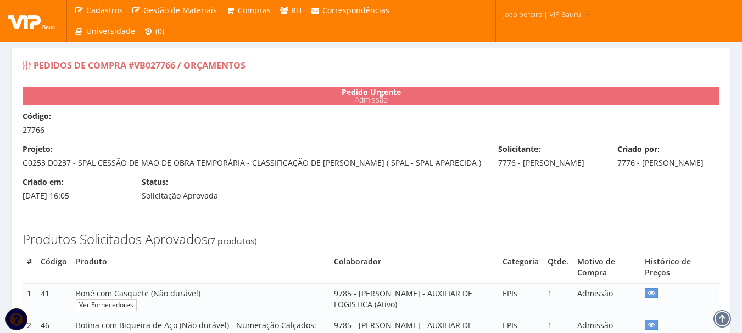
select select "0"
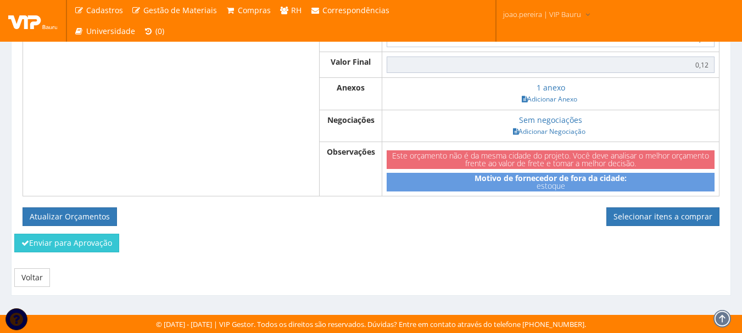
scroll to position [896, 0]
click at [654, 214] on link "Selecionar itens a comprar" at bounding box center [662, 216] width 113 height 19
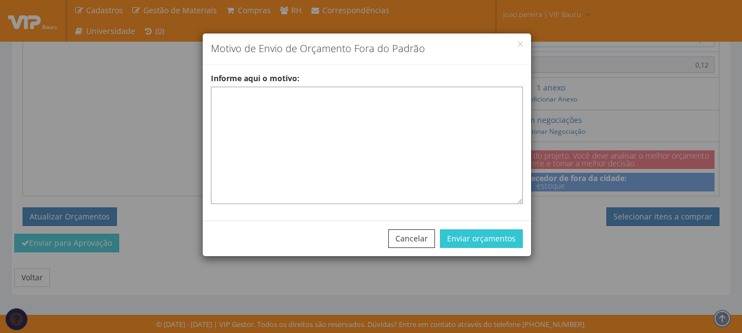
click at [337, 105] on textarea "Informe aqui o motivo:" at bounding box center [367, 145] width 312 height 117
paste textarea "EPIS ou UNIFORMES - Pedido de compra para emissão de ficha de EPIS ou Uniformes…"
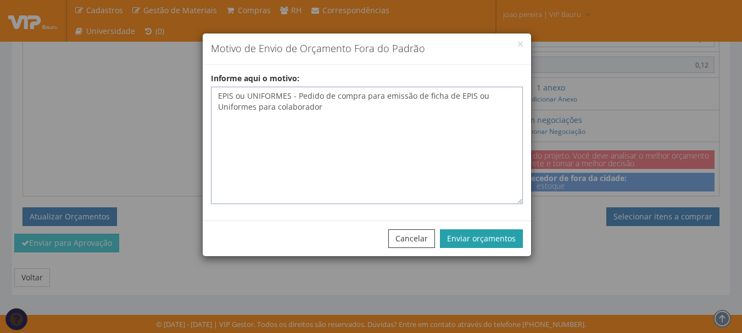
type textarea "EPIS ou UNIFORMES - Pedido de compra para emissão de ficha de EPIS ou Uniformes…"
click at [519, 238] on button "Enviar orçamentos" at bounding box center [481, 238] width 83 height 19
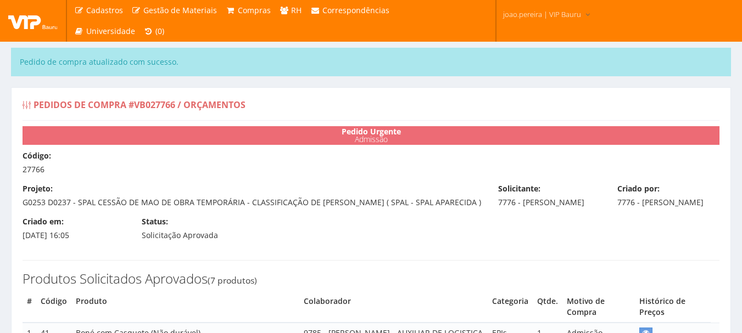
select select "0"
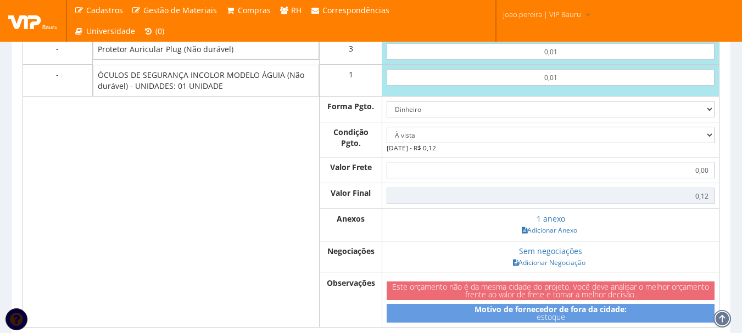
scroll to position [933, 0]
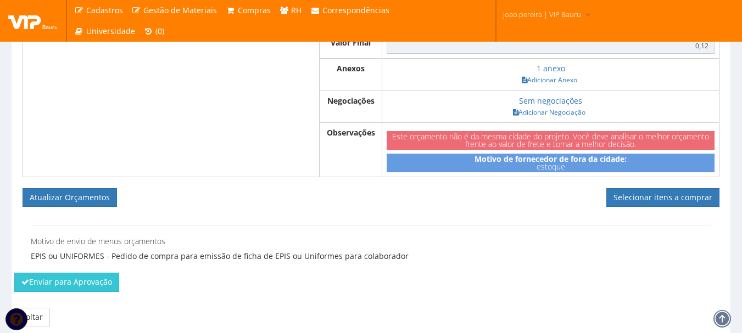
click at [513, 207] on form "Atualizar Orçamentos Selecionar itens a comprar" at bounding box center [371, 197] width 697 height 19
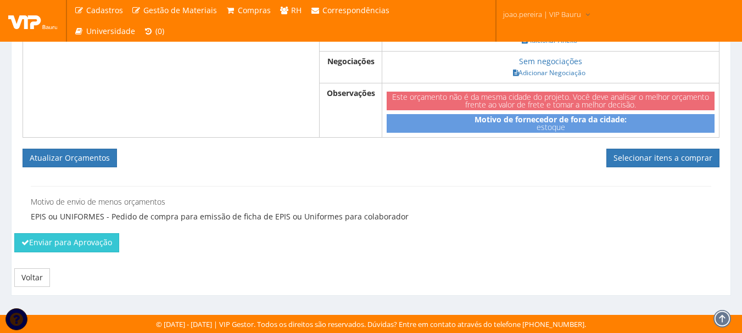
scroll to position [995, 0]
click at [669, 153] on link "Selecionar itens a comprar" at bounding box center [662, 158] width 113 height 19
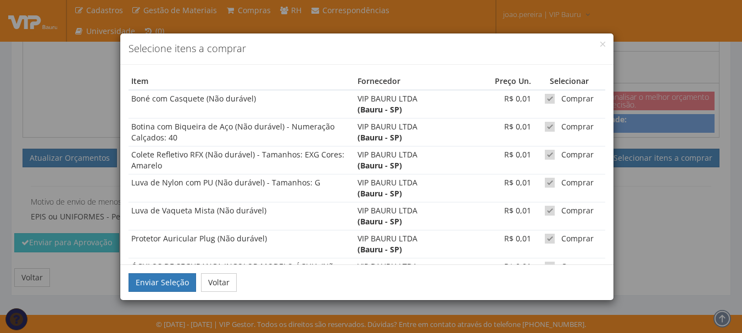
scroll to position [40, 0]
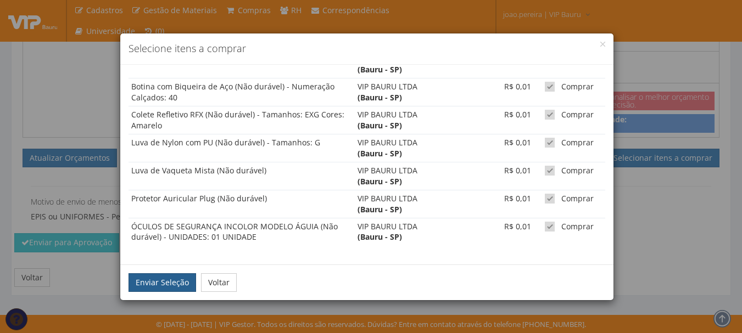
click at [147, 282] on button "Enviar Seleção" at bounding box center [162, 282] width 68 height 19
click at [176, 280] on button "Enviar Seleção" at bounding box center [162, 282] width 68 height 19
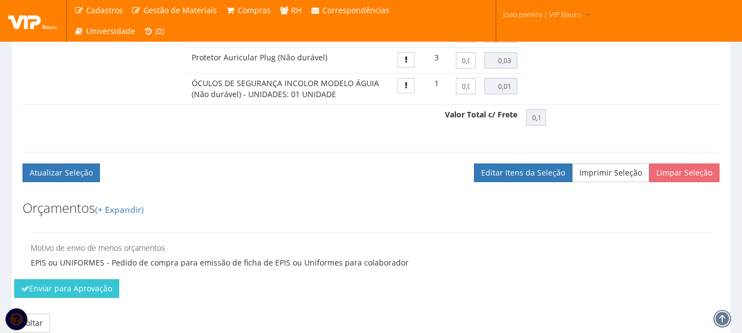
scroll to position [800, 0]
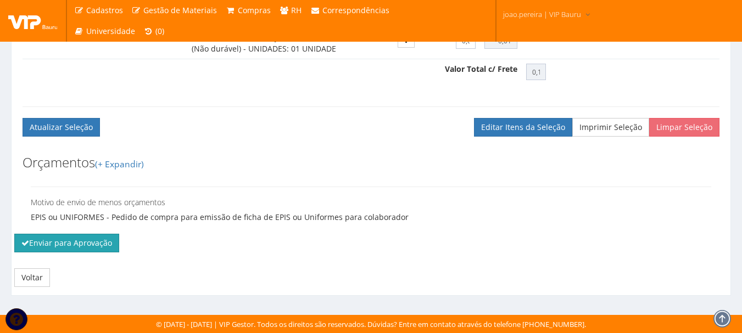
click at [84, 242] on button "Enviar para Aprovação" at bounding box center [66, 243] width 105 height 19
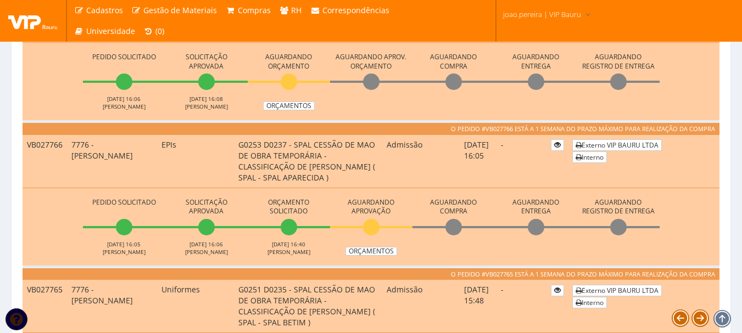
scroll to position [659, 0]
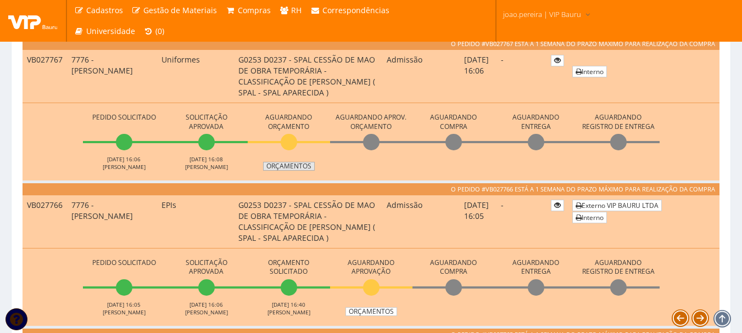
click at [298, 166] on link "Orçamentos" at bounding box center [289, 166] width 52 height 9
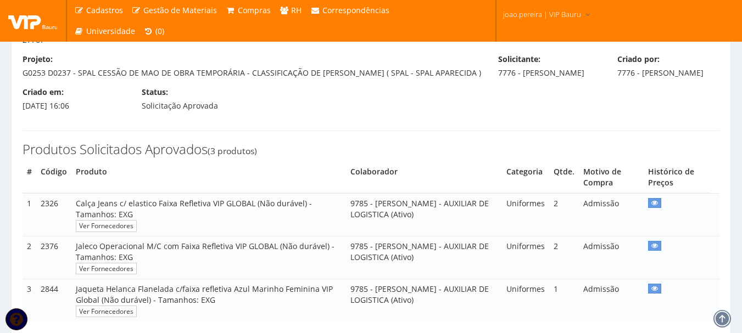
scroll to position [264, 0]
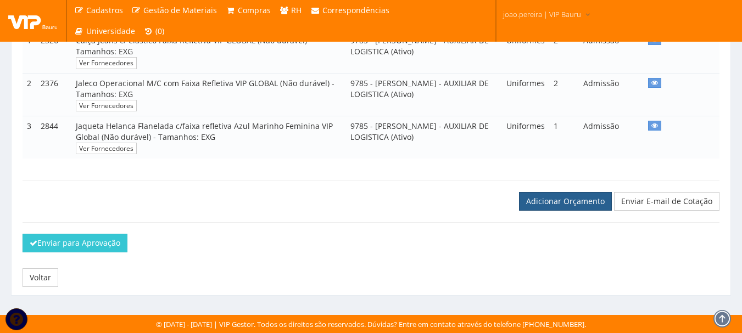
click at [557, 203] on link "Adicionar Orçamento" at bounding box center [565, 201] width 93 height 19
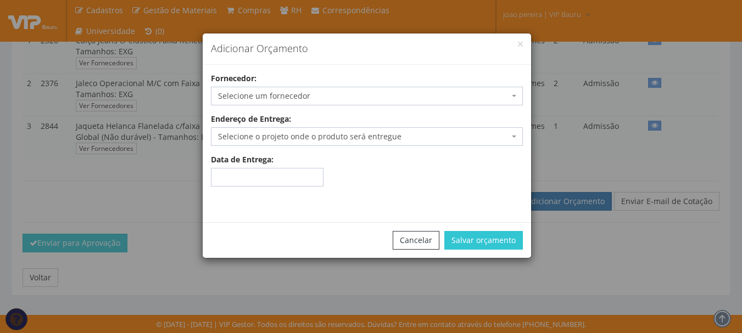
click at [309, 95] on span "Selecione um fornecedor" at bounding box center [363, 96] width 291 height 11
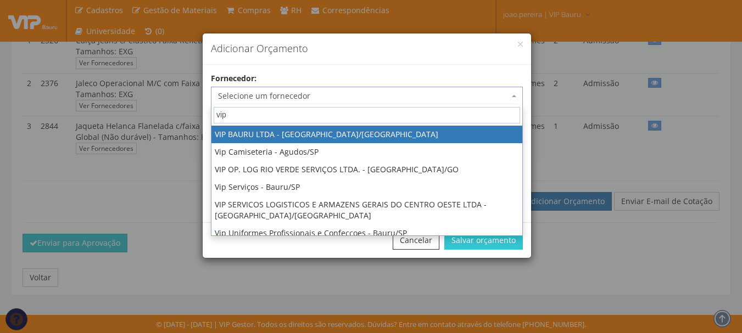
type input "vip"
select select "532"
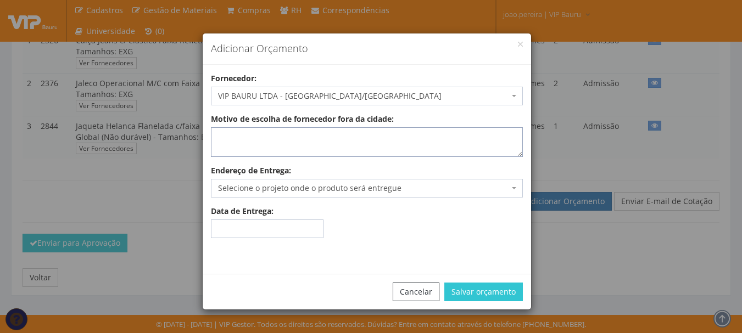
click at [334, 136] on textarea "Motivo de escolha de fornecedor fora da cidade:" at bounding box center [367, 142] width 312 height 30
type textarea "estoque"
click at [303, 193] on span "Selecione o projeto onde o produto será entregue" at bounding box center [363, 188] width 291 height 11
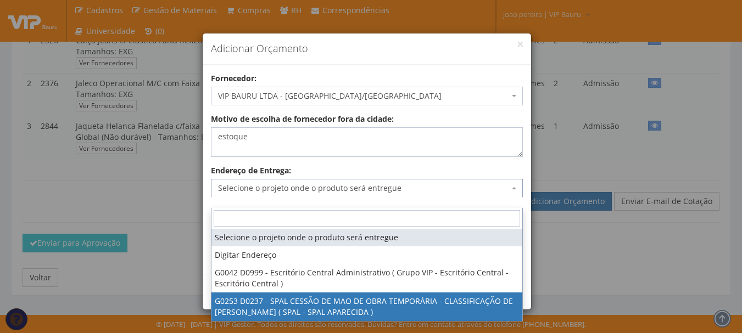
select select "253"
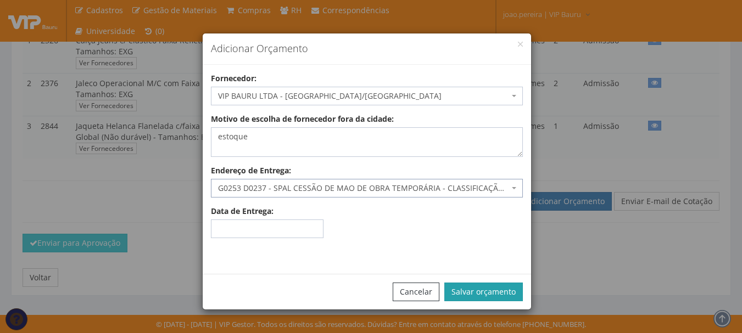
click at [492, 296] on button "Salvar orçamento" at bounding box center [483, 292] width 78 height 19
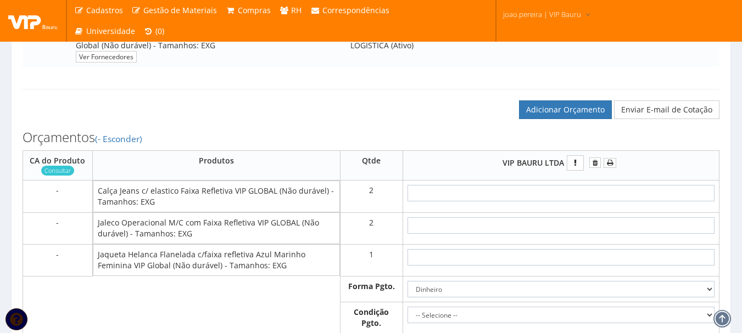
scroll to position [439, 0]
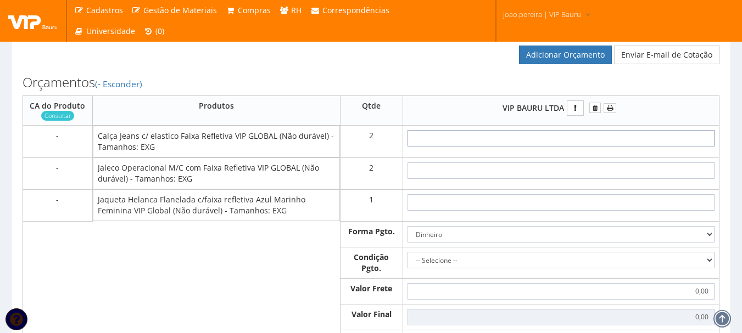
click at [588, 147] on input "text" at bounding box center [560, 138] width 307 height 16
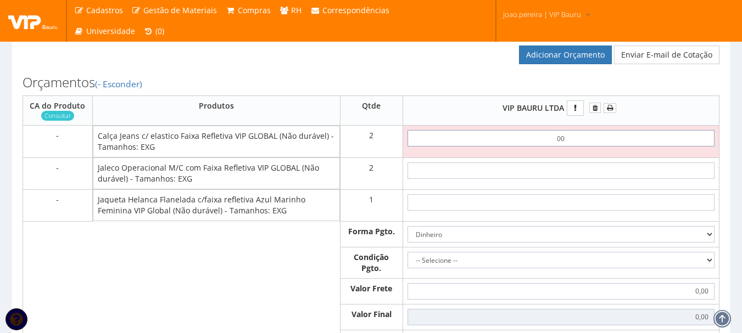
type input "0,01"
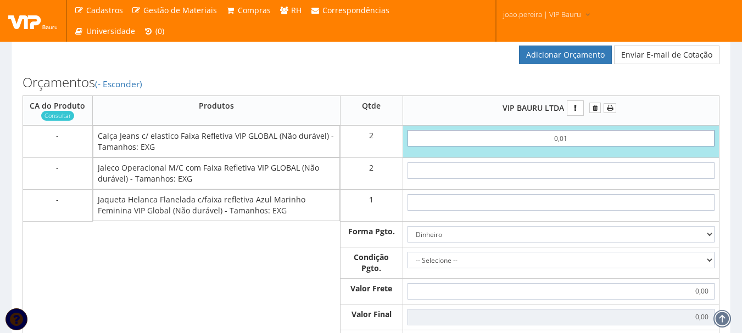
type input "0,02"
type input "0,01"
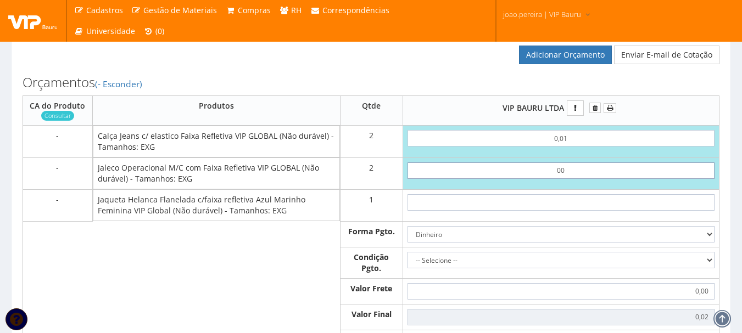
type input "0,01"
type input "0,04"
type input "0,01"
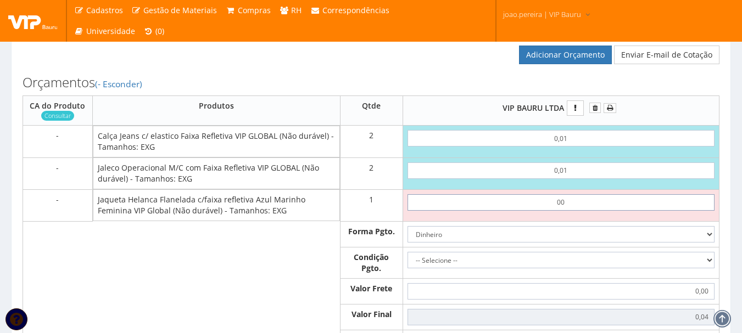
drag, startPoint x: 612, startPoint y: 211, endPoint x: 403, endPoint y: 194, distance: 209.8
click at [406, 194] on tbody "- Calça Jeans c/ elastico Faixa Refletiva VIP GLOBAL (Não durável) - Tamanhos: …" at bounding box center [371, 287] width 696 height 323
type input "0,01"
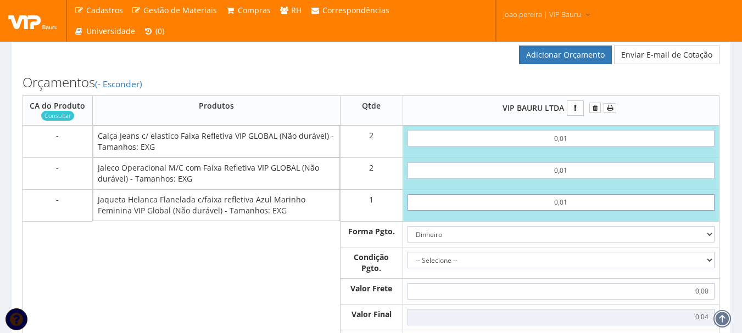
type input "0,05"
type input "0,01"
drag, startPoint x: 706, startPoint y: 268, endPoint x: 699, endPoint y: 268, distance: 6.6
click at [706, 268] on select "-- Selecione -- À vista 7 dias 10 dias" at bounding box center [560, 260] width 307 height 16
select select "0"
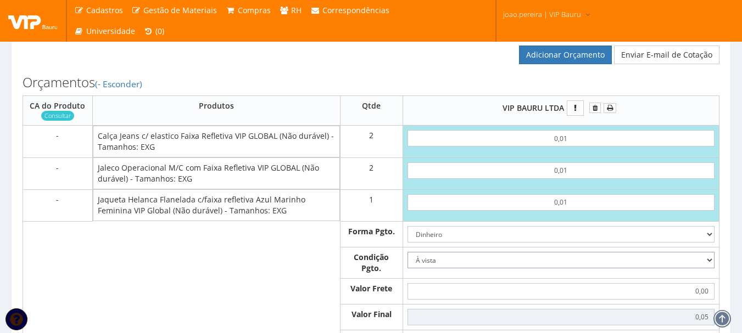
click at [407, 262] on select "-- Selecione -- À vista 7 dias 10 dias" at bounding box center [560, 260] width 307 height 16
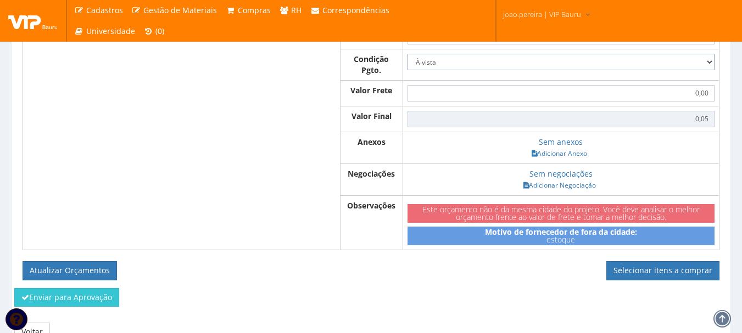
scroll to position [659, 0]
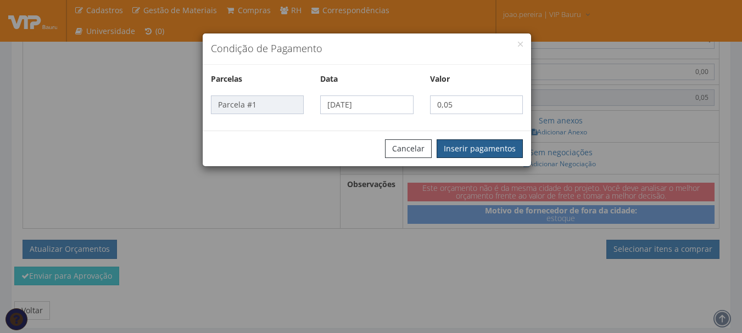
drag, startPoint x: 458, startPoint y: 151, endPoint x: 478, endPoint y: 149, distance: 19.8
click at [460, 151] on button "Inserir pagamentos" at bounding box center [479, 148] width 86 height 19
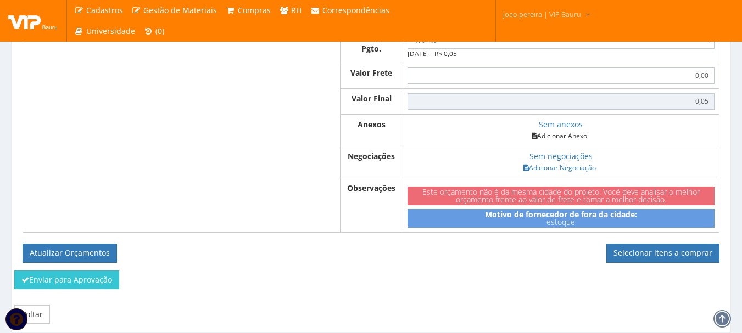
click at [566, 142] on link "Adicionar Anexo" at bounding box center [559, 136] width 62 height 12
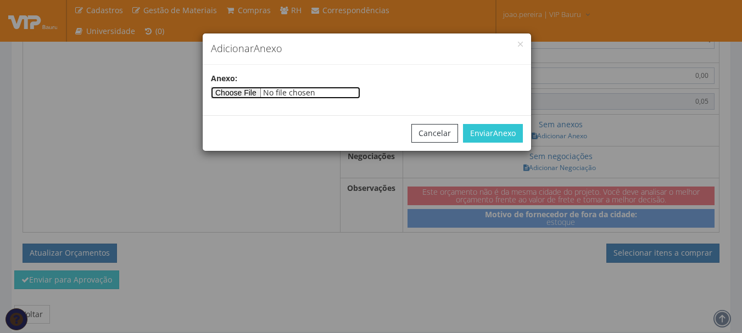
click at [256, 94] on input"] "file" at bounding box center [285, 93] width 149 height 12
type input"] "C:\fakepath\PEDIDOS SEM NOTA FISCAL ESTOQUE.docx"
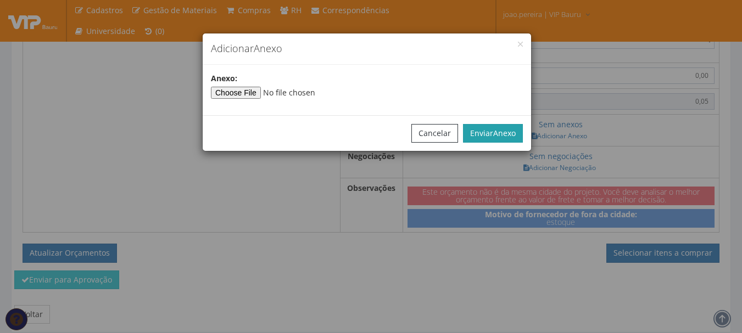
click at [503, 136] on span "Anexo" at bounding box center [504, 133] width 23 height 10
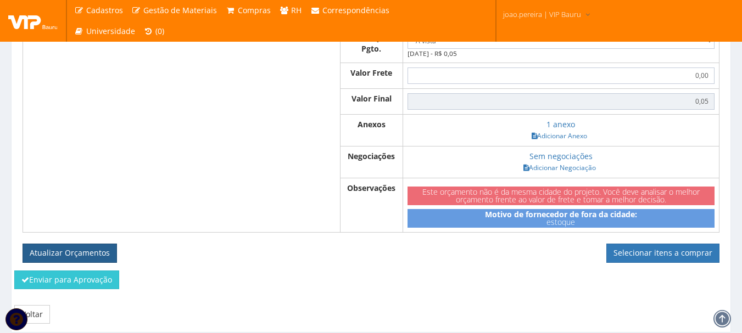
click at [84, 261] on button "Atualizar Orçamentos" at bounding box center [70, 253] width 94 height 19
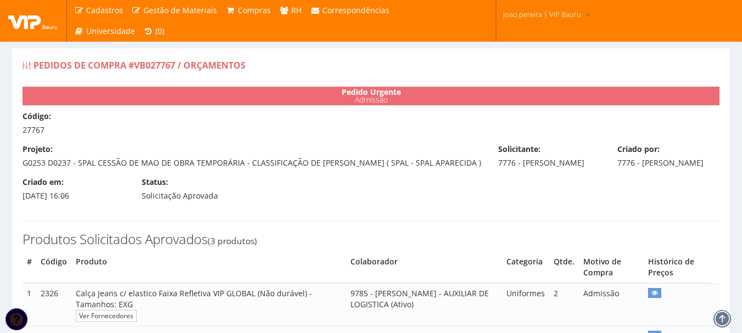
select select "0"
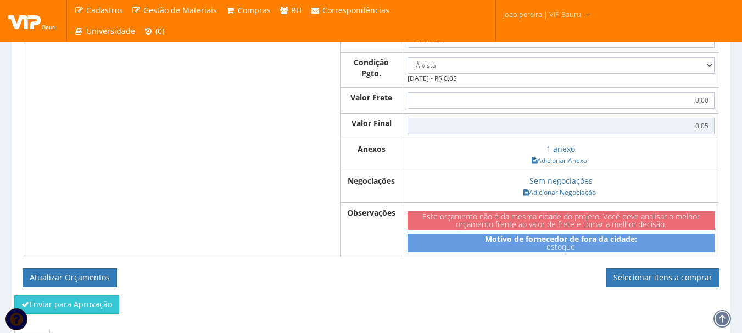
scroll to position [667, 0]
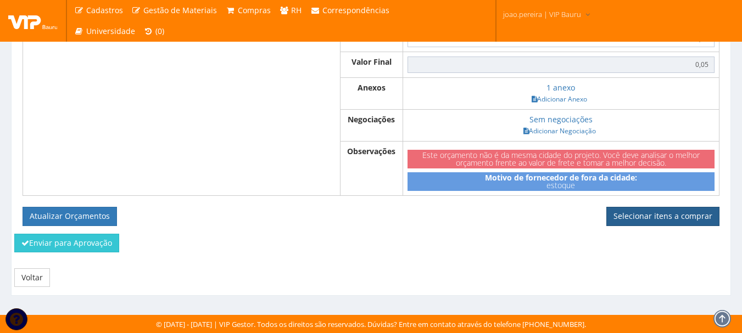
click at [660, 216] on link "Selecionar itens a comprar" at bounding box center [662, 216] width 113 height 19
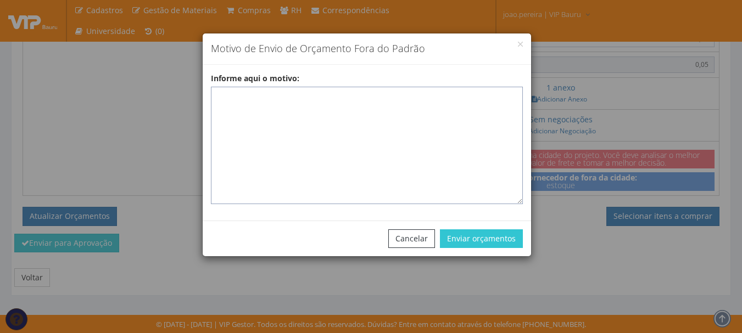
click at [322, 104] on textarea "Informe aqui o motivo:" at bounding box center [367, 145] width 312 height 117
paste textarea "EPIS ou UNIFORMES - Pedido de compra para emissão de ficha de EPIS ou Uniformes…"
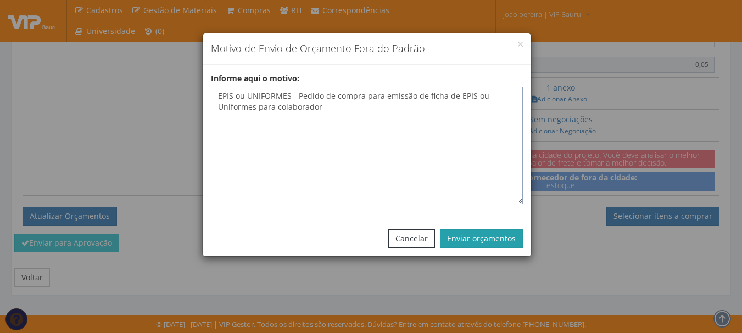
type textarea "EPIS ou UNIFORMES - Pedido de compra para emissão de ficha de EPIS ou Uniformes…"
click at [490, 234] on button "Enviar orçamentos" at bounding box center [481, 238] width 83 height 19
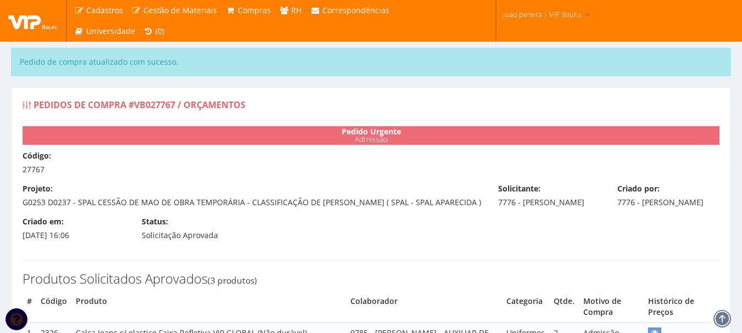
select select "0"
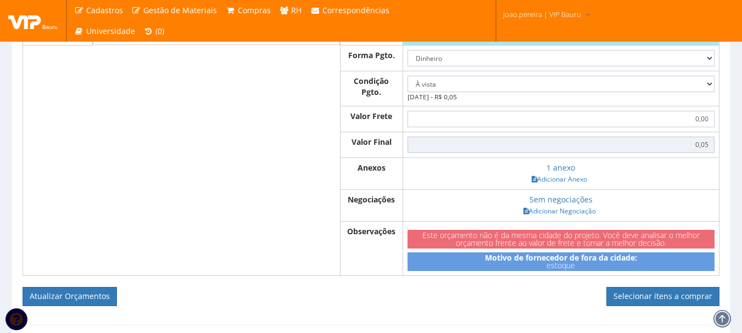
scroll to position [714, 0]
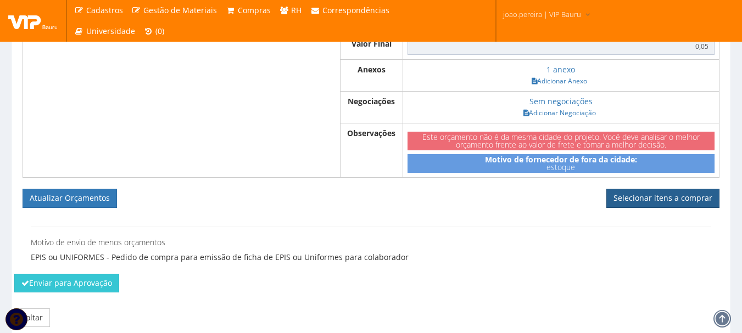
click at [677, 207] on link "Selecionar itens a comprar" at bounding box center [662, 198] width 113 height 19
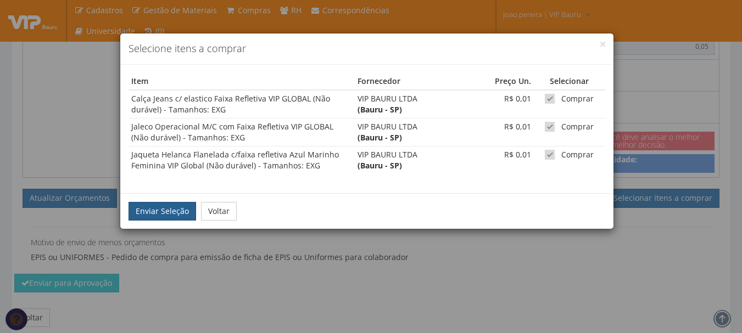
click at [151, 218] on button "Enviar Seleção" at bounding box center [162, 211] width 68 height 19
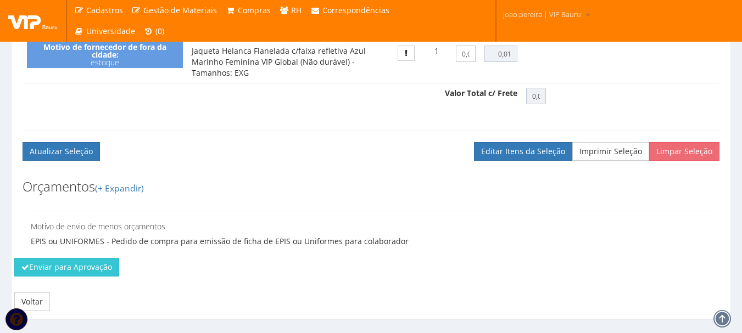
scroll to position [581, 0]
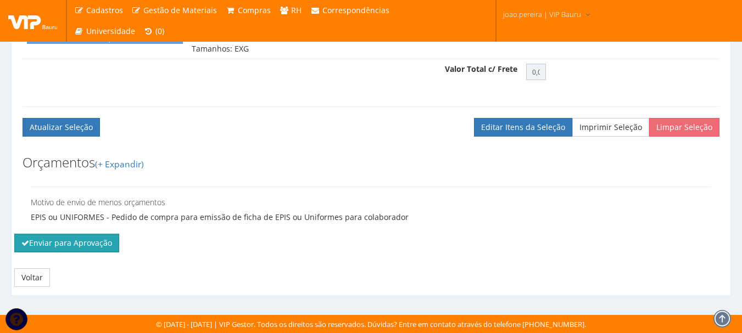
click at [72, 242] on button "Enviar para Aprovação" at bounding box center [66, 243] width 105 height 19
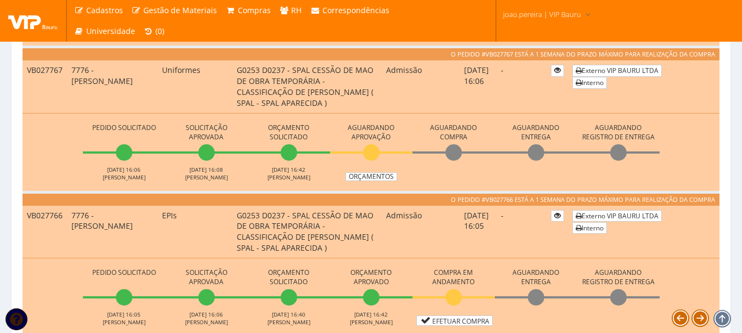
scroll to position [768, 0]
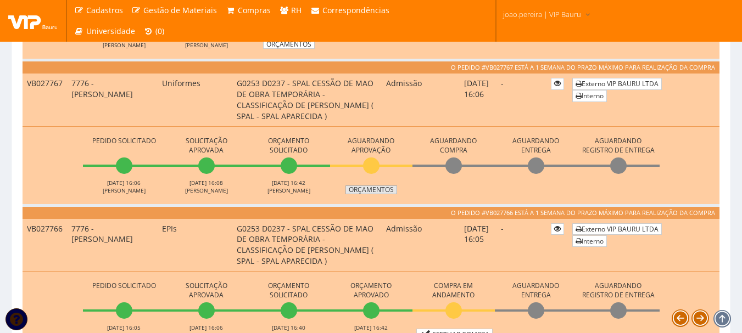
click at [370, 188] on link "Orçamentos" at bounding box center [371, 190] width 52 height 9
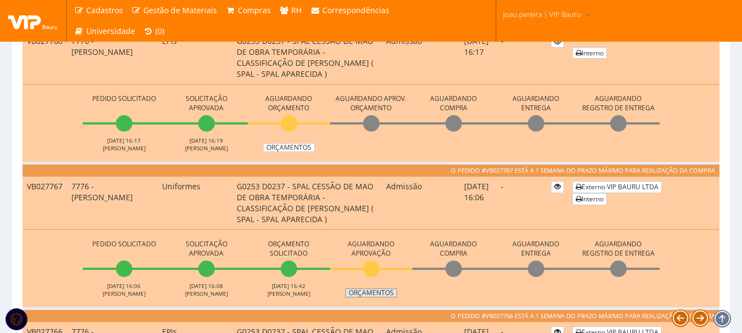
scroll to position [549, 0]
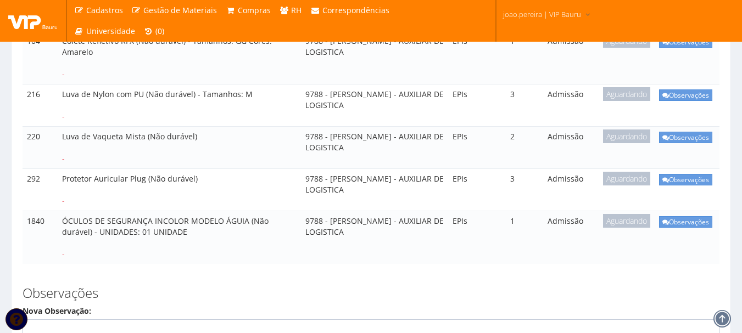
scroll to position [394, 0]
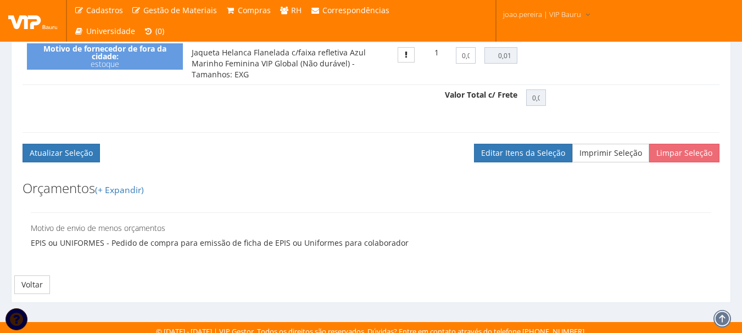
scroll to position [534, 0]
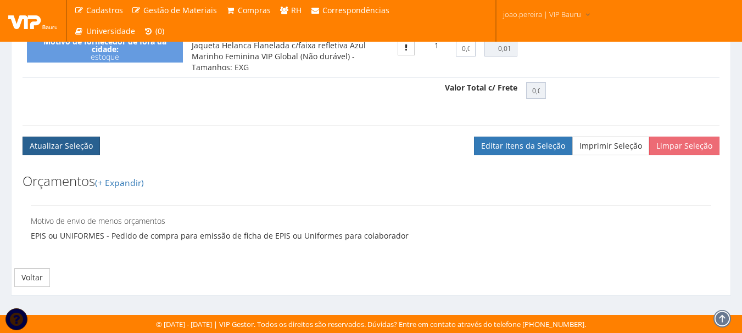
click at [83, 145] on button "Atualizar Seleção" at bounding box center [61, 146] width 77 height 19
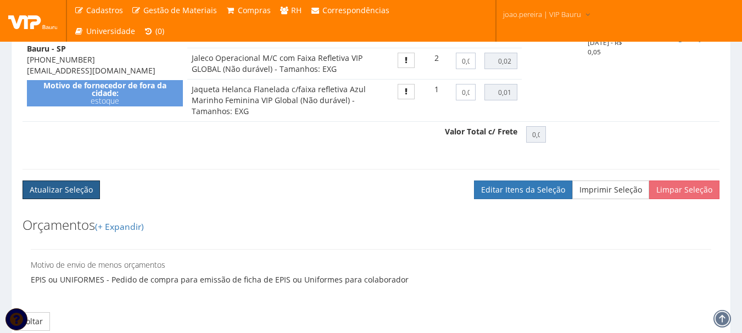
scroll to position [482, 0]
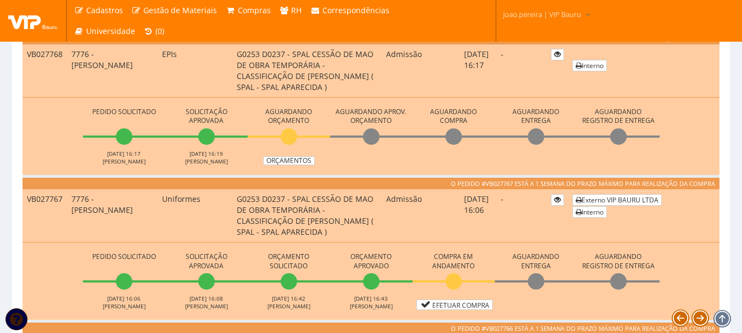
scroll to position [878, 0]
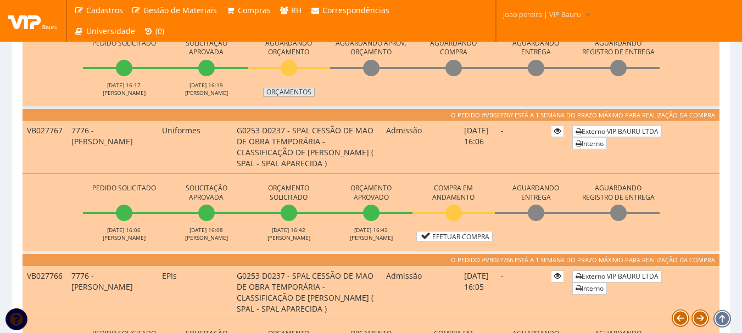
click at [307, 92] on link "Orçamentos" at bounding box center [289, 92] width 52 height 9
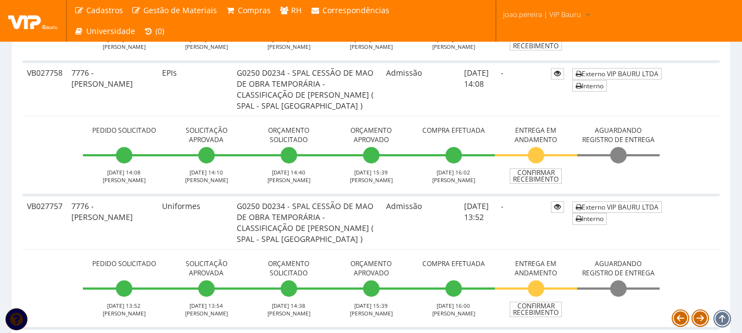
scroll to position [2090, 0]
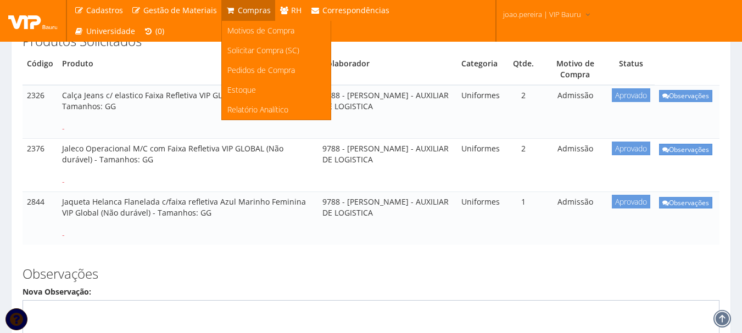
scroll to position [220, 0]
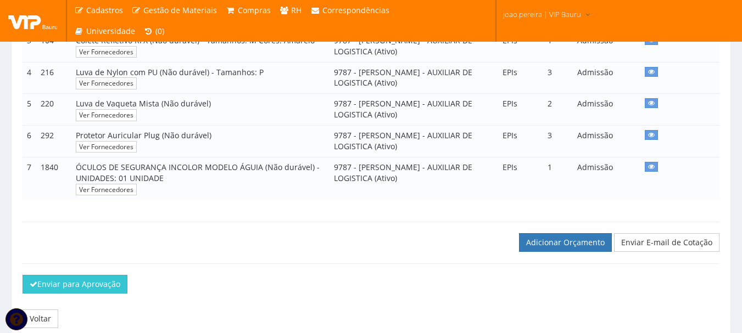
scroll to position [391, 0]
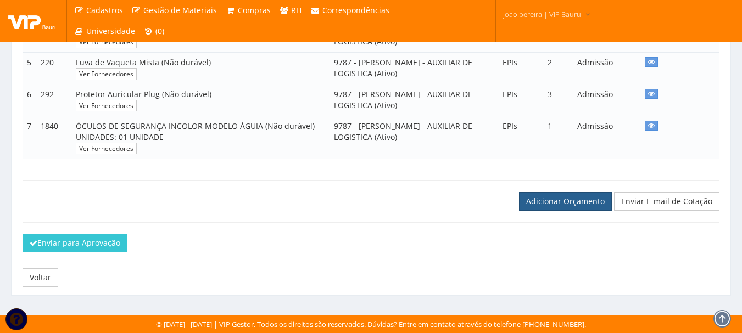
click at [580, 208] on link "Adicionar Orçamento" at bounding box center [565, 201] width 93 height 19
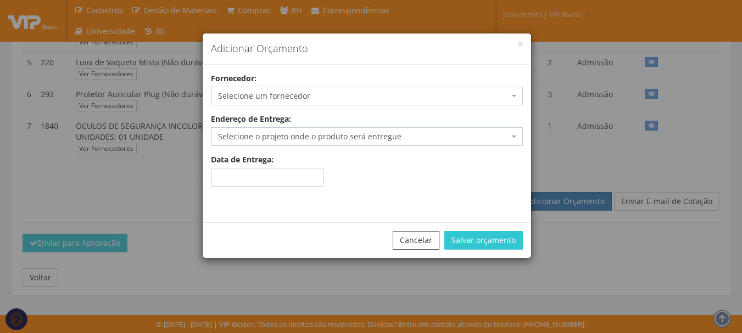
click at [369, 89] on span "Selecione um fornecedor" at bounding box center [367, 96] width 312 height 19
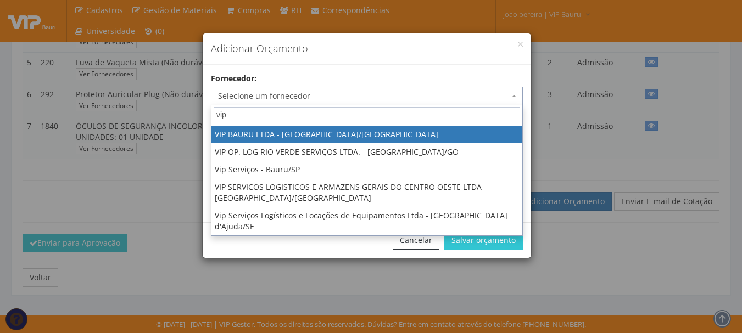
type input "vip"
select select "532"
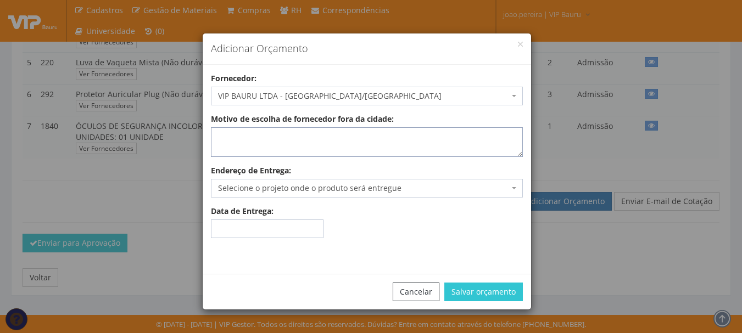
click at [254, 135] on textarea "Motivo de escolha de fornecedor fora da cidade:" at bounding box center [367, 142] width 312 height 30
type textarea "estoque"
click at [270, 185] on span "Selecione o projeto onde o produto será entregue" at bounding box center [363, 188] width 291 height 11
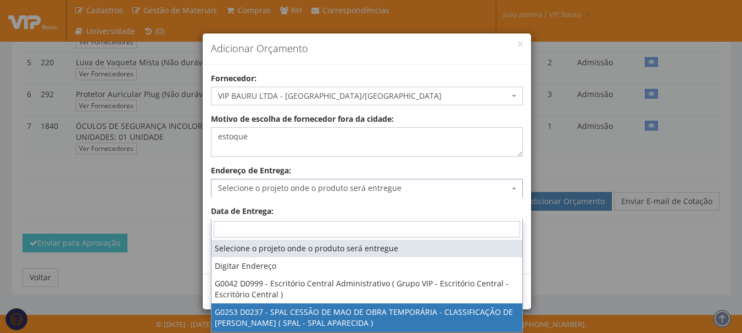
drag, startPoint x: 328, startPoint y: 297, endPoint x: 345, endPoint y: 290, distance: 18.8
select select "253"
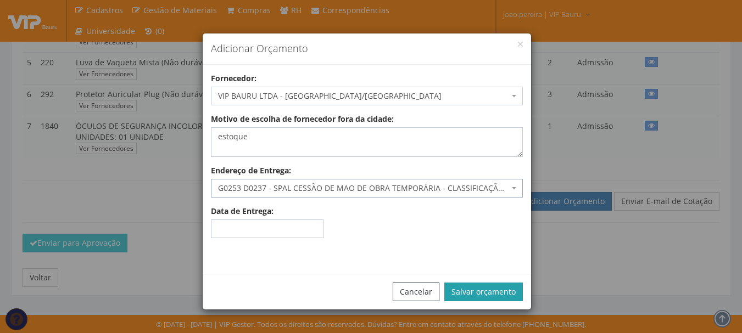
click at [504, 290] on button "Salvar orçamento" at bounding box center [483, 292] width 78 height 19
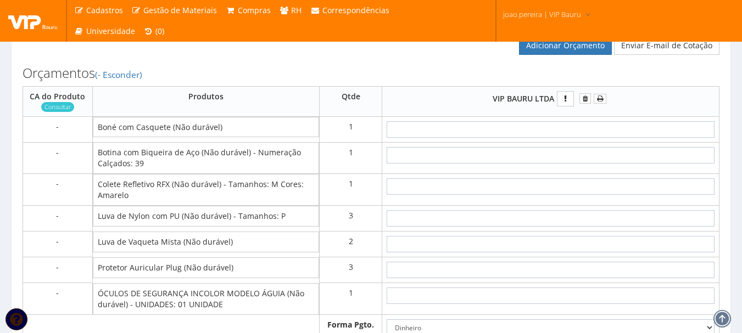
scroll to position [604, 0]
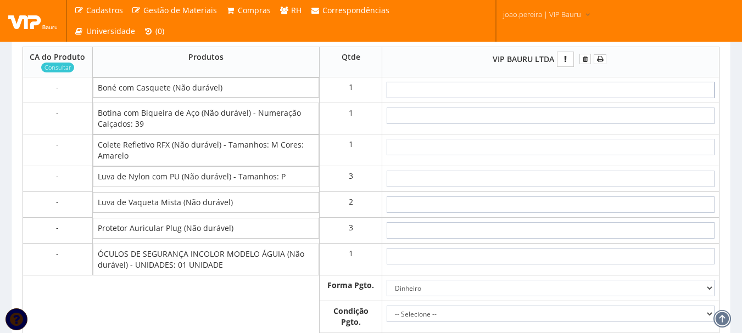
click at [567, 98] on input "text" at bounding box center [550, 90] width 328 height 16
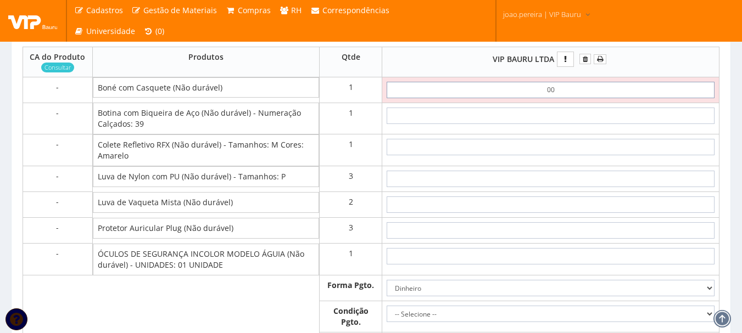
type input "0,01"
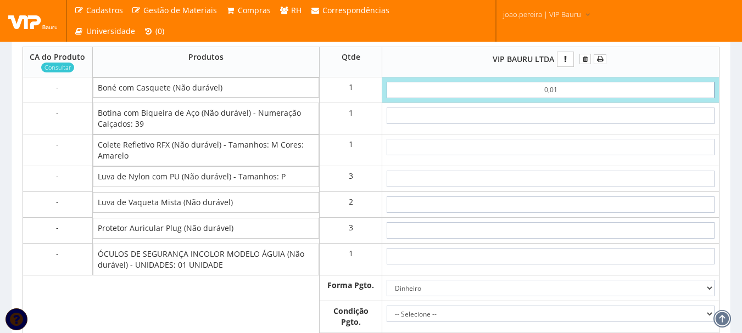
type input "0,01"
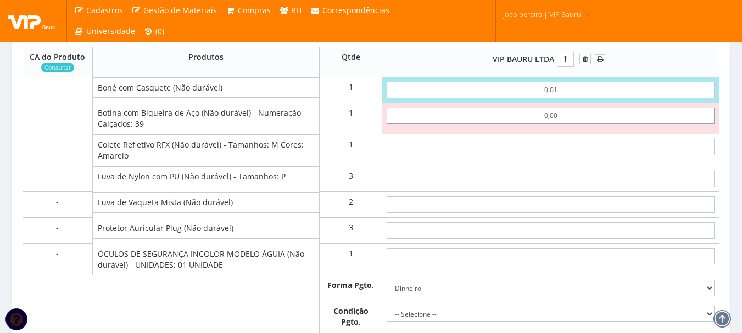
type input "00,01"
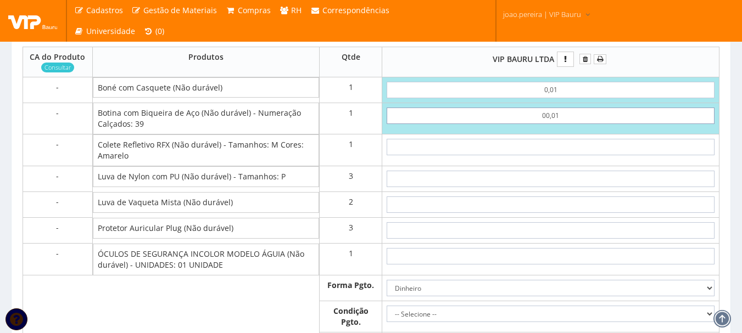
type input "0,02"
type input "0,00"
type input "0,01"
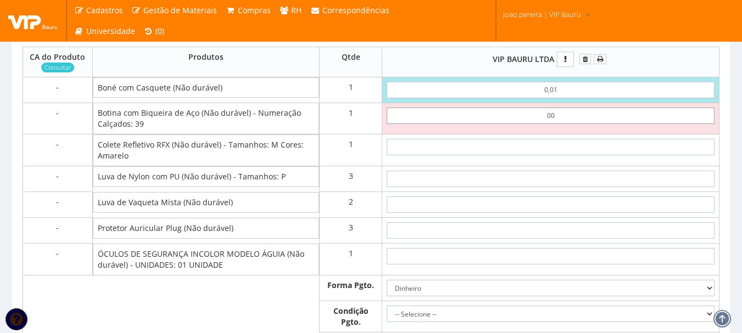
type input "0"
type input "0,01"
type input "0,02"
type input "0,01"
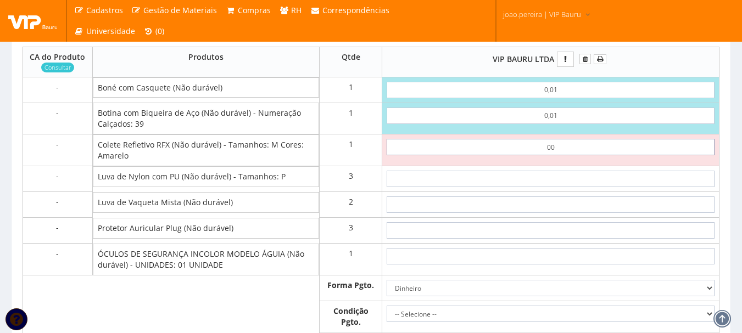
type input "0,01"
type input "0,03"
type input "0,01"
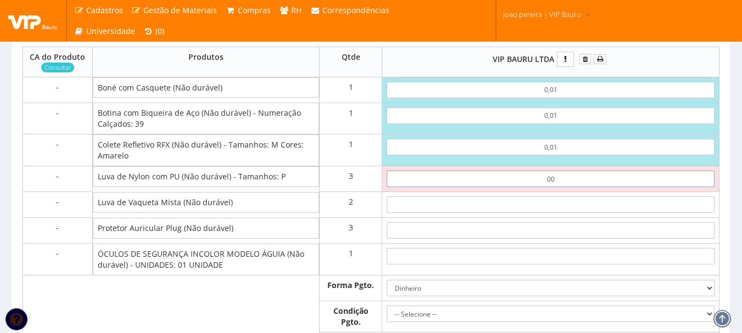
type input "0,01"
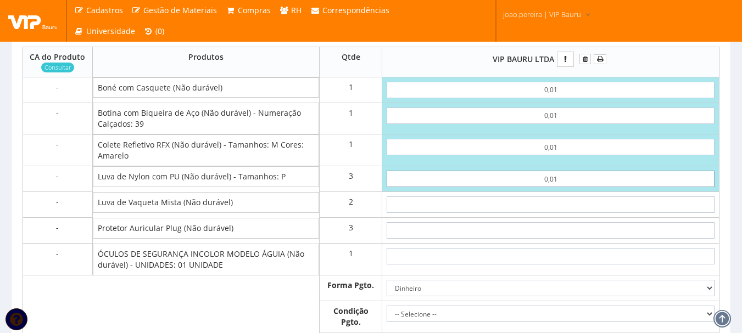
type input "0,06"
type input "0,01"
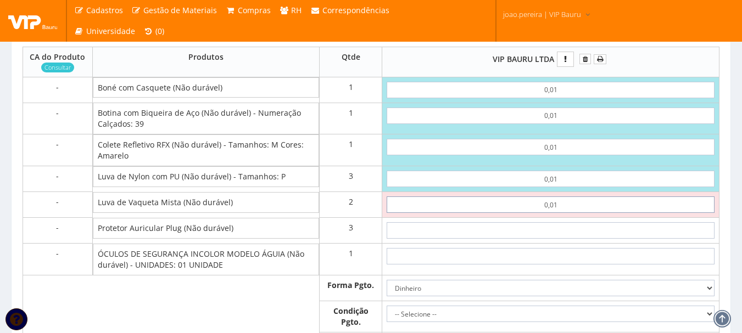
type input "0,01"
type input "0,08"
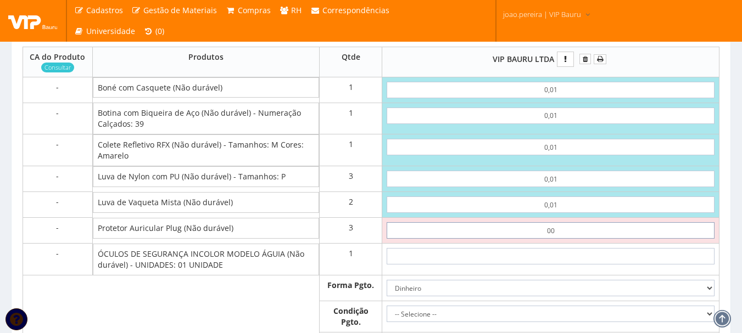
type input "0,01"
type input "0,11"
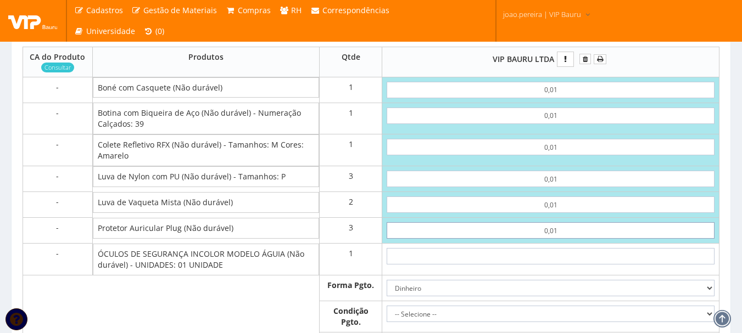
type input "0,01"
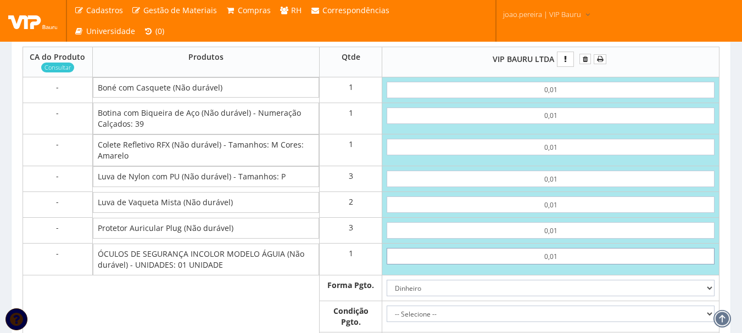
type input "0,01"
type input "0,12"
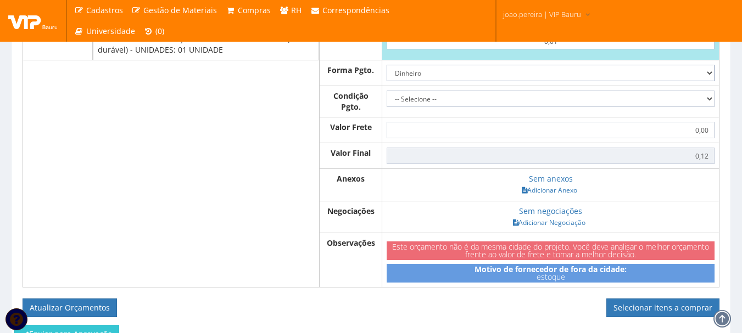
scroll to position [823, 0]
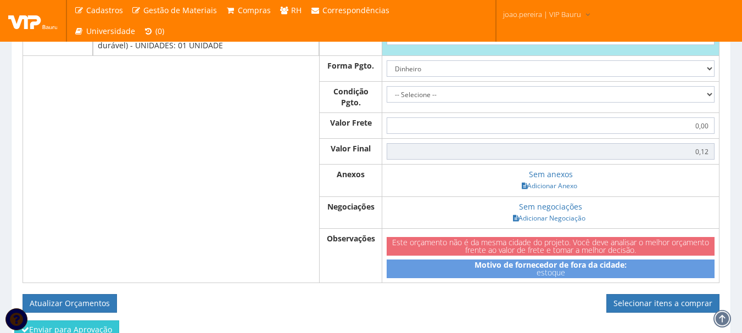
drag, startPoint x: 715, startPoint y: 117, endPoint x: 707, endPoint y: 120, distance: 8.4
click at [710, 113] on td "-- Selecione -- À vista 7 dias" at bounding box center [550, 97] width 337 height 31
click at [707, 103] on select "-- Selecione -- À vista 7 dias 10 dias" at bounding box center [550, 94] width 328 height 16
select select "0"
click at [386, 103] on select "-- Selecione -- À vista 7 dias 10 dias" at bounding box center [550, 94] width 328 height 16
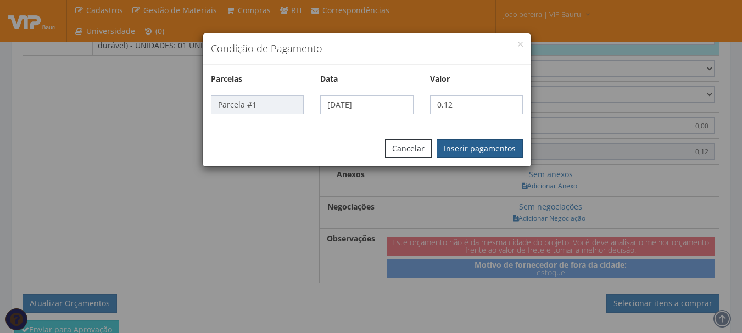
click at [490, 142] on button "Inserir pagamentos" at bounding box center [479, 148] width 86 height 19
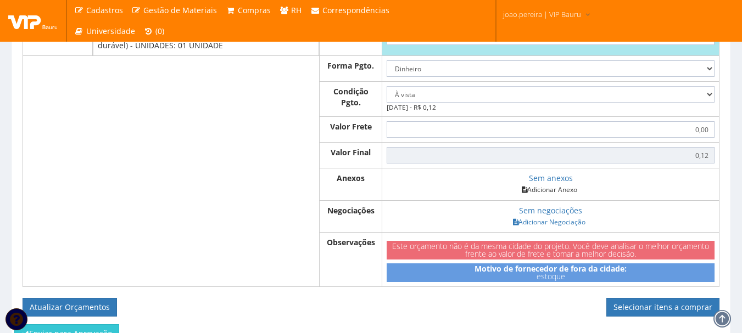
click at [553, 195] on link "Adicionar Anexo" at bounding box center [549, 190] width 62 height 12
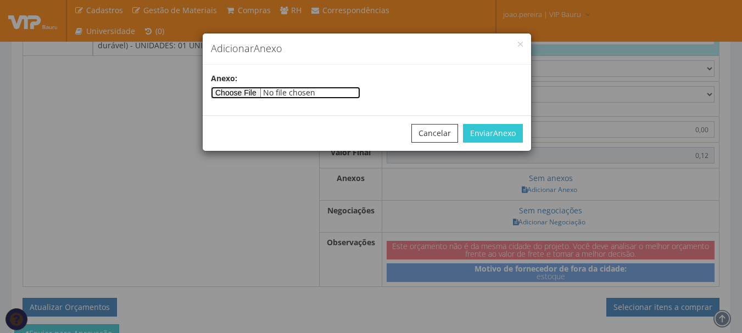
click at [258, 92] on input"] "file" at bounding box center [285, 93] width 149 height 12
type input"] "C:\fakepath\PEDIDOS SEM NOTA FISCAL ESTOQUE.docx"
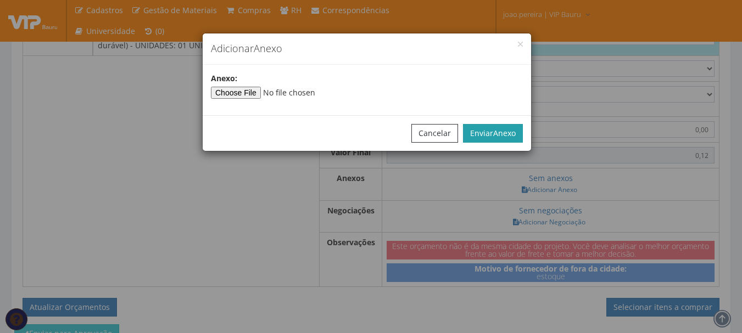
click at [502, 134] on span "Anexo" at bounding box center [504, 133] width 23 height 10
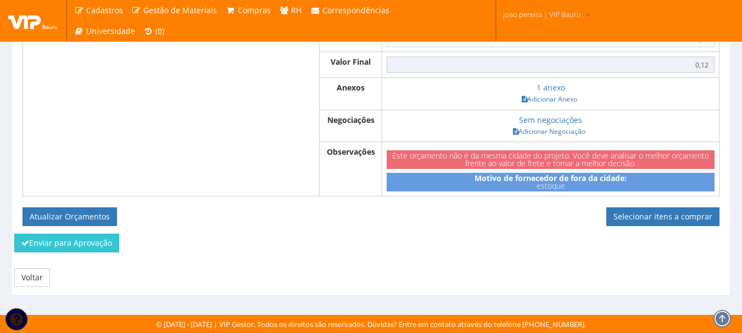
scroll to position [936, 0]
click at [659, 216] on link "Selecionar itens a comprar" at bounding box center [662, 216] width 113 height 19
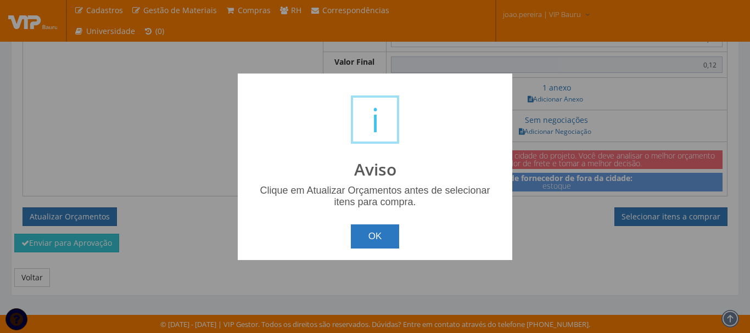
click at [378, 234] on button "OK" at bounding box center [375, 237] width 49 height 24
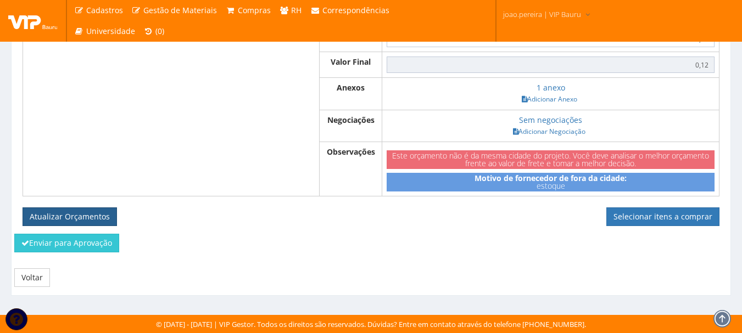
click at [57, 222] on button "Atualizar Orçamentos" at bounding box center [70, 216] width 94 height 19
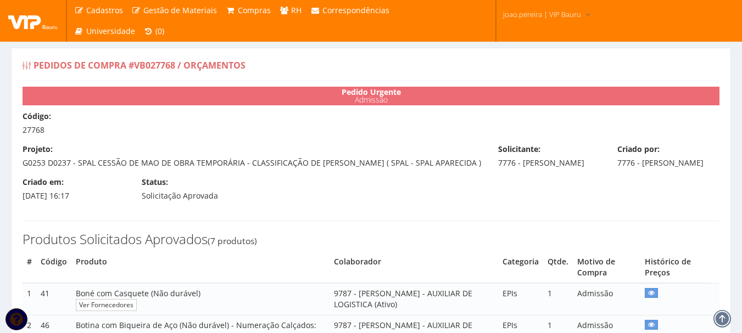
select select "0"
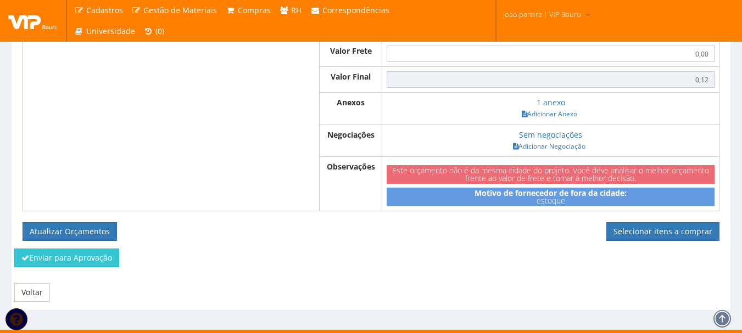
scroll to position [896, 0]
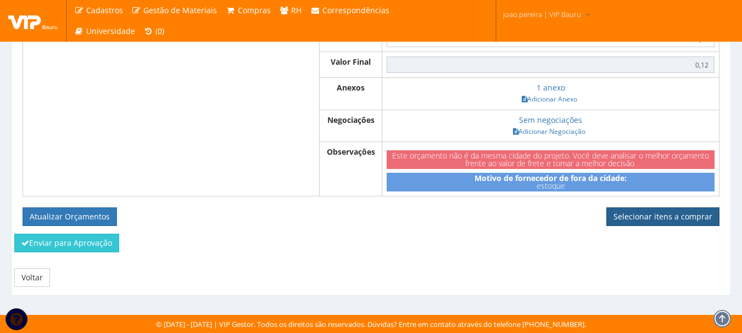
click at [655, 220] on link "Selecionar itens a comprar" at bounding box center [662, 216] width 113 height 19
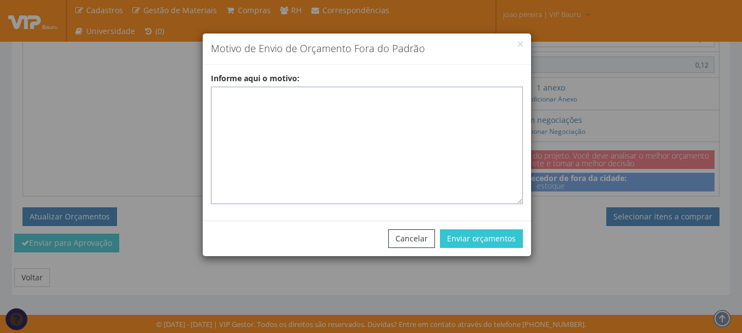
click at [371, 116] on textarea "Informe aqui o motivo:" at bounding box center [367, 145] width 312 height 117
click at [295, 90] on textarea "Informe aqui o motivo:" at bounding box center [367, 145] width 312 height 117
paste textarea "EPIS ou UNIFORMES - Pedido de compra para emissão de ficha de EPIS ou Uniformes…"
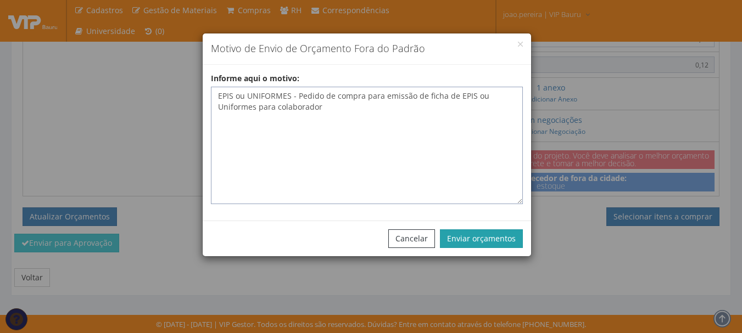
type textarea "EPIS ou UNIFORMES - Pedido de compra para emissão de ficha de EPIS ou Uniformes…"
click at [473, 238] on button "Enviar orçamentos" at bounding box center [481, 238] width 83 height 19
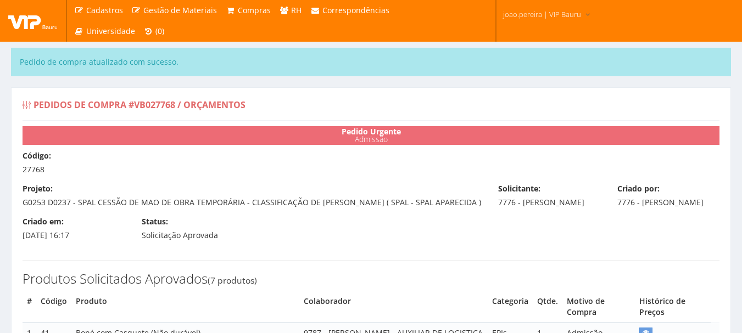
select select "0"
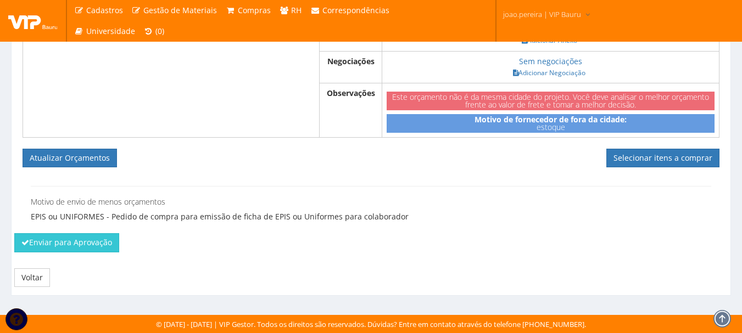
scroll to position [988, 0]
click at [662, 165] on link "Selecionar itens a comprar" at bounding box center [662, 158] width 113 height 19
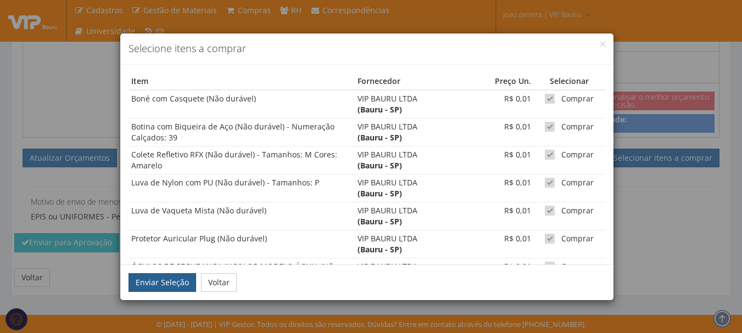
click at [162, 282] on button "Enviar Seleção" at bounding box center [162, 282] width 68 height 19
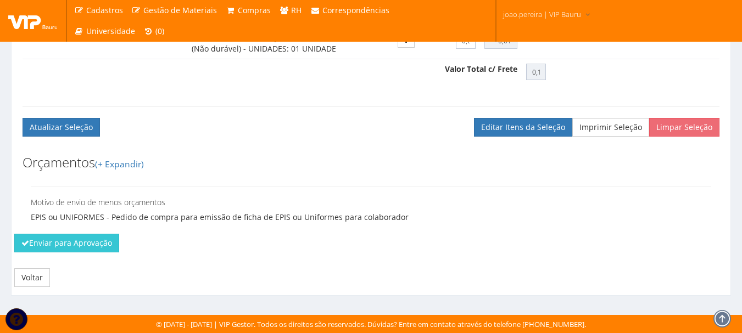
scroll to position [800, 0]
click at [53, 244] on button "Enviar para Aprovação" at bounding box center [66, 243] width 105 height 19
click at [515, 238] on div "Enviar para Aprovação" at bounding box center [371, 247] width 730 height 26
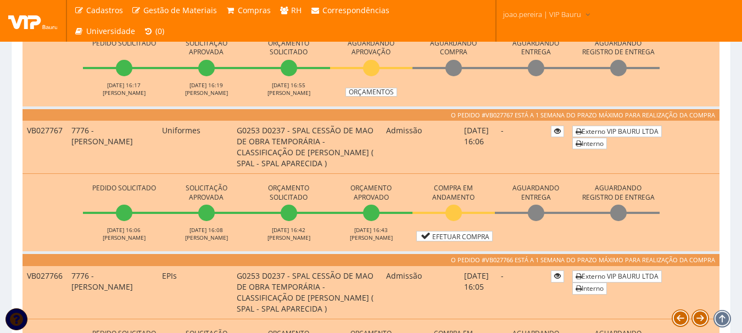
scroll to position [823, 0]
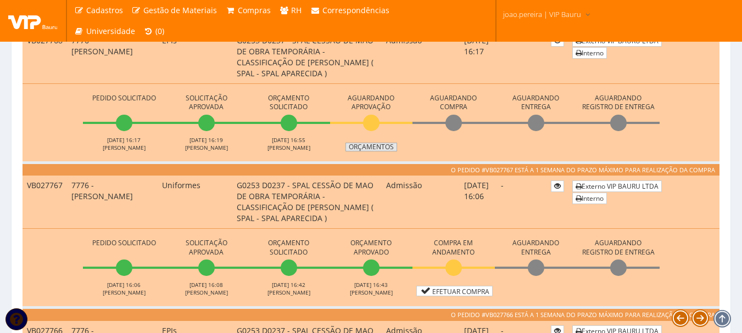
click at [382, 149] on link "Orçamentos" at bounding box center [371, 147] width 52 height 9
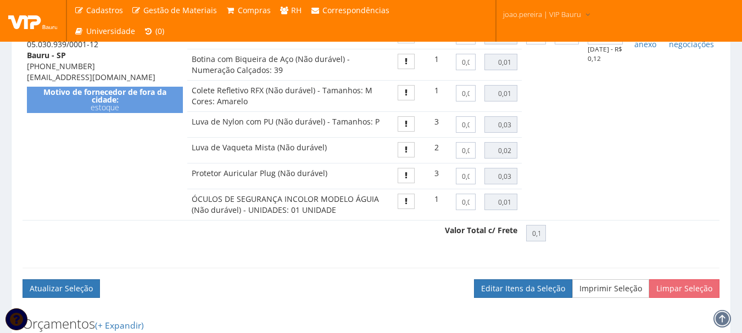
scroll to position [753, 0]
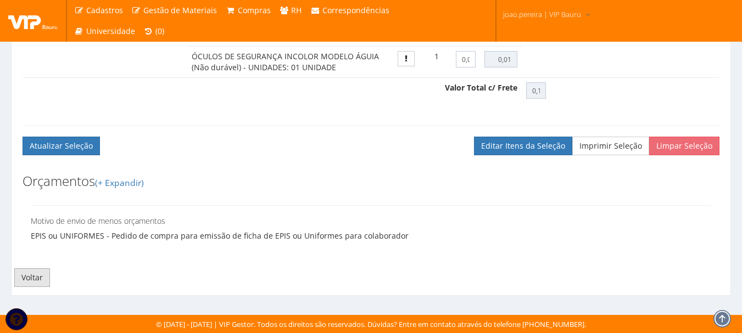
click at [27, 278] on link "Voltar" at bounding box center [32, 277] width 36 height 19
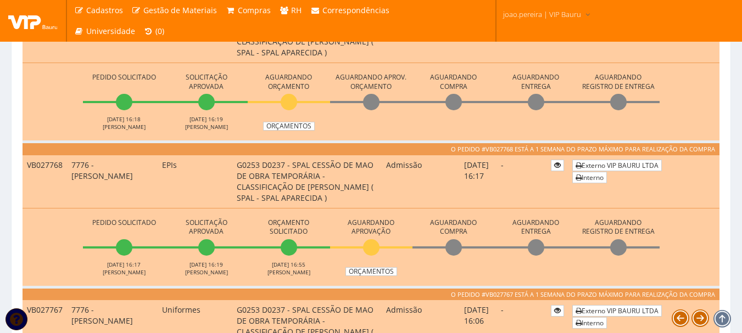
scroll to position [659, 0]
click at [298, 128] on link "Orçamentos" at bounding box center [289, 126] width 52 height 9
